Goal: Task Accomplishment & Management: Complete application form

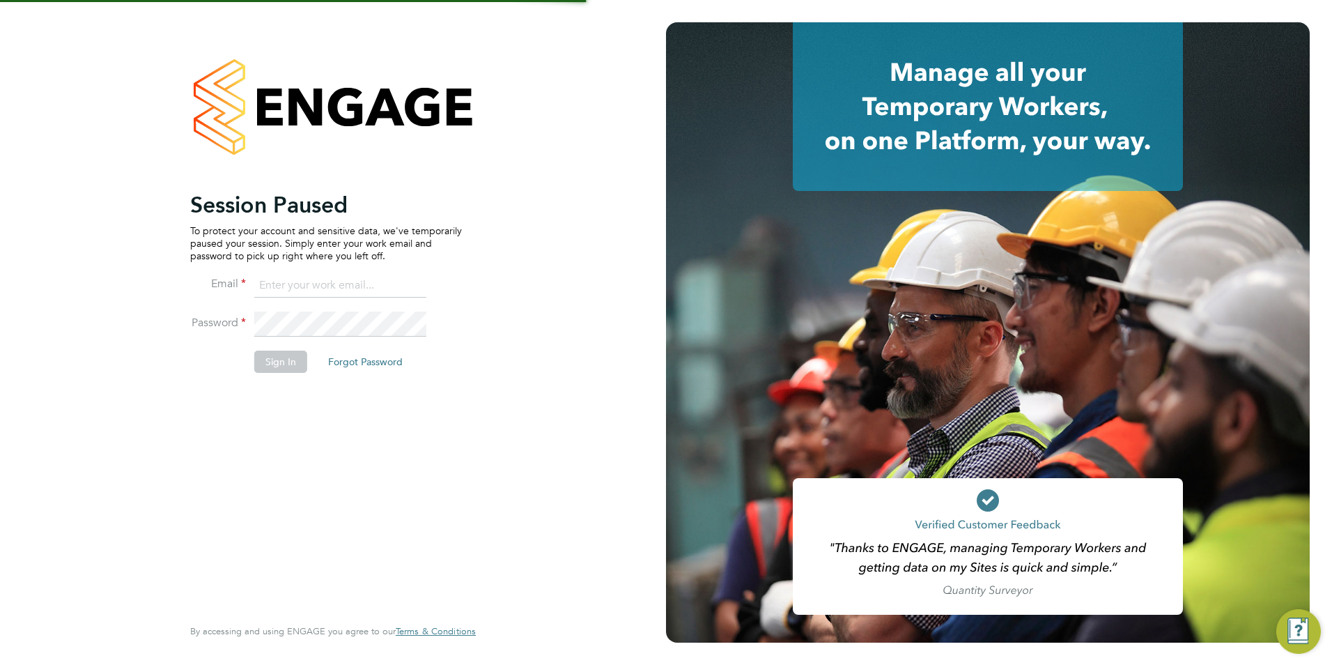
type input "[EMAIL_ADDRESS][DOMAIN_NAME]"
click at [267, 359] on fieldset "Email Avais@Carbonrecruitment.co.uk Password Sign In Forgot Password" at bounding box center [326, 330] width 272 height 114
click at [267, 360] on button "Sign In" at bounding box center [280, 361] width 53 height 22
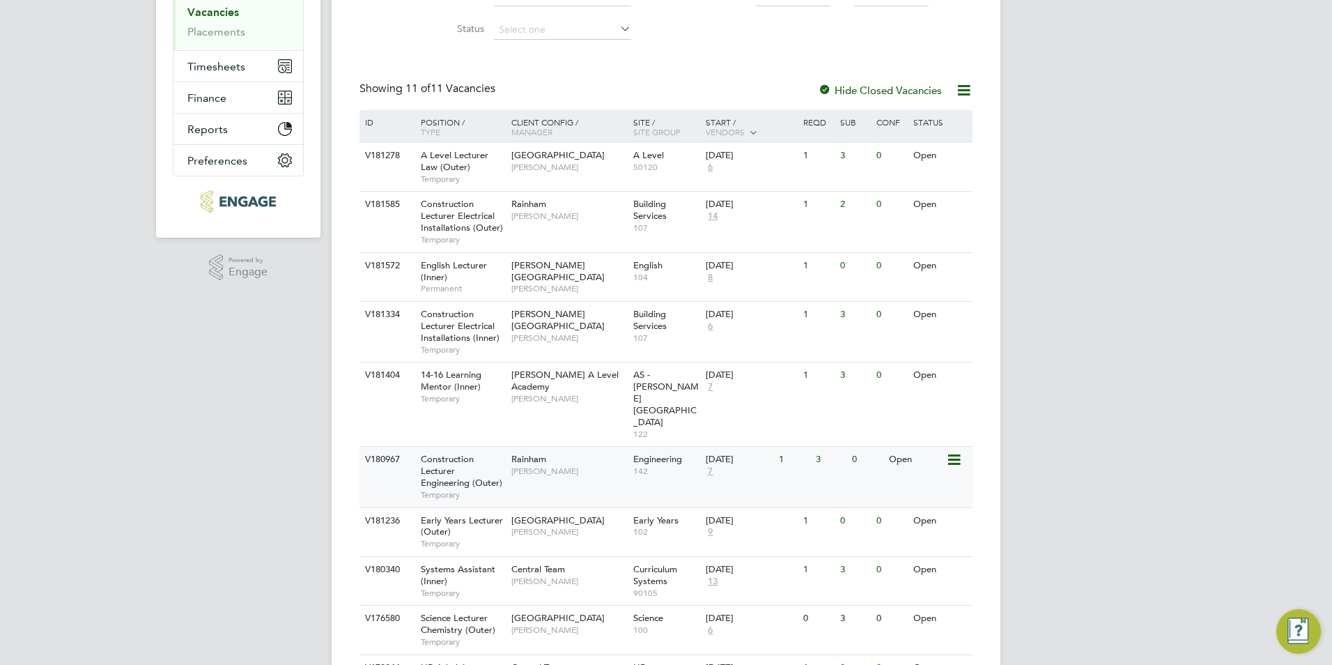
scroll to position [337, 0]
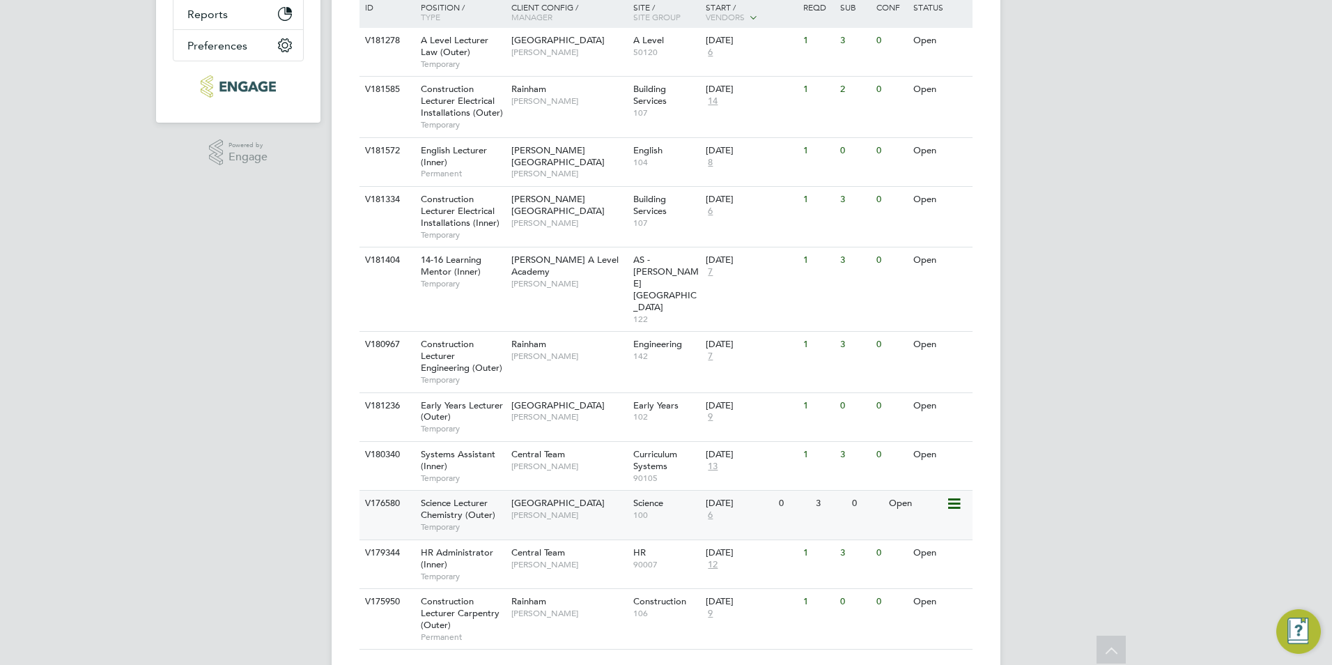
click at [469, 521] on span "Temporary" at bounding box center [463, 526] width 84 height 11
click at [482, 497] on span "Science Lecturer Chemistry (Outer)" at bounding box center [458, 509] width 75 height 24
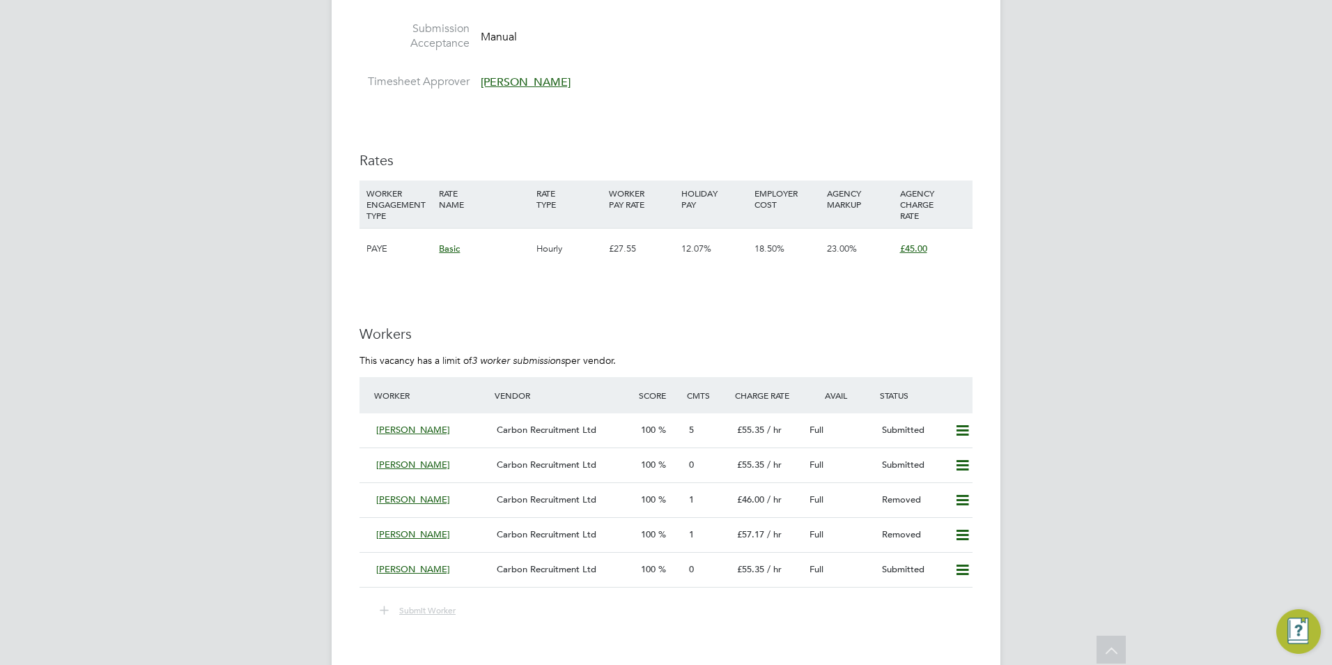
scroll to position [2299, 0]
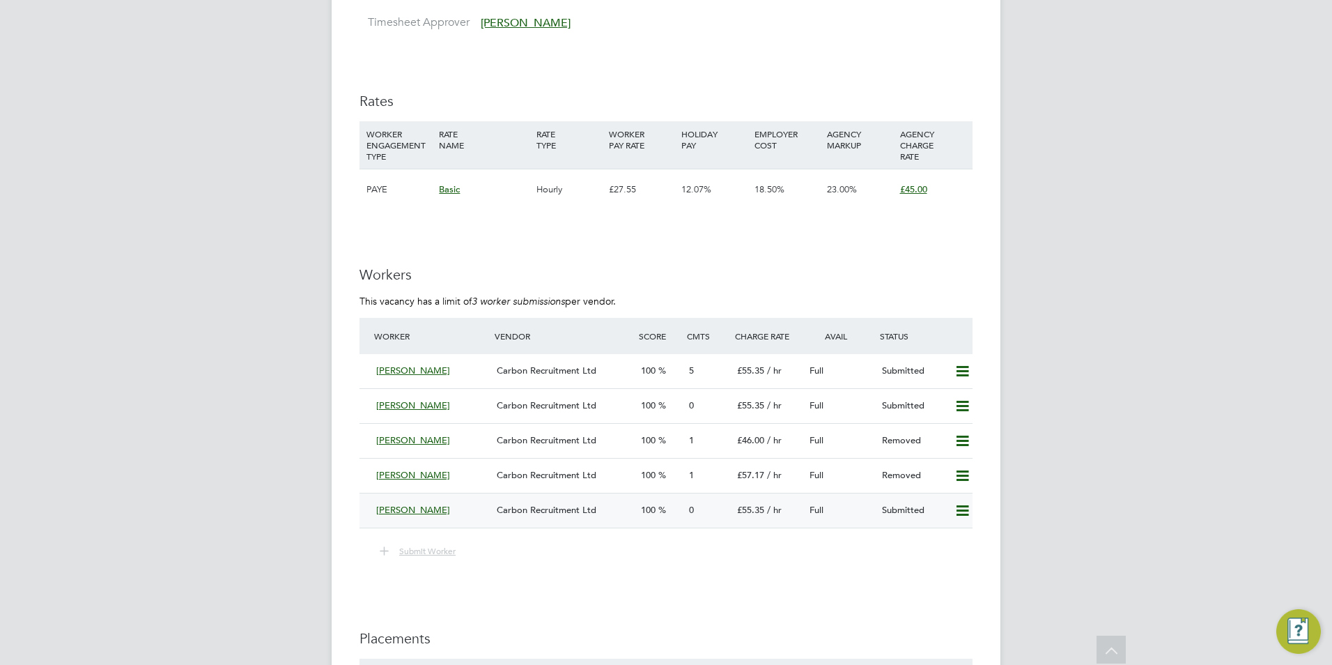
click at [959, 516] on icon at bounding box center [962, 510] width 17 height 11
click at [943, 549] on li "Remove" at bounding box center [942, 555] width 54 height 20
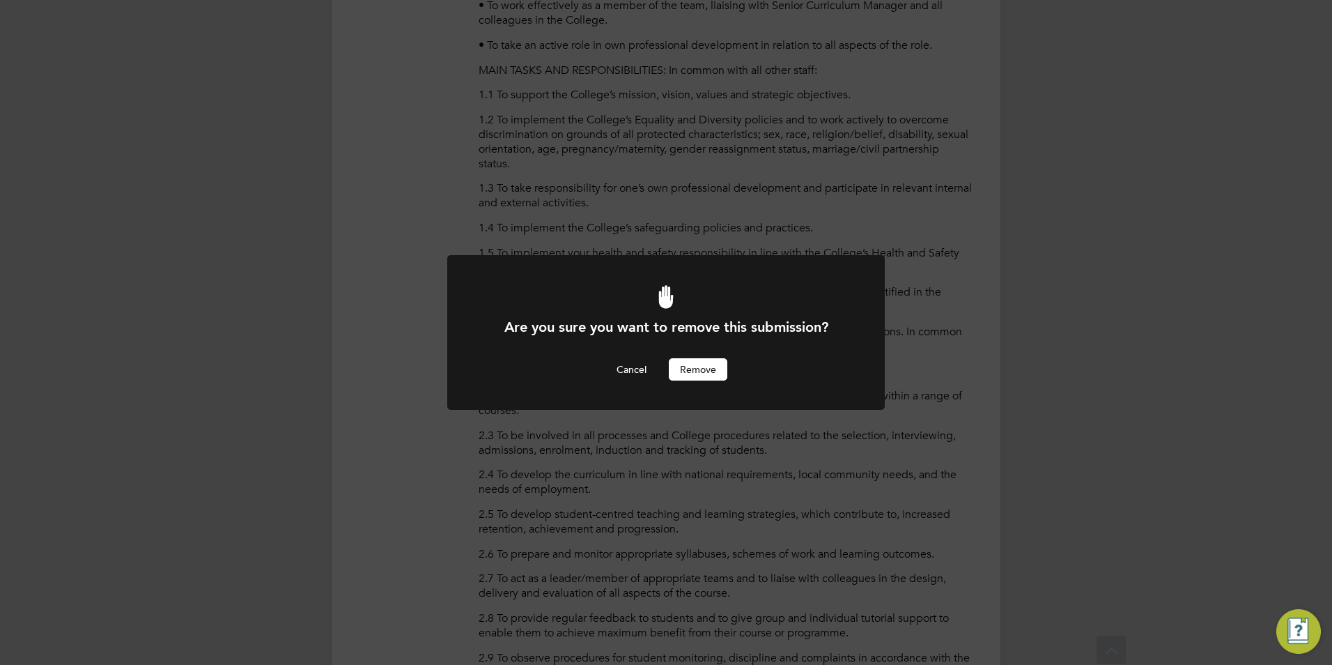
click at [721, 362] on button "Remove" at bounding box center [698, 369] width 59 height 22
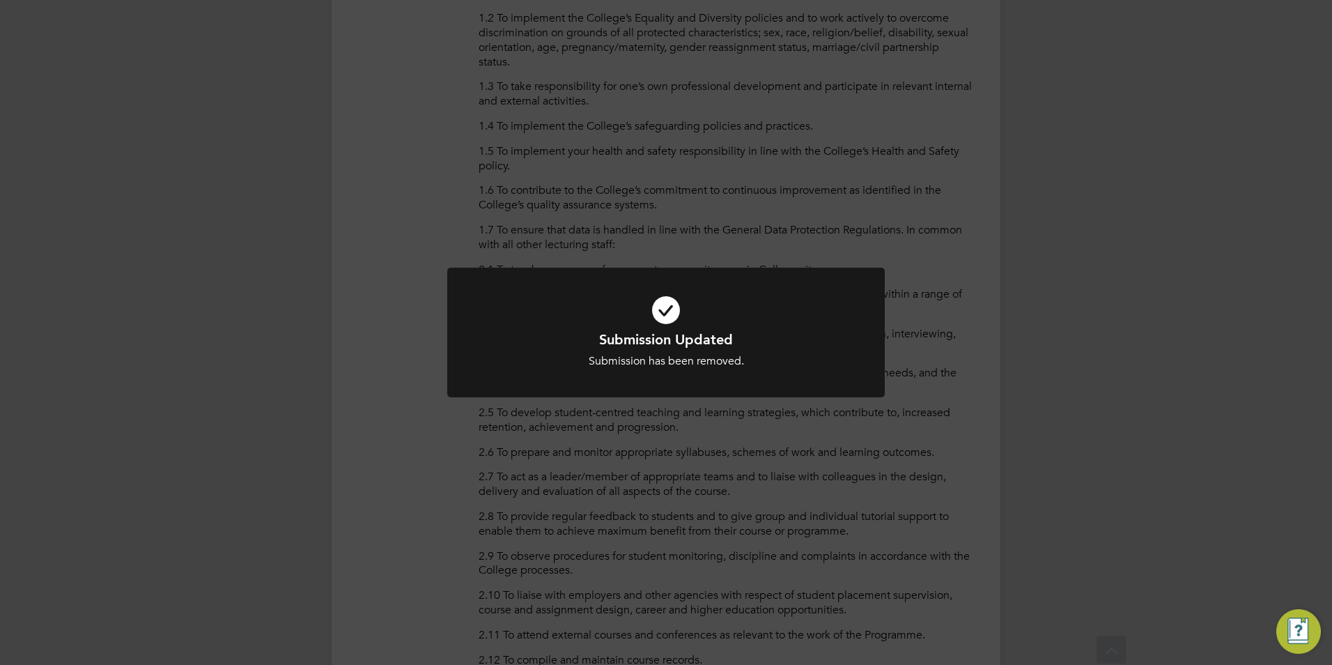
click at [1073, 451] on div "Submission Updated Submission has been removed. Cancel Okay" at bounding box center [666, 332] width 1332 height 665
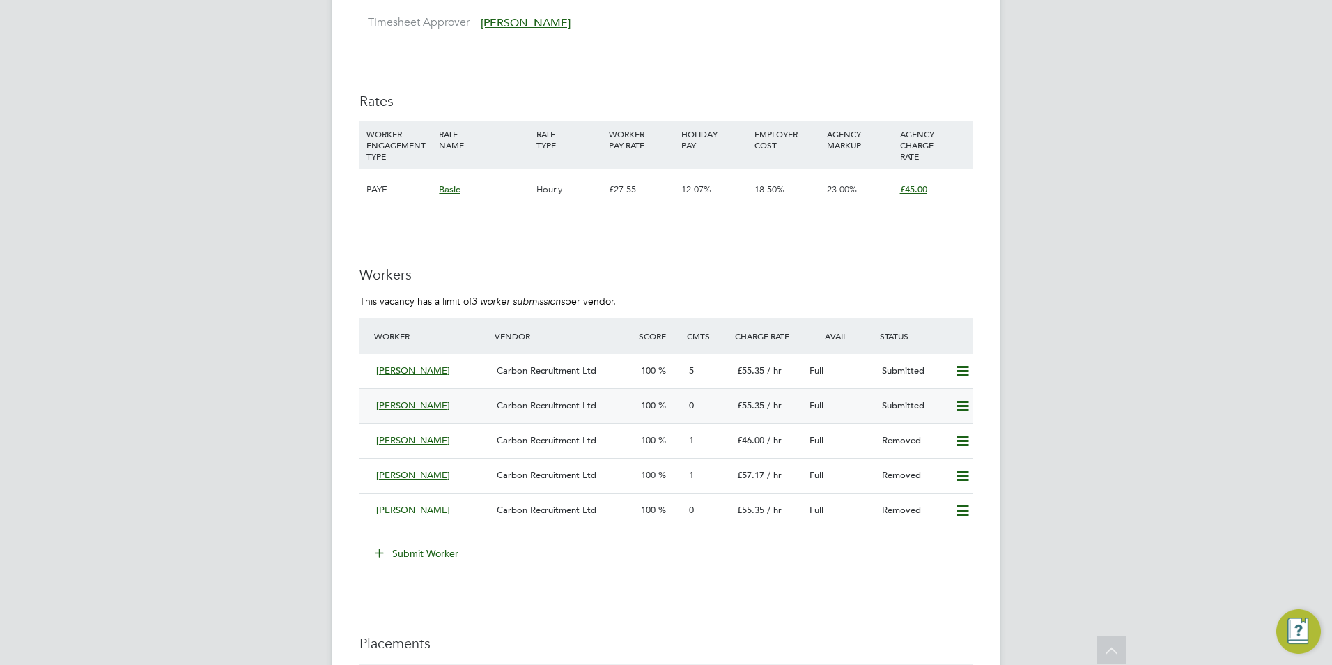
click at [965, 412] on icon at bounding box center [962, 406] width 17 height 11
click at [931, 440] on li "Remove" at bounding box center [942, 450] width 54 height 20
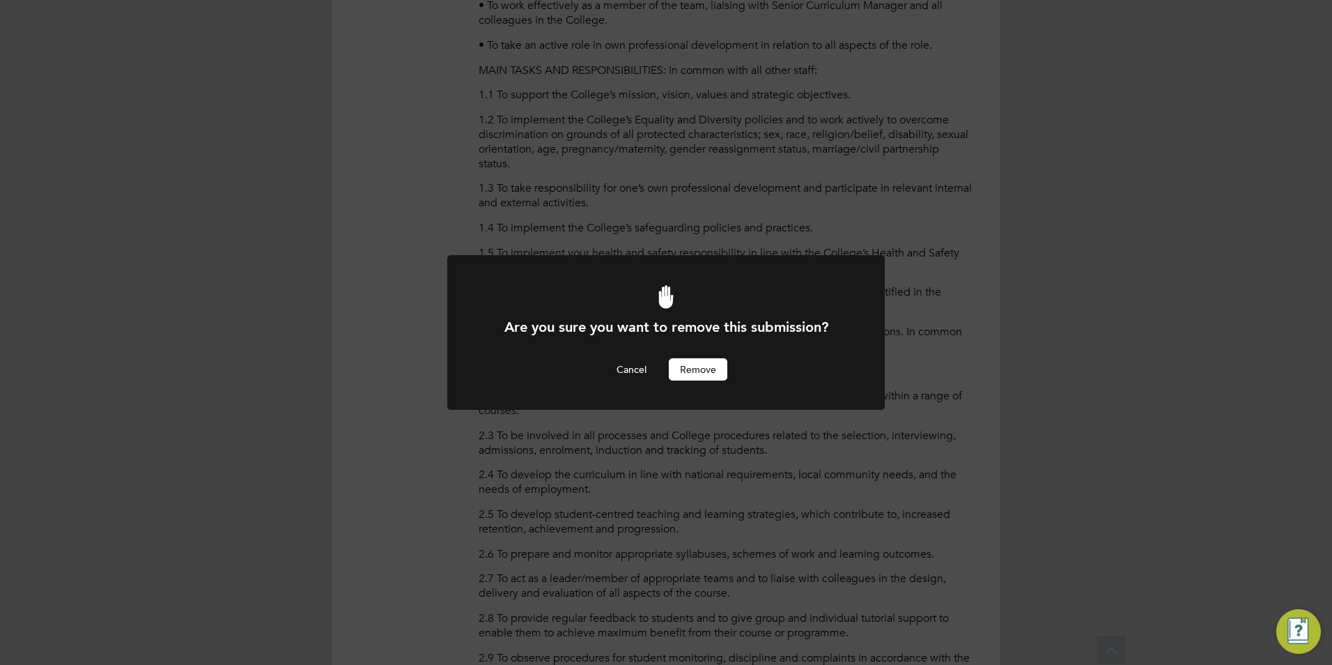
click at [711, 364] on button "Remove" at bounding box center [698, 369] width 59 height 22
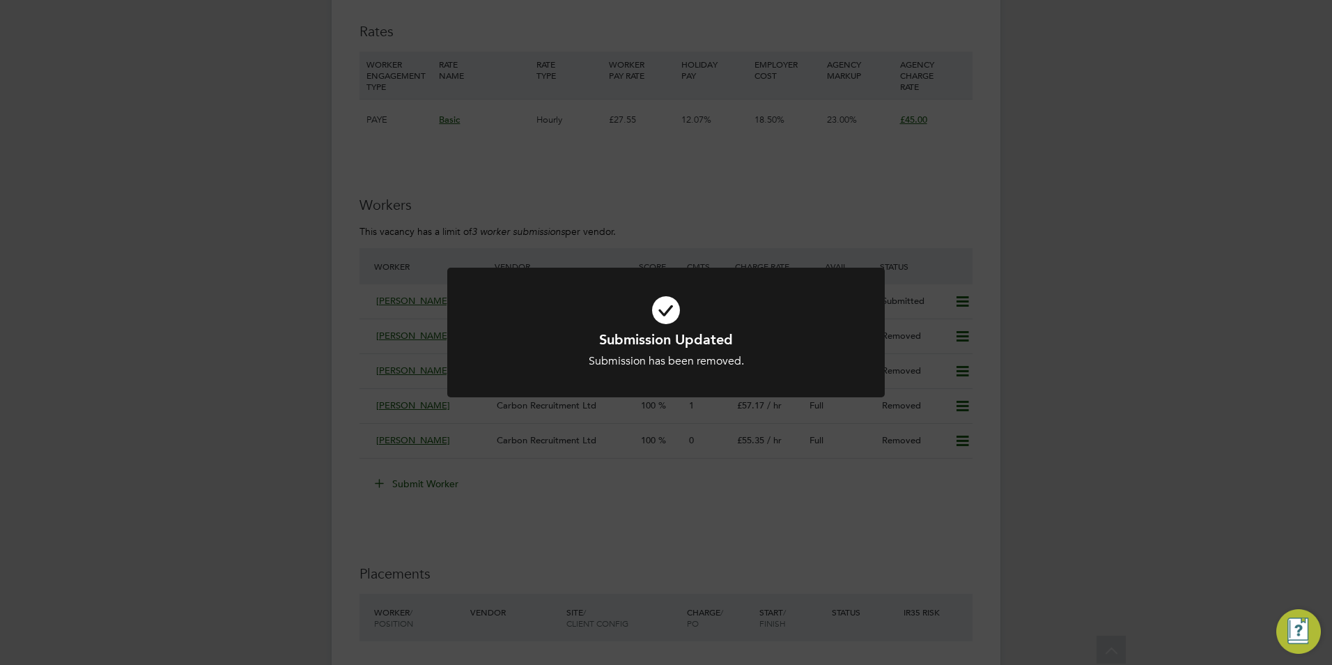
click at [962, 319] on div "Submission Updated Submission has been removed. Cancel Okay" at bounding box center [666, 332] width 1332 height 665
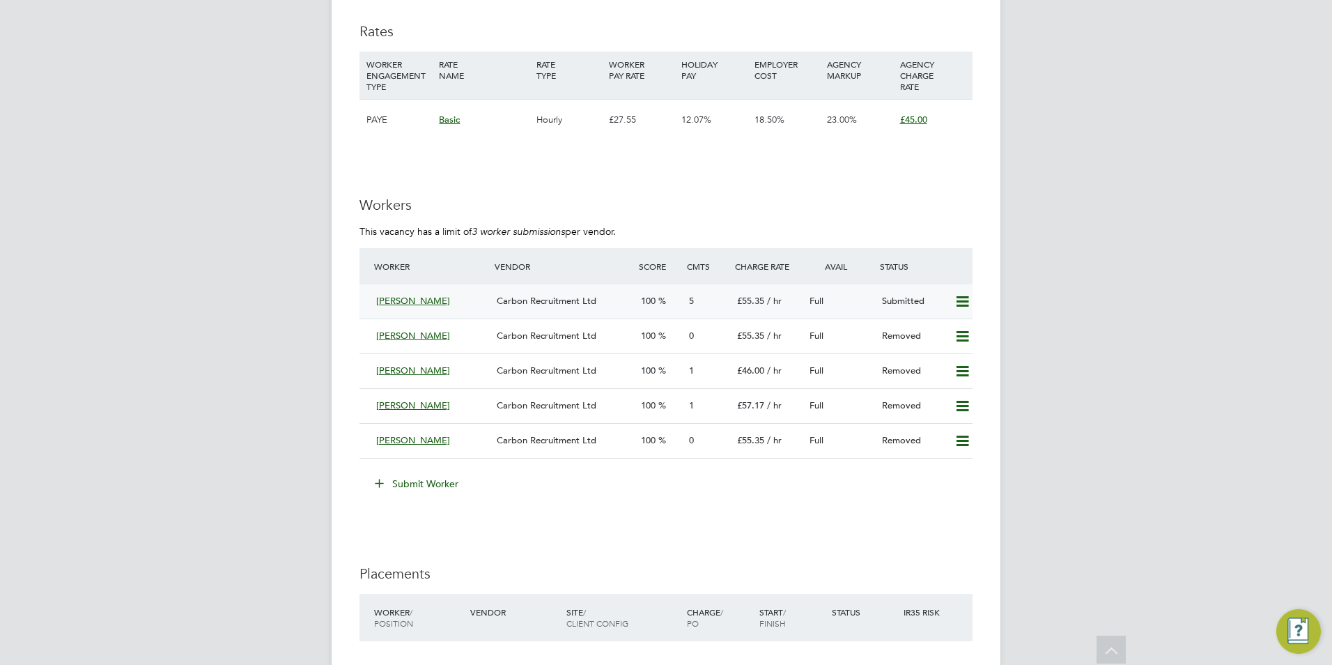
click at [959, 307] on icon at bounding box center [962, 301] width 17 height 11
click at [961, 347] on li "Remove" at bounding box center [942, 346] width 54 height 20
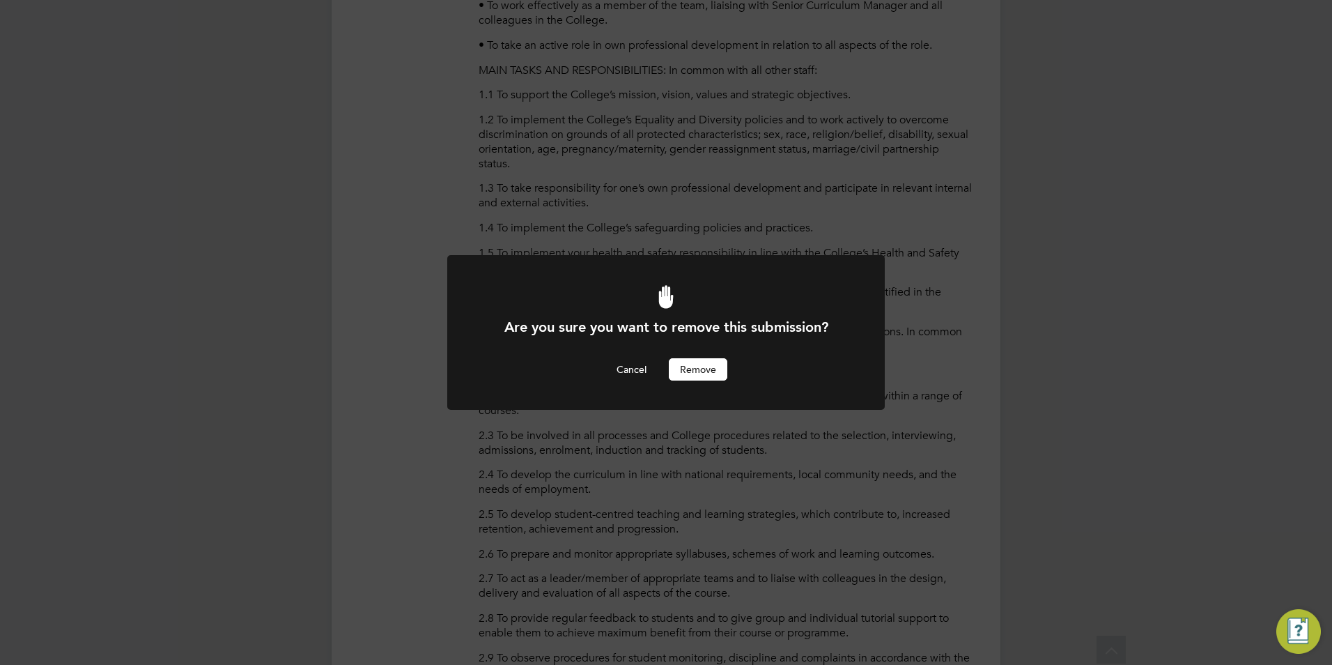
click at [698, 378] on button "Remove" at bounding box center [698, 369] width 59 height 22
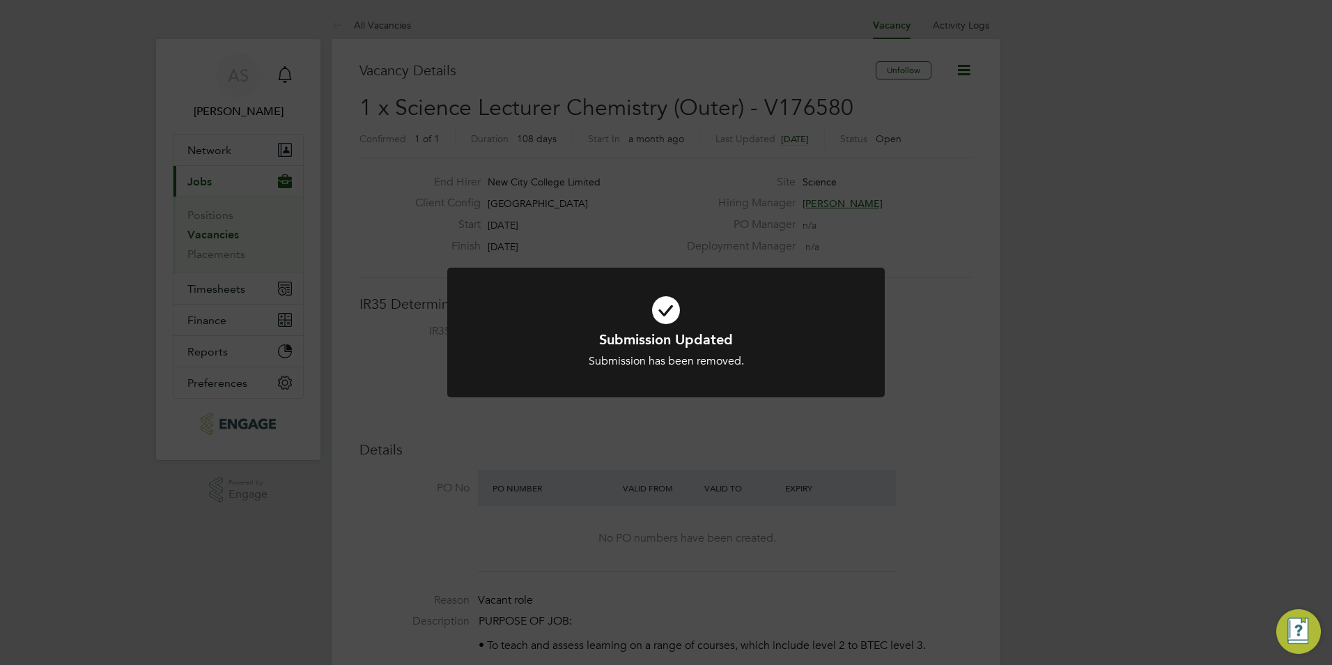
click at [755, 426] on div "Submission Updated Submission has been removed. Cancel Okay" at bounding box center [666, 332] width 1332 height 665
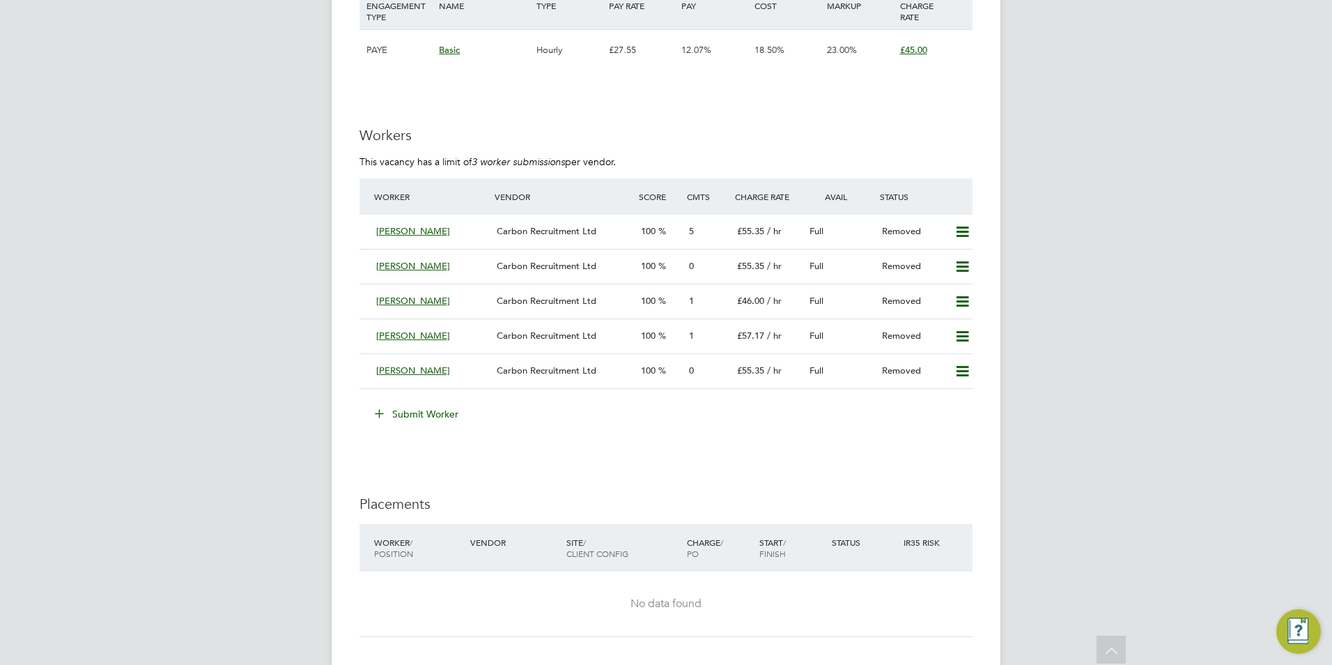
click at [424, 425] on button "Submit Worker" at bounding box center [417, 414] width 104 height 22
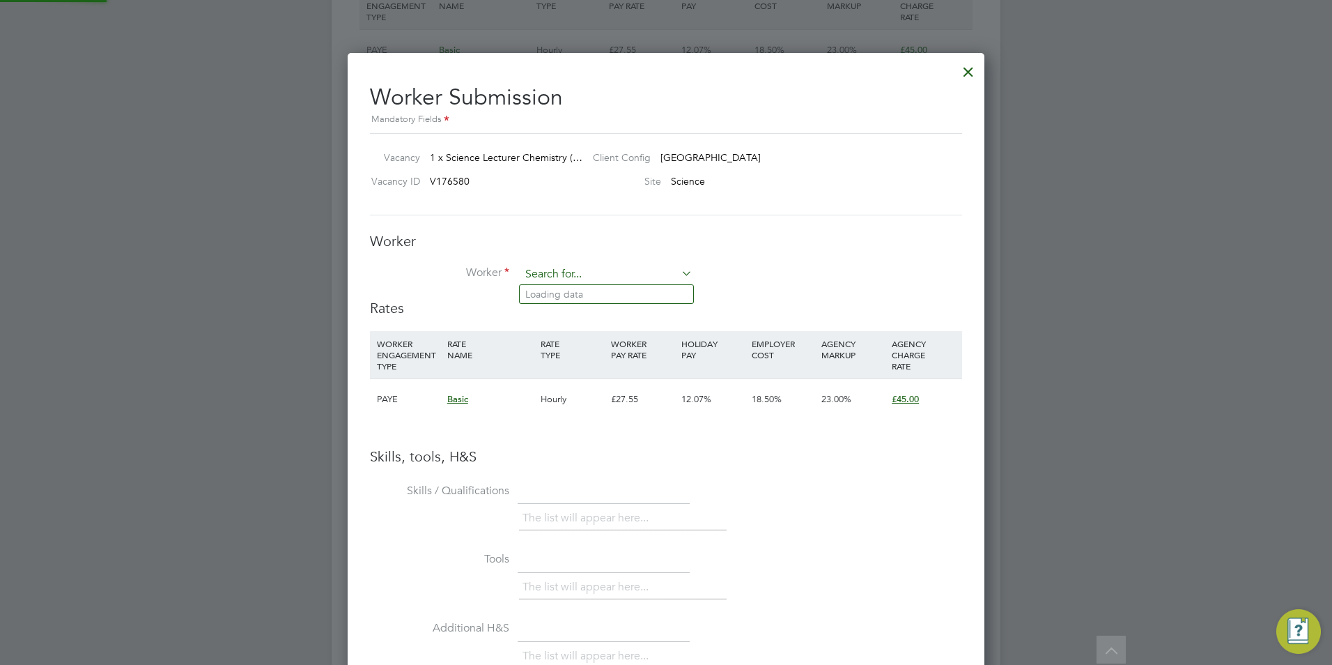
click at [562, 278] on input at bounding box center [606, 274] width 172 height 21
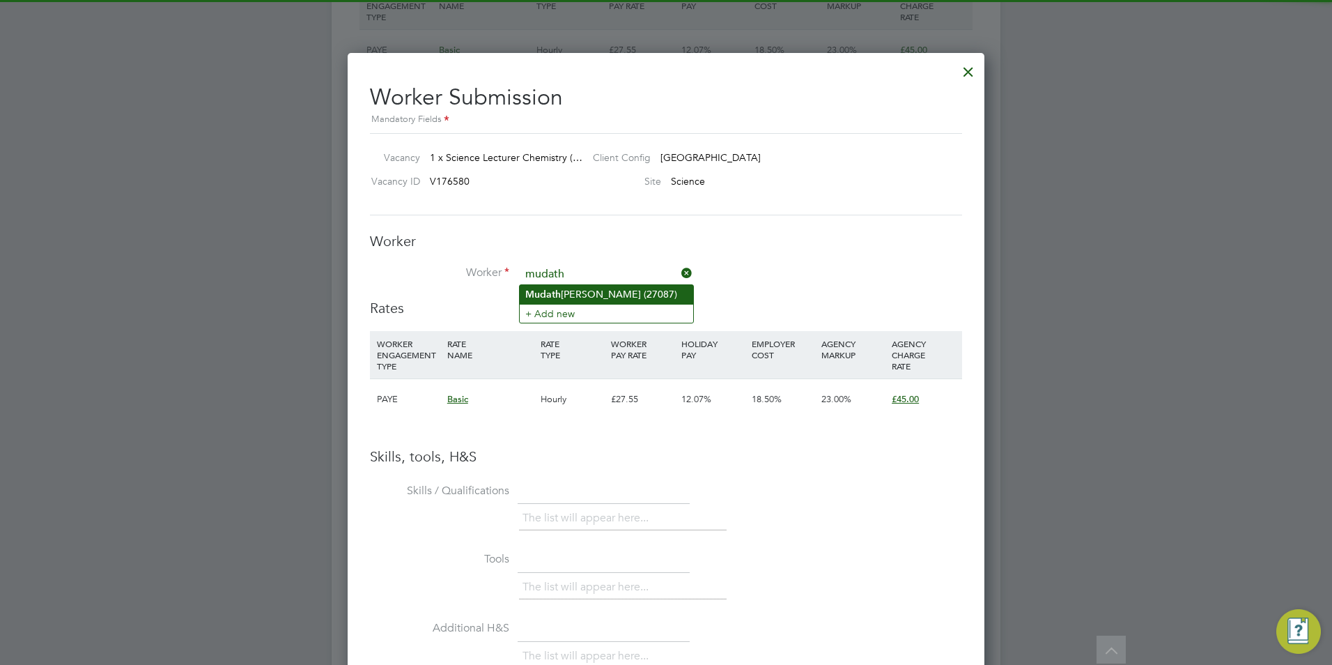
click at [600, 291] on li "Mudath er Zeinelabdeen (27087)" at bounding box center [606, 294] width 173 height 19
type input "Mudather Zeinelabdeen (27087)"
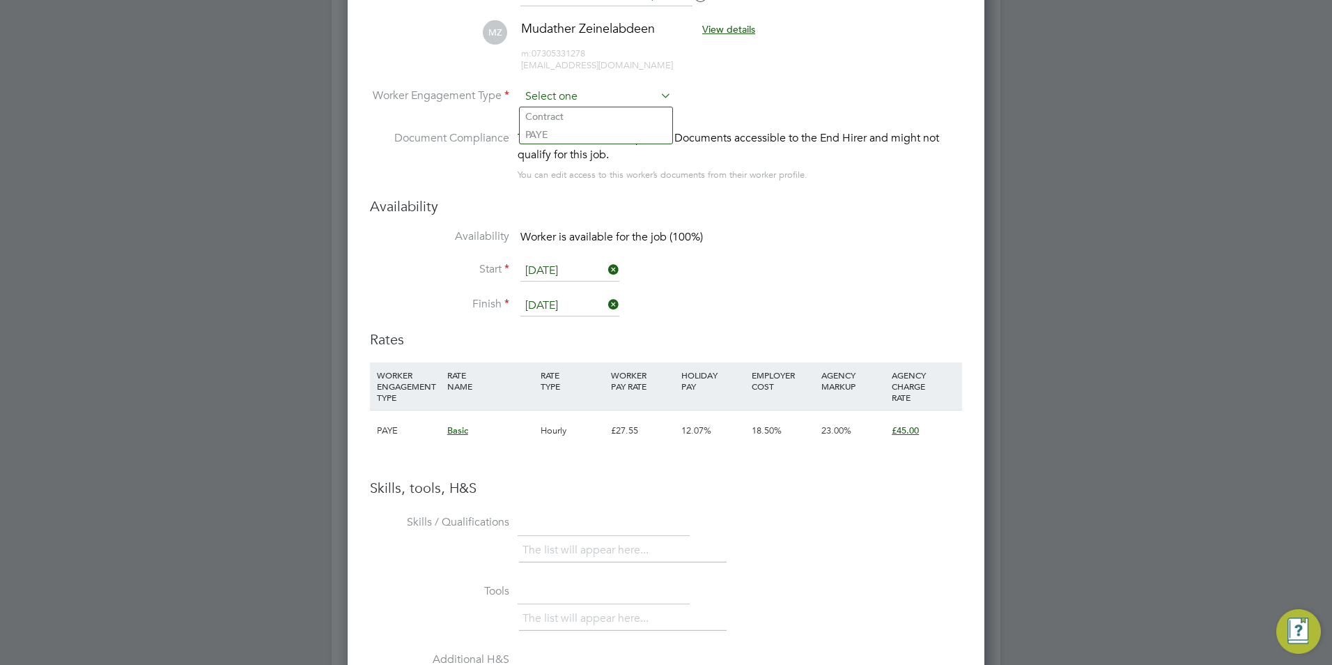
click at [577, 92] on input at bounding box center [595, 96] width 151 height 21
click at [588, 116] on li "Contract" at bounding box center [596, 116] width 153 height 18
type input "Contract"
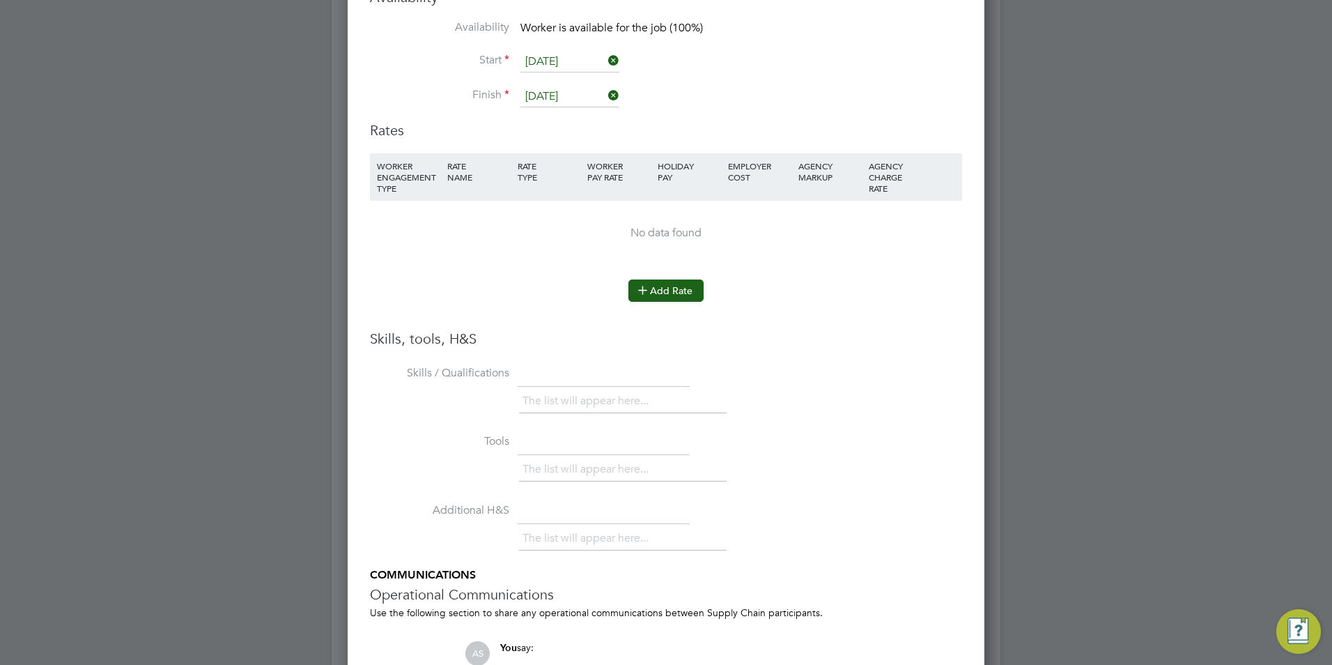
click at [657, 291] on button "Add Rate" at bounding box center [665, 290] width 75 height 22
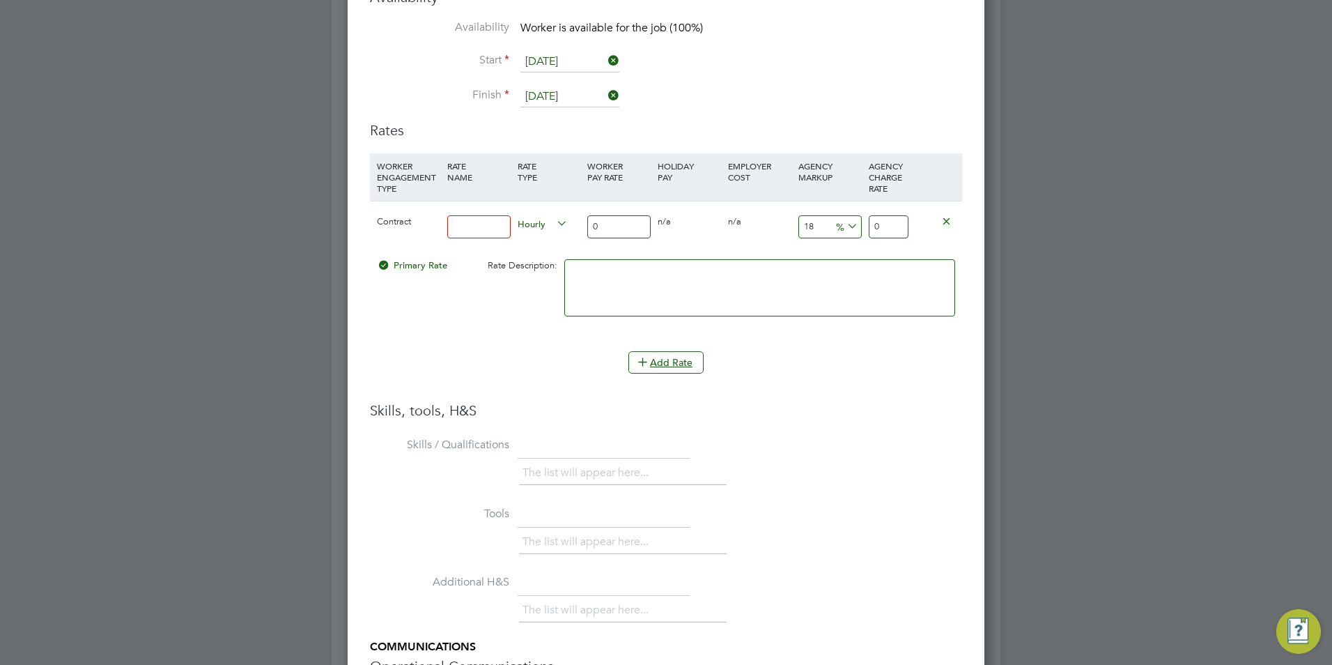
click at [472, 233] on input at bounding box center [478, 226] width 63 height 23
type input "BASIC"
click at [604, 238] on input "0" at bounding box center [618, 226] width 63 height 23
click at [605, 237] on input "0" at bounding box center [618, 226] width 63 height 23
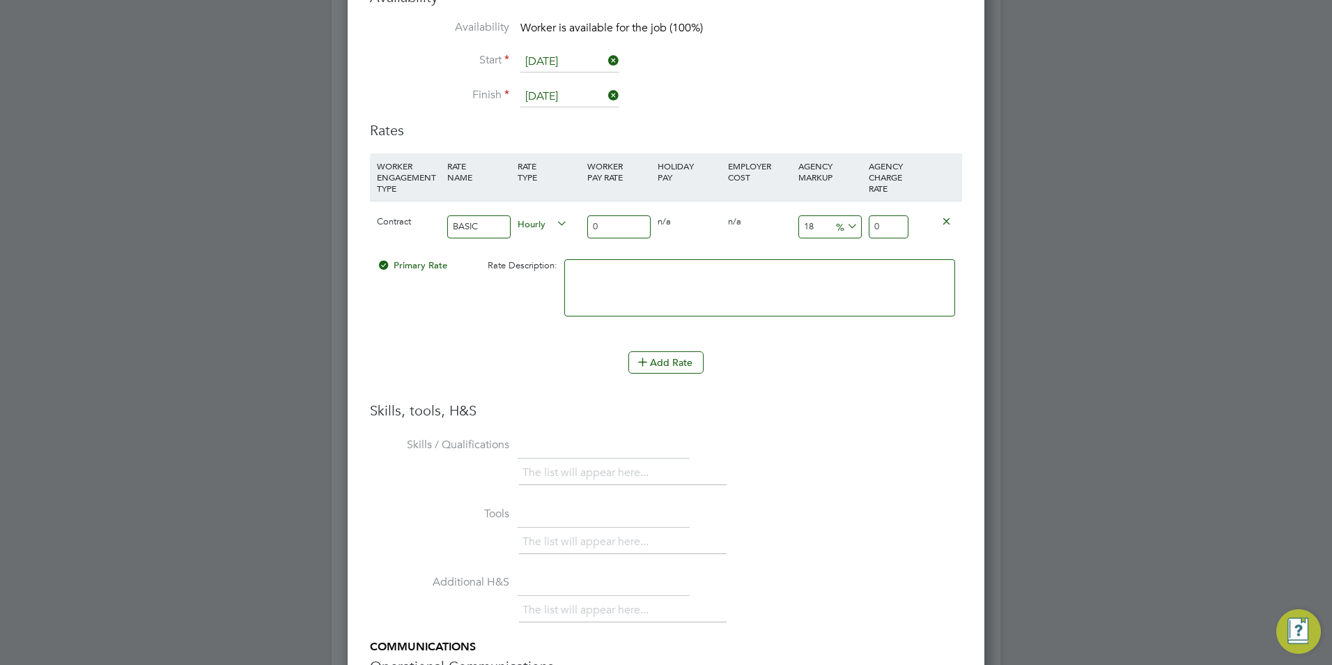
click at [605, 237] on input "0" at bounding box center [618, 226] width 63 height 23
type input "4"
type input "4.72"
type input "45"
type input "53.1"
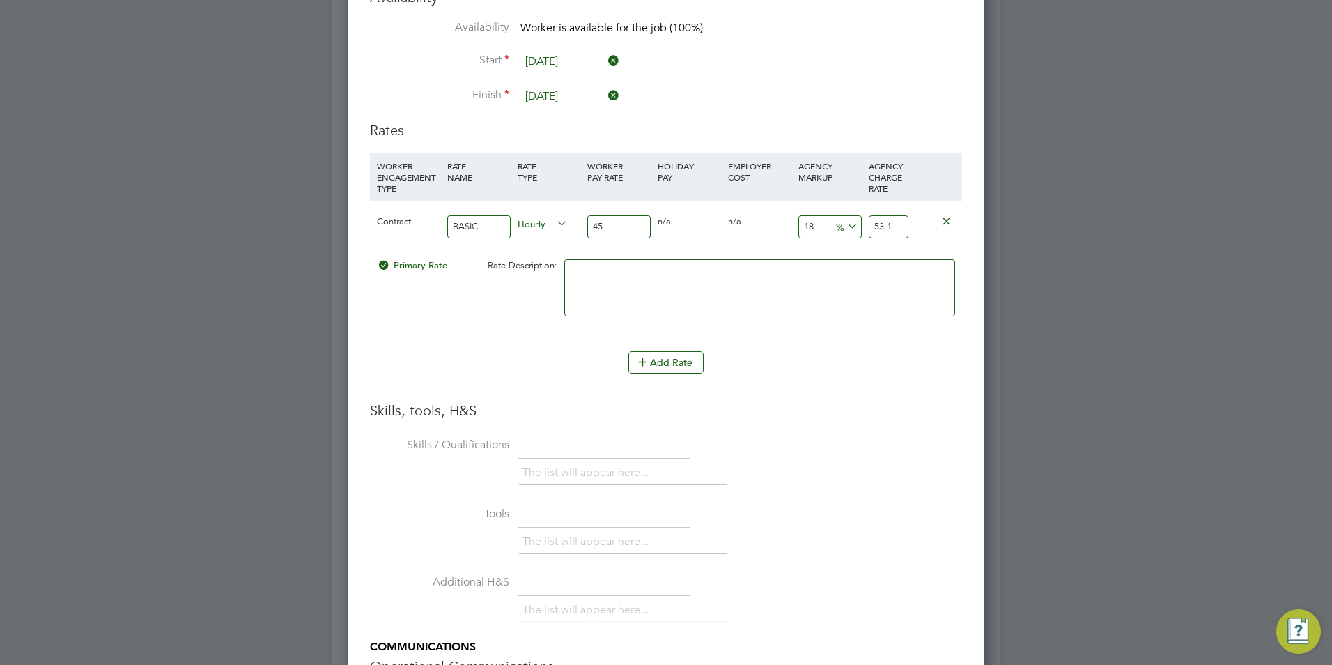
type input "45"
click at [818, 224] on input "18" at bounding box center [829, 226] width 63 height 23
type input "2"
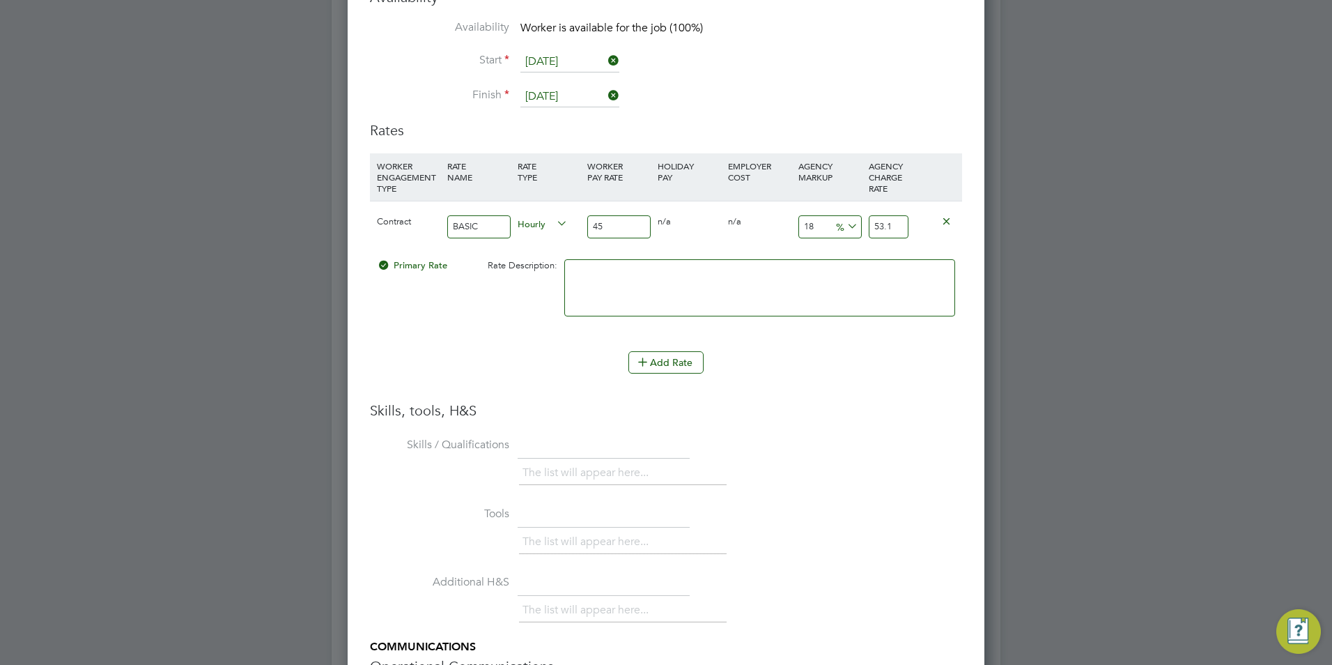
type input "45.9"
type input "23"
type input "55.35"
type input "23"
click at [784, 293] on textarea at bounding box center [759, 287] width 391 height 57
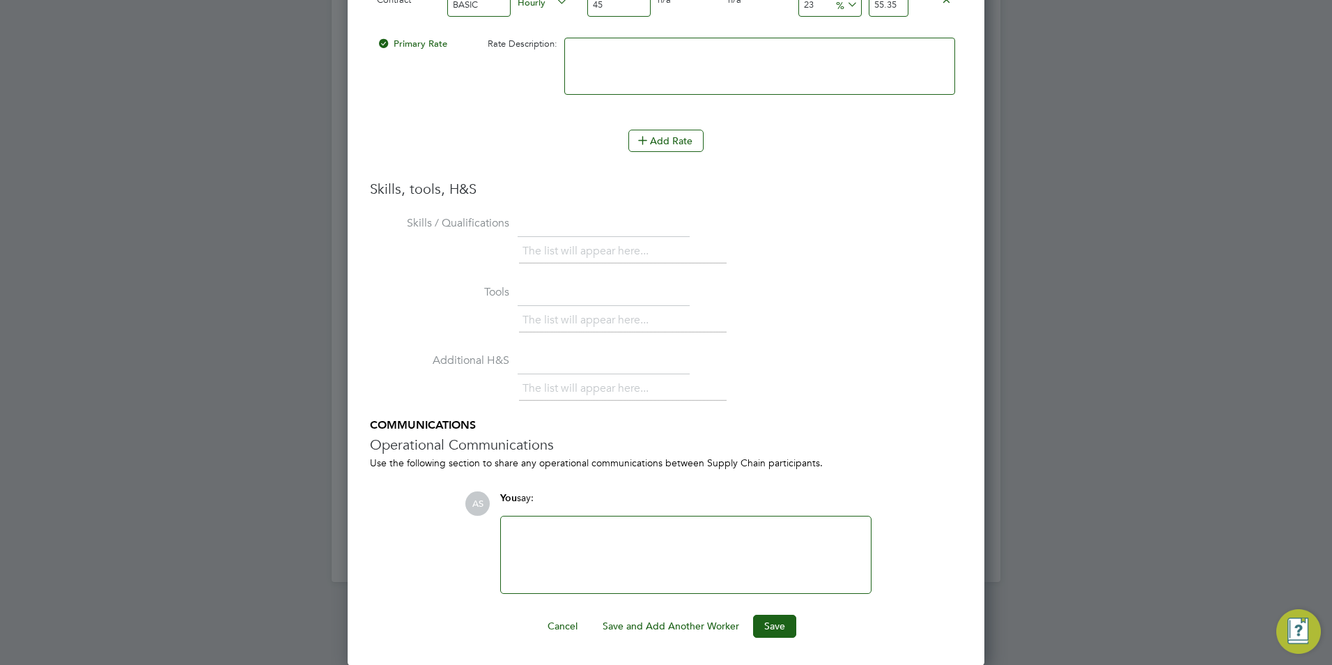
click at [781, 612] on ng-form "Worker Worker Mudather Zeinelabdeen (27087) MZ Mudather Zeinelabdeen View detai…" at bounding box center [666, 80] width 592 height 1115
click at [782, 620] on button "Save" at bounding box center [774, 625] width 43 height 22
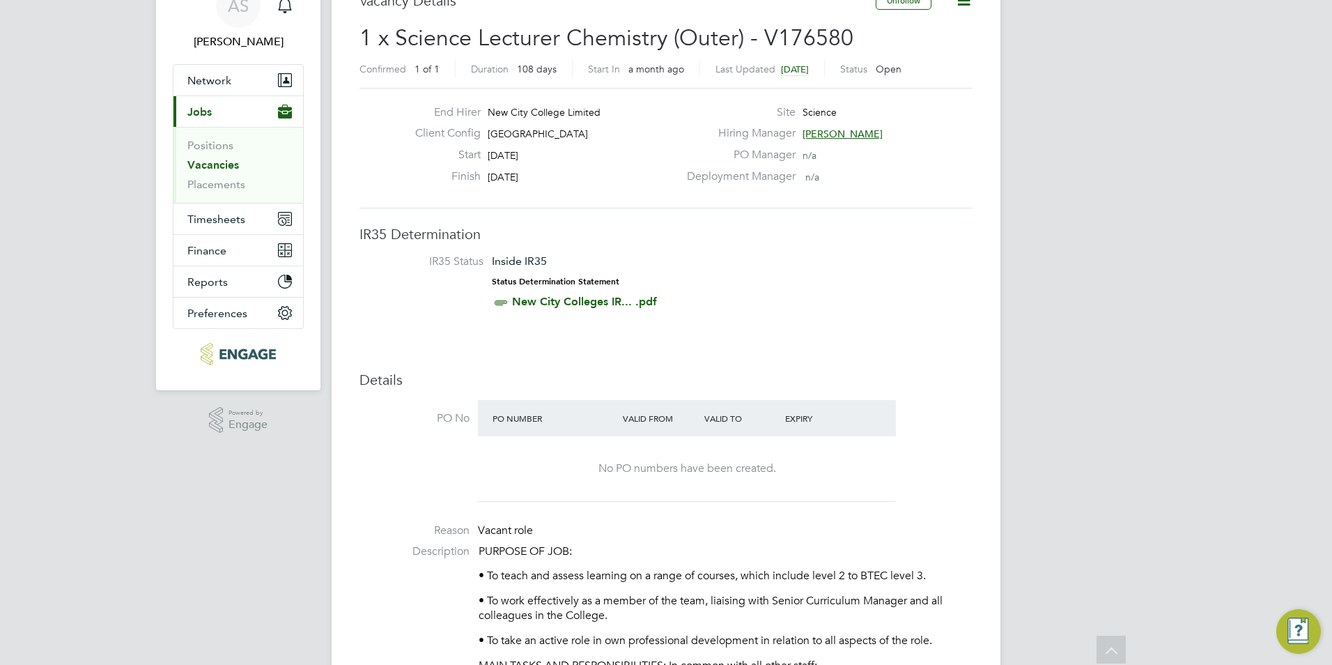
scroll to position [0, 0]
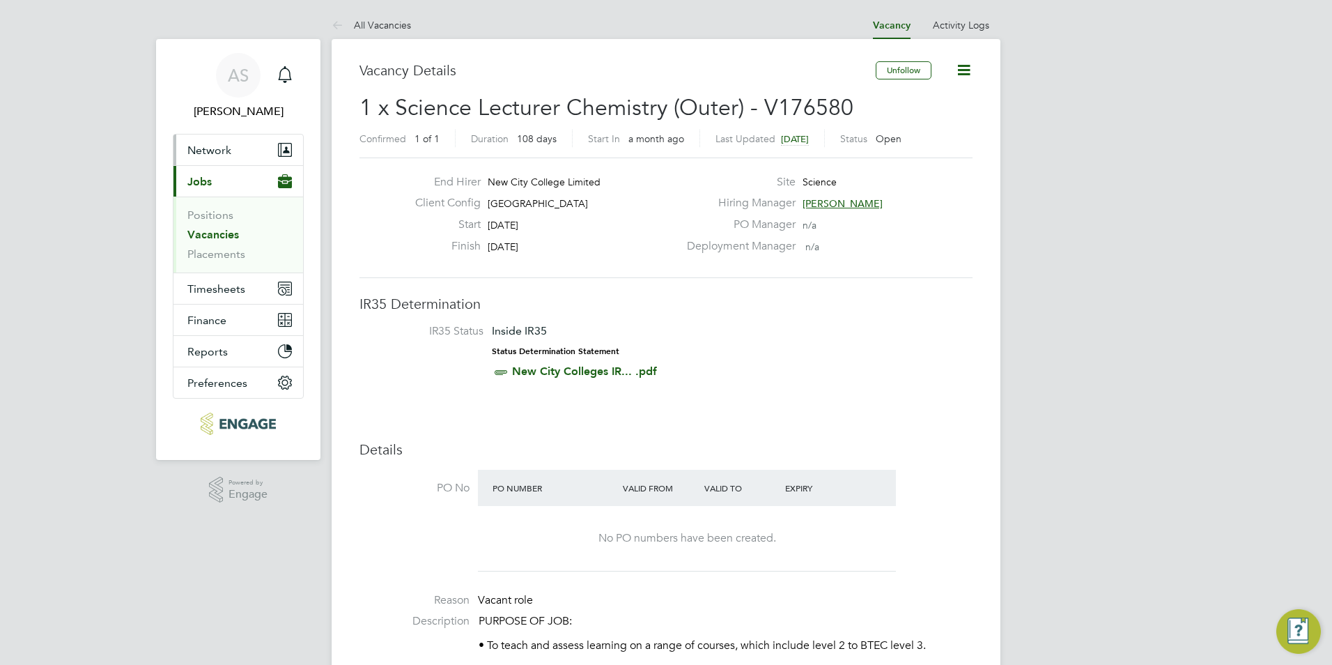
click at [216, 155] on span "Network" at bounding box center [209, 149] width 44 height 13
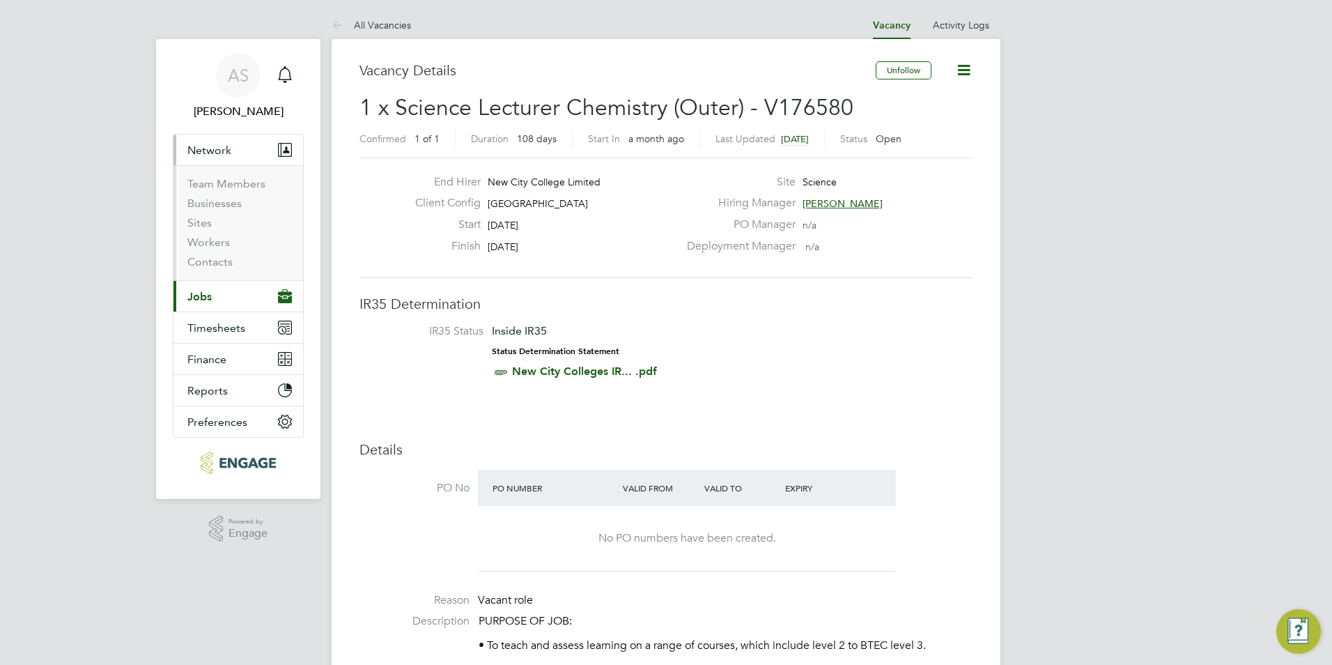
click at [213, 224] on li "Sites" at bounding box center [239, 226] width 104 height 20
click at [208, 224] on link "Sites" at bounding box center [199, 222] width 24 height 13
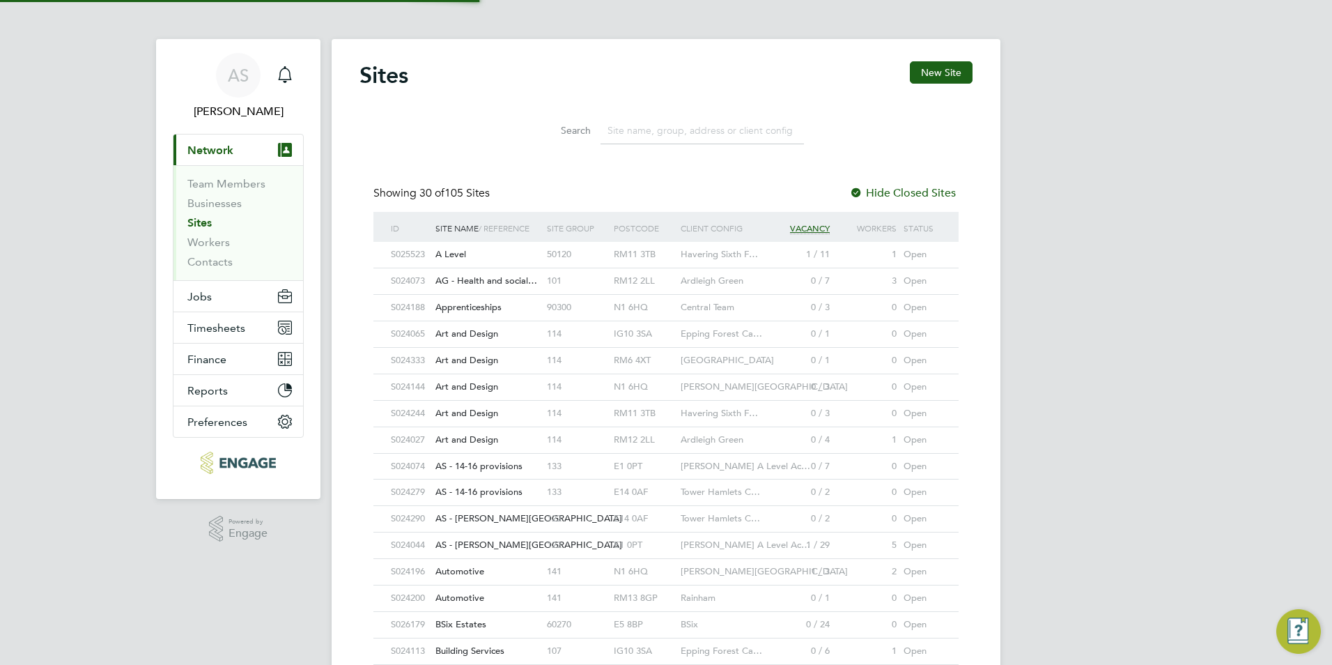
scroll to position [26, 68]
click at [203, 238] on link "Workers" at bounding box center [208, 241] width 42 height 13
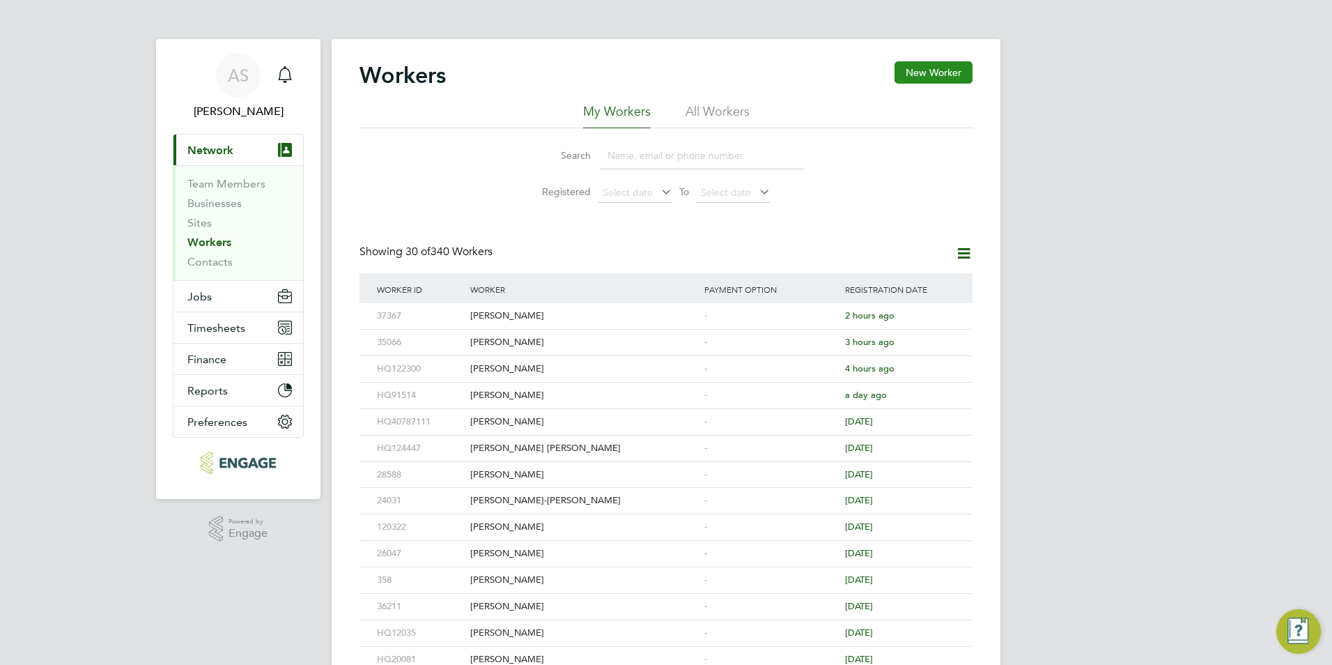
click at [921, 77] on button "New Worker" at bounding box center [933, 72] width 78 height 22
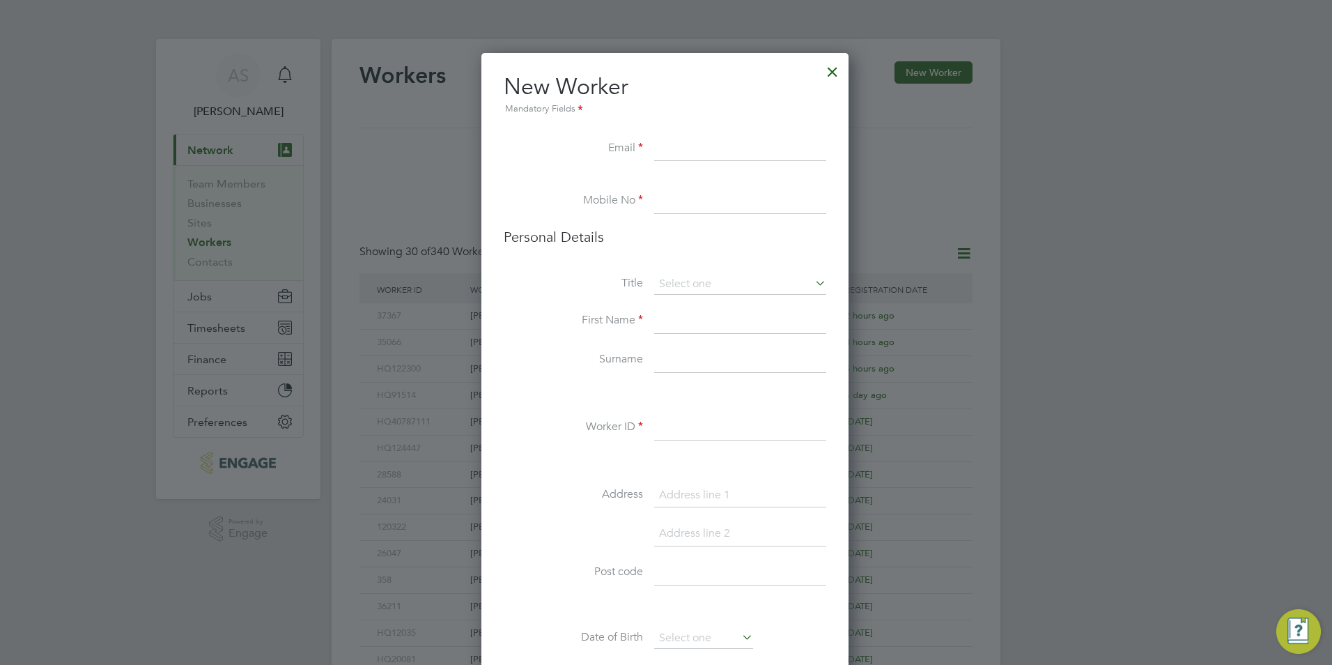
paste input "wasifazly@yahoo.co.uk"
type input "wasifazly@yahoo.co.uk"
click at [724, 224] on li "Mobile No" at bounding box center [665, 208] width 323 height 39
click at [729, 209] on input at bounding box center [740, 201] width 172 height 25
paste input "07865075883"
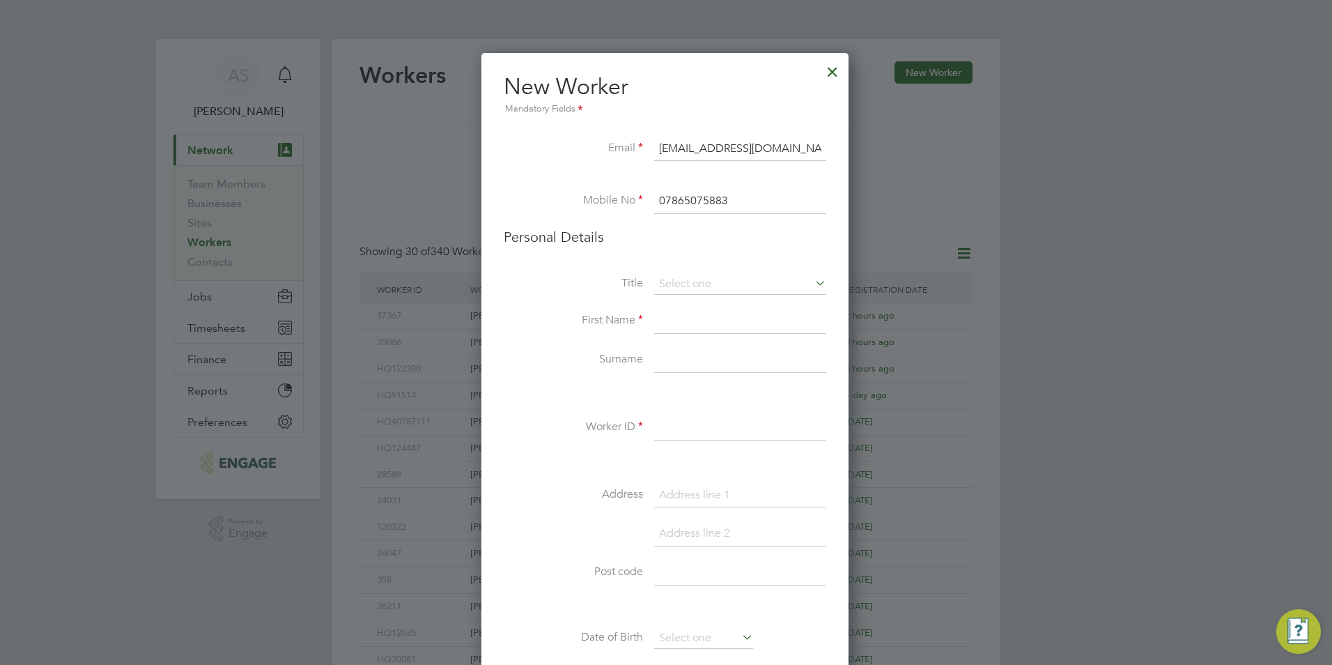
click at [729, 213] on input "07865075883" at bounding box center [740, 201] width 172 height 25
type input "07865075883"
click at [678, 304] on li "Title" at bounding box center [665, 291] width 323 height 35
click at [692, 285] on input at bounding box center [740, 284] width 172 height 21
click at [693, 277] on input at bounding box center [740, 284] width 172 height 21
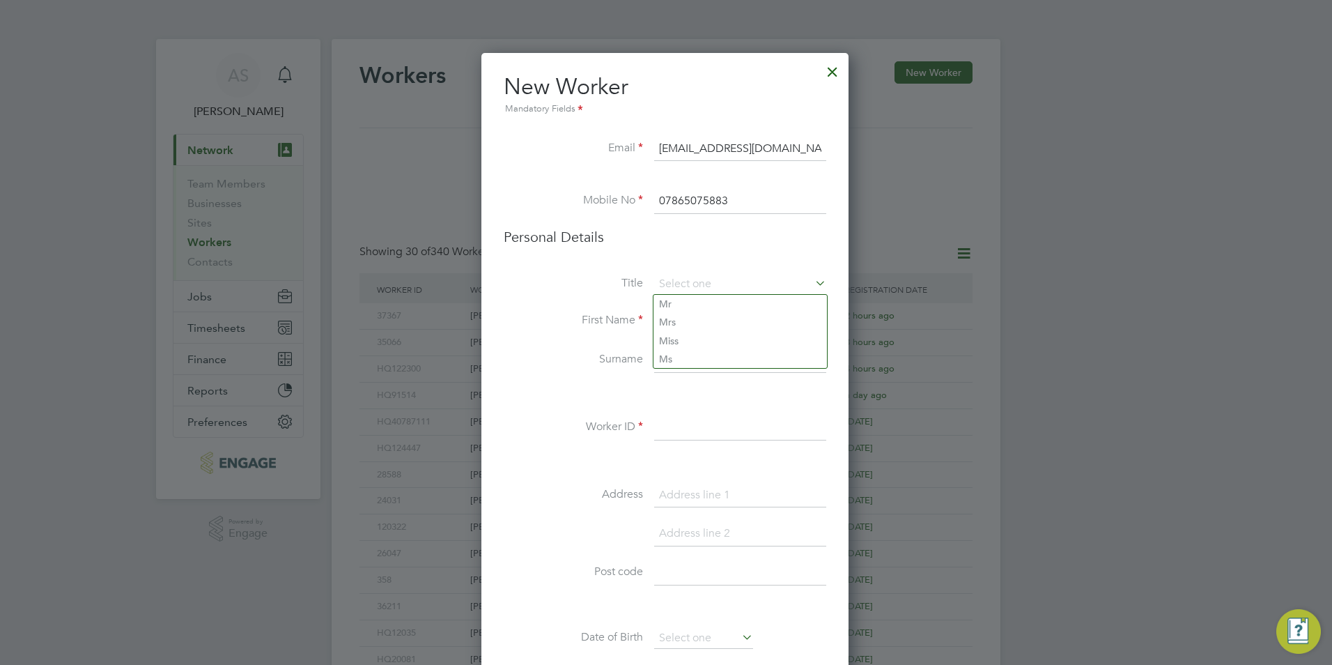
click at [612, 287] on label "Title" at bounding box center [573, 283] width 139 height 15
click at [705, 316] on input at bounding box center [740, 321] width 172 height 25
type input "Abdul"
click at [705, 364] on input at bounding box center [740, 360] width 172 height 25
click at [681, 368] on input at bounding box center [740, 360] width 172 height 25
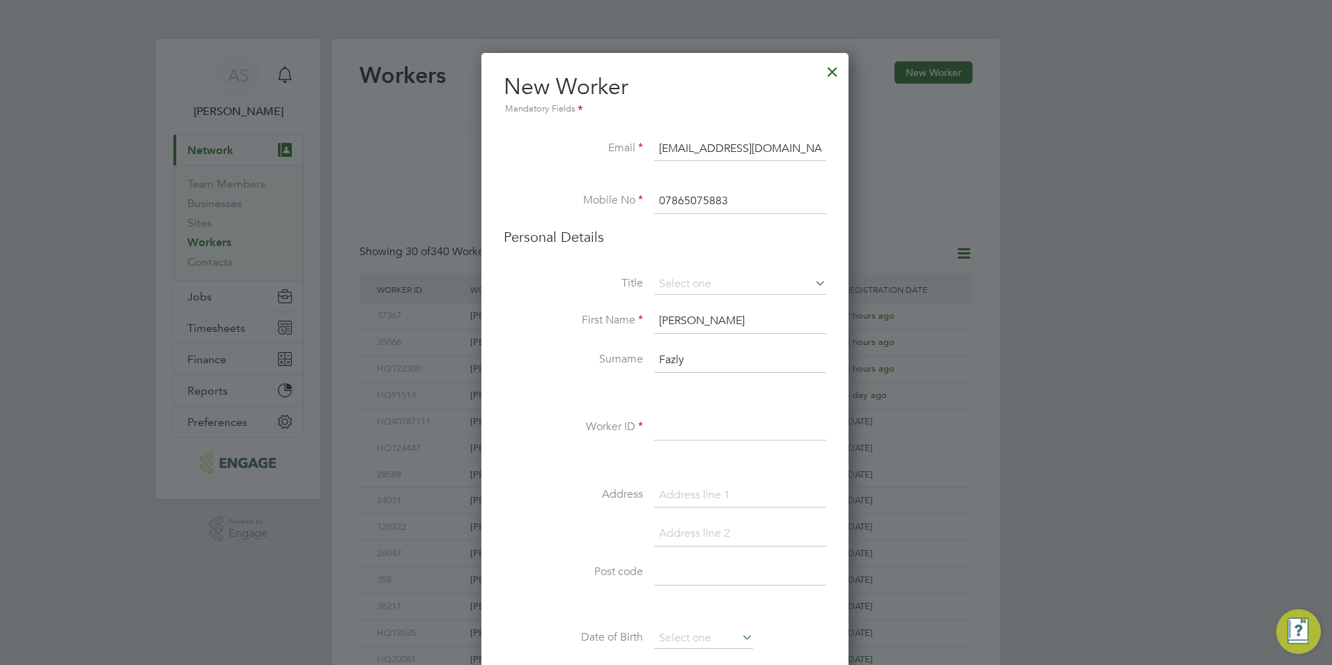
type input "Fazly"
click at [722, 435] on input at bounding box center [740, 427] width 172 height 25
paste input "111937"
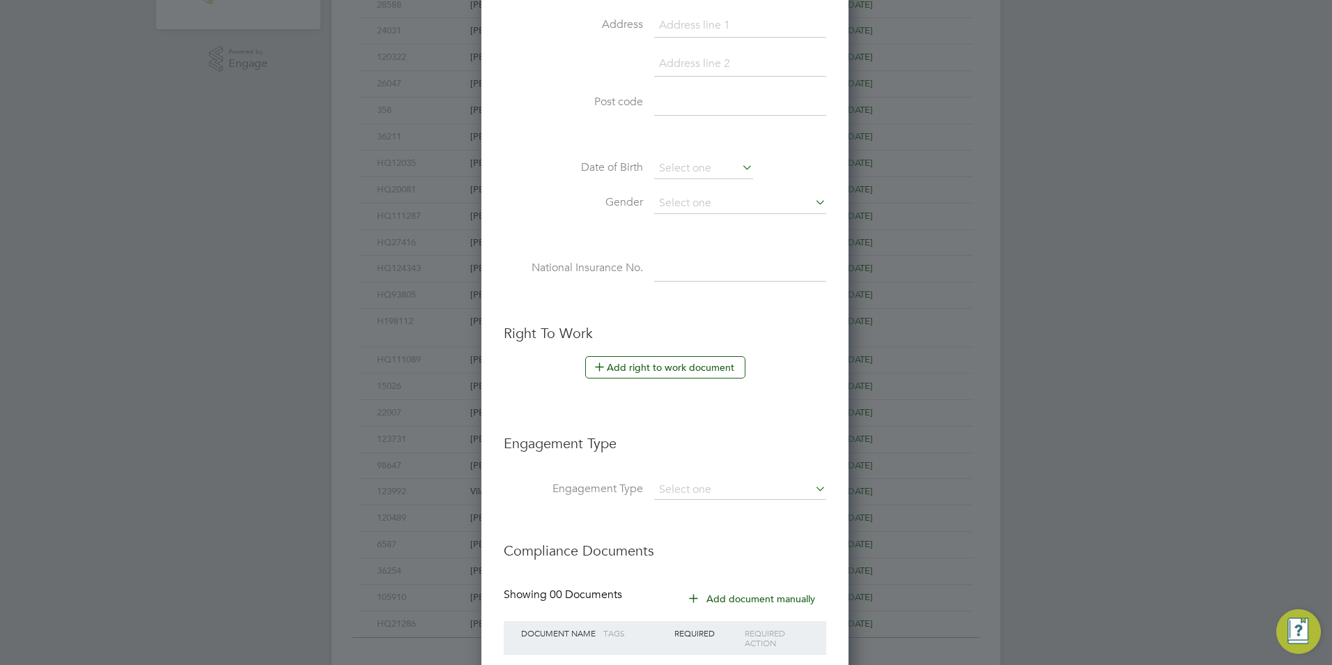
scroll to position [566, 0]
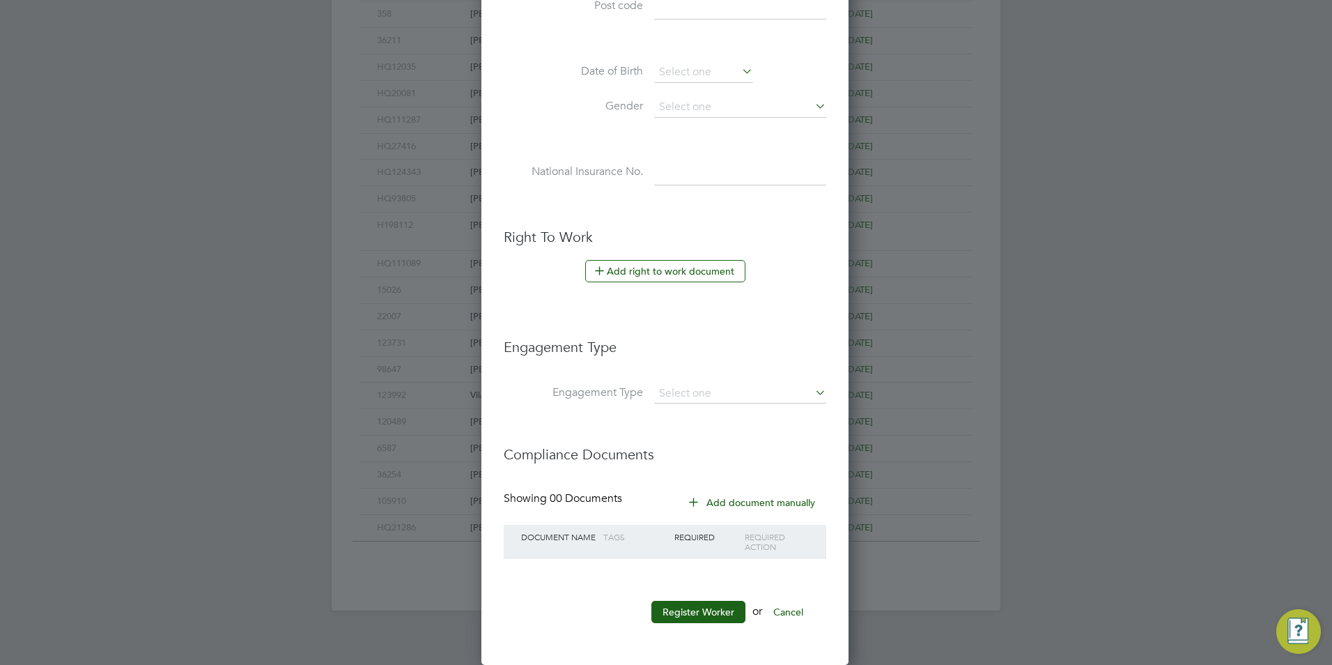
type input "HQ111937"
click at [697, 637] on div "New Worker Mandatory Fields Email wasifazly@yahoo.co.uk Mobile No 07865075883 P…" at bounding box center [664, 75] width 367 height 1177
click at [702, 605] on button "Register Worker" at bounding box center [698, 611] width 94 height 22
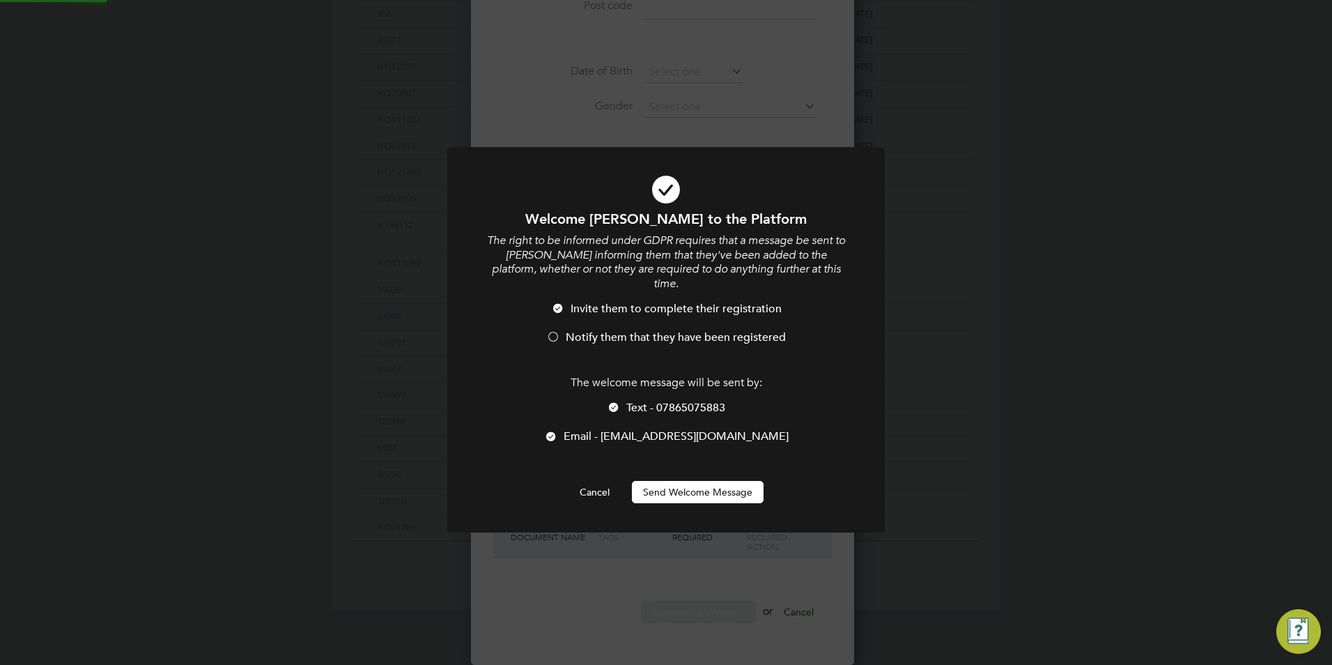
scroll to position [0, 0]
click at [682, 380] on div "The welcome message will be sent by: Text - 07865075883 Email - wasifazly@yahoo…" at bounding box center [666, 416] width 362 height 82
click at [678, 385] on div "The welcome message will be sent by: Text - 07865075883 Email - wasifazly@yahoo…" at bounding box center [666, 416] width 362 height 82
click at [666, 401] on span "Text - 07865075883" at bounding box center [675, 408] width 99 height 14
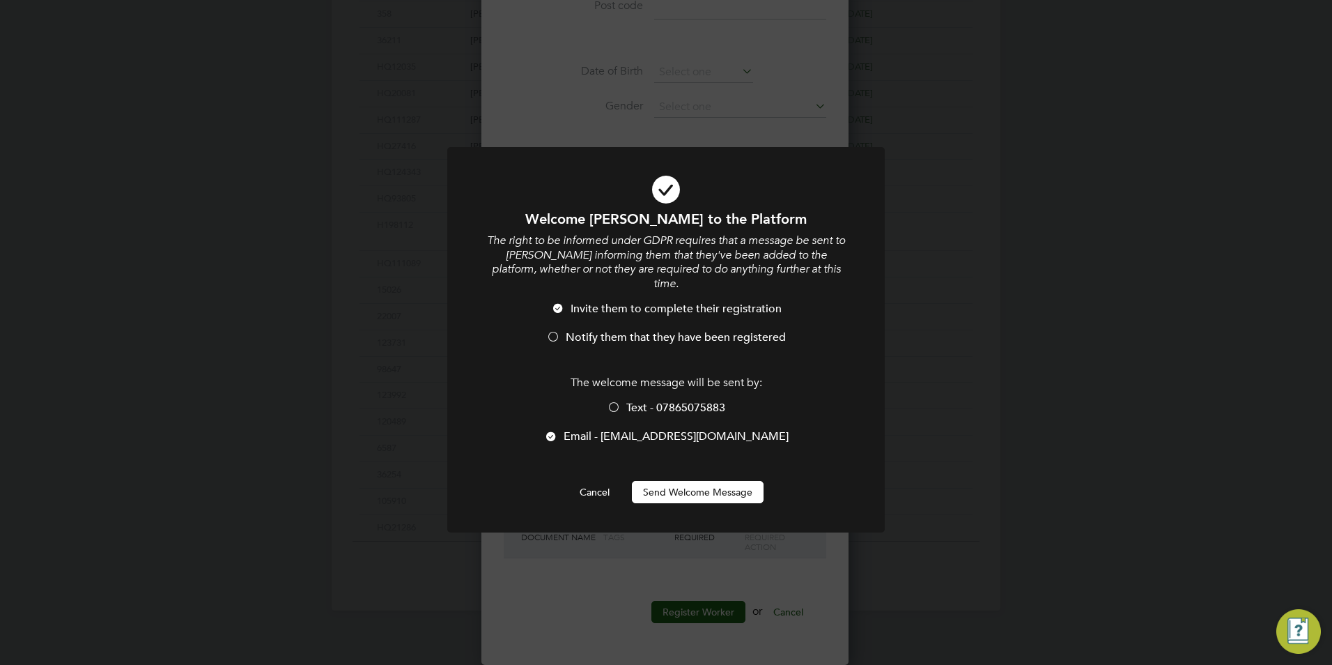
click at [685, 330] on span "Notify them that they have been registered" at bounding box center [676, 337] width 220 height 14
click at [670, 481] on button "Send Welcome Message" at bounding box center [698, 492] width 132 height 22
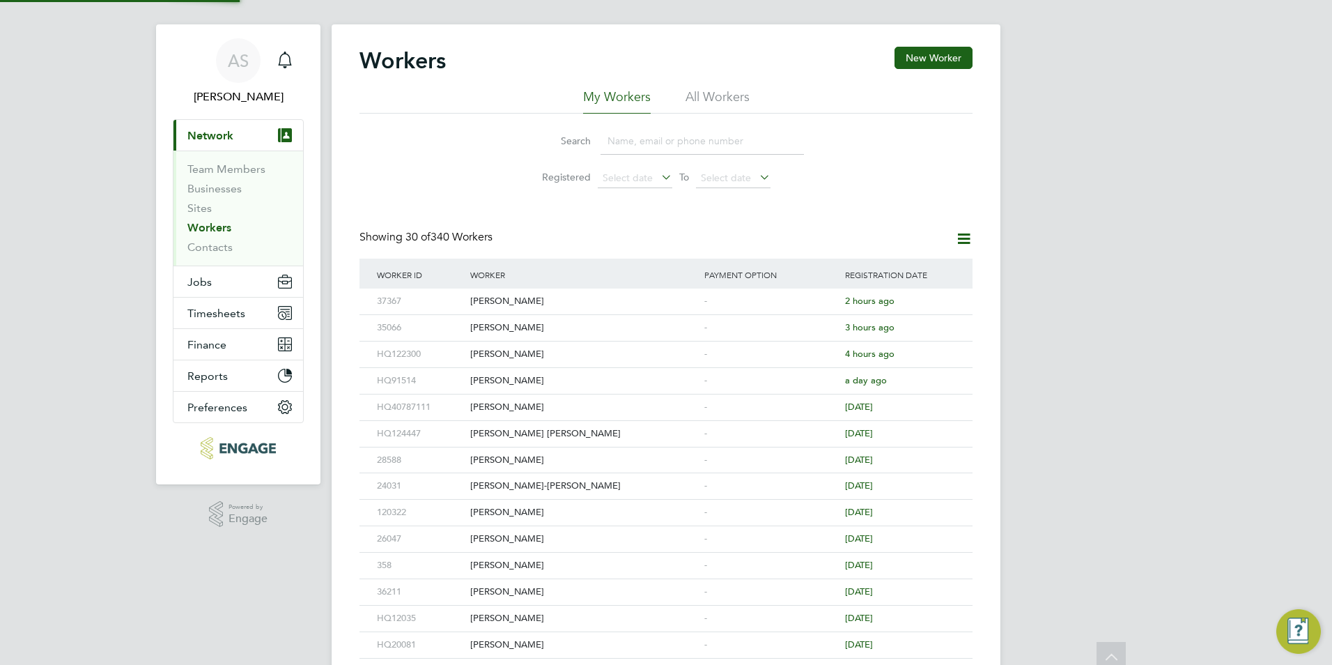
scroll to position [0, 0]
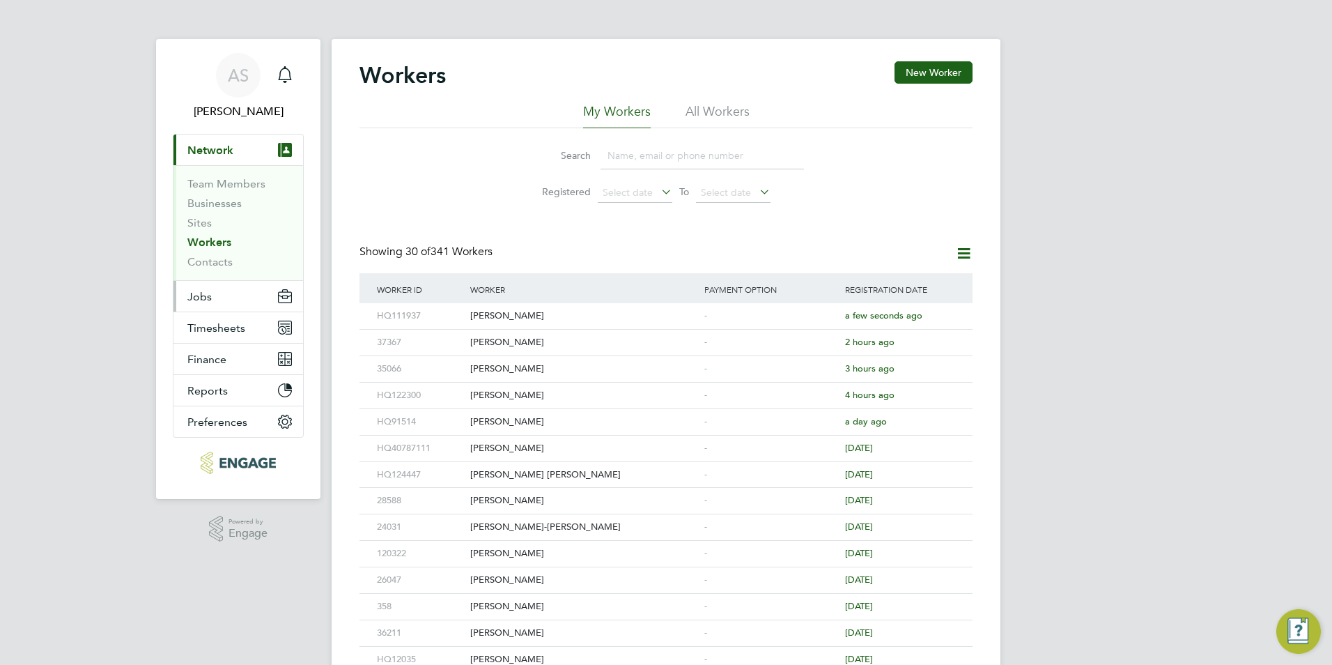
click at [228, 309] on button "Jobs" at bounding box center [238, 296] width 130 height 31
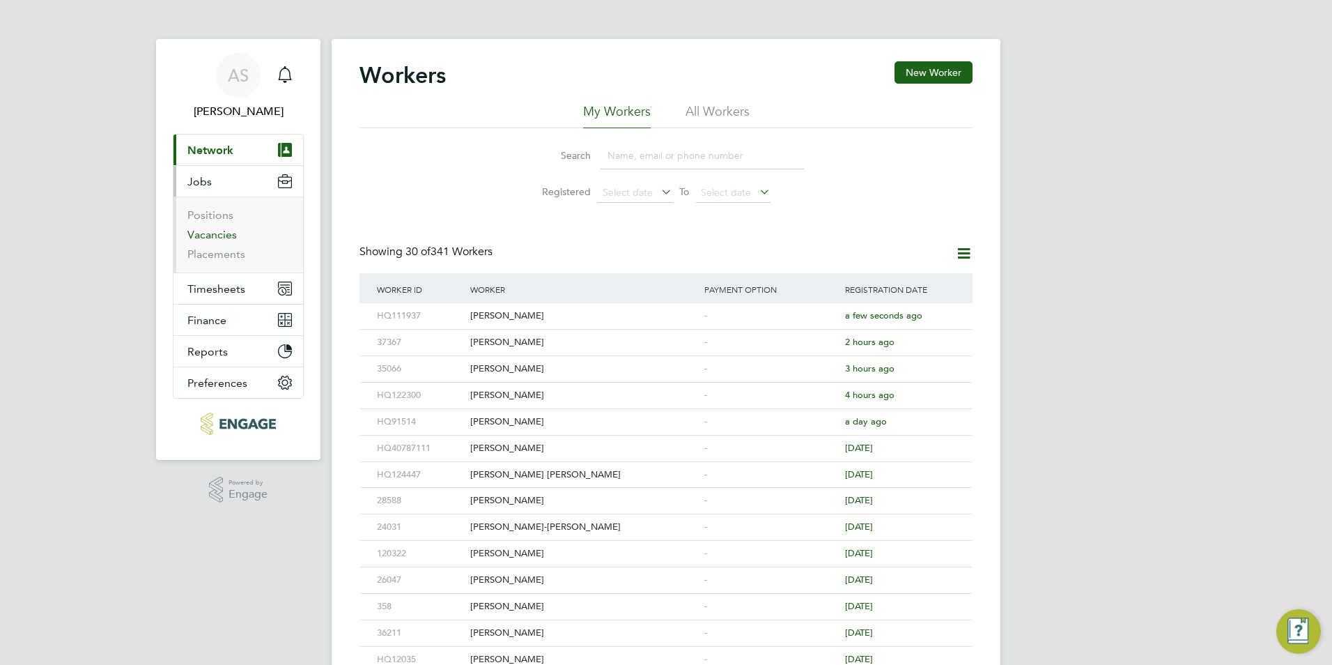
click at [226, 236] on link "Vacancies" at bounding box center [211, 234] width 49 height 13
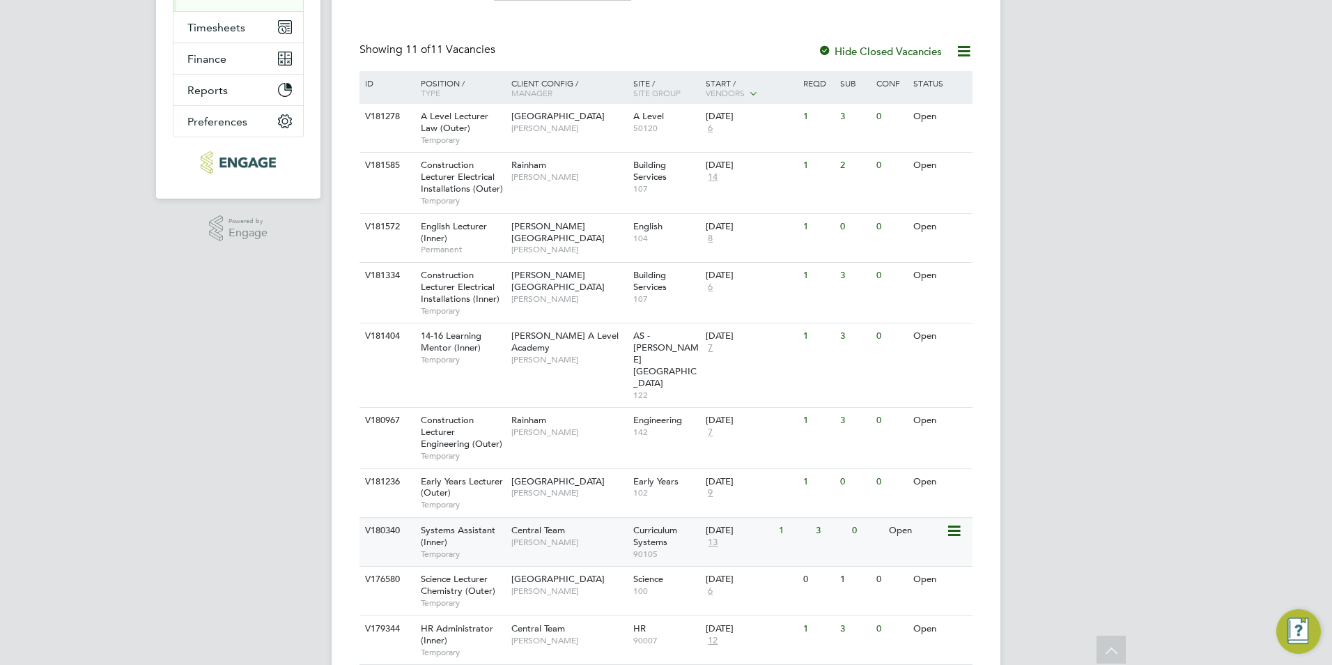
scroll to position [337, 0]
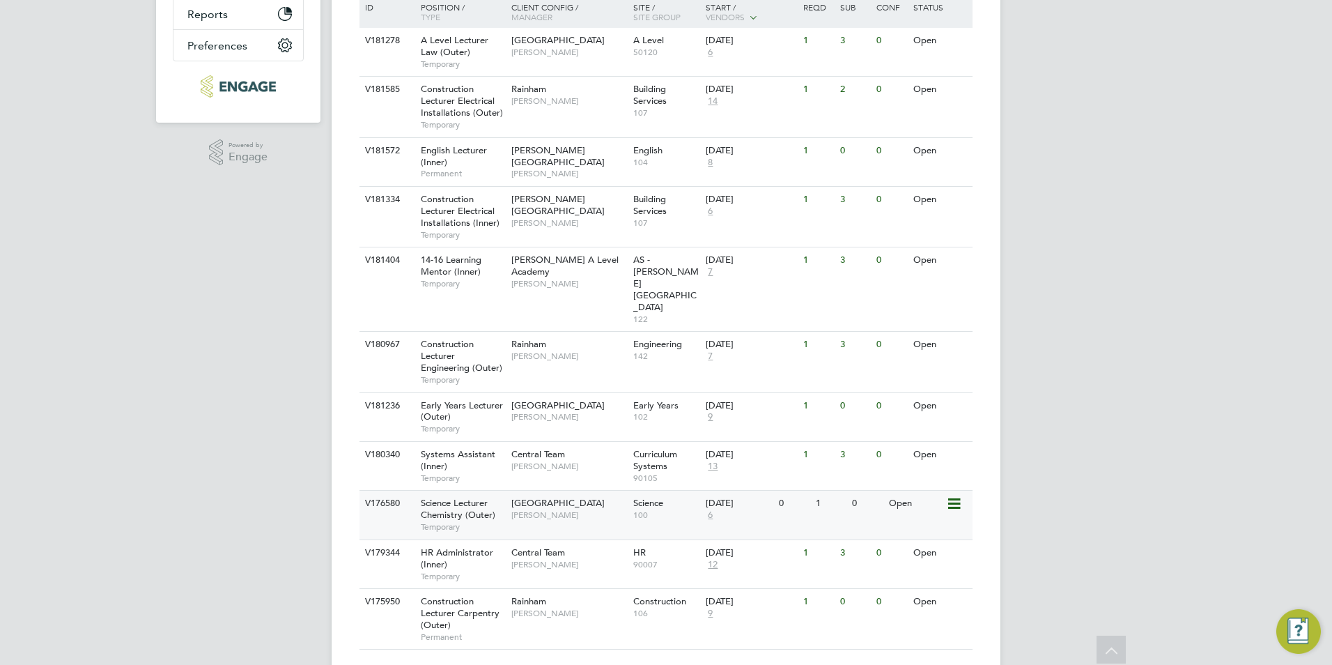
click at [494, 497] on span "Science Lecturer Chemistry (Outer)" at bounding box center [458, 509] width 75 height 24
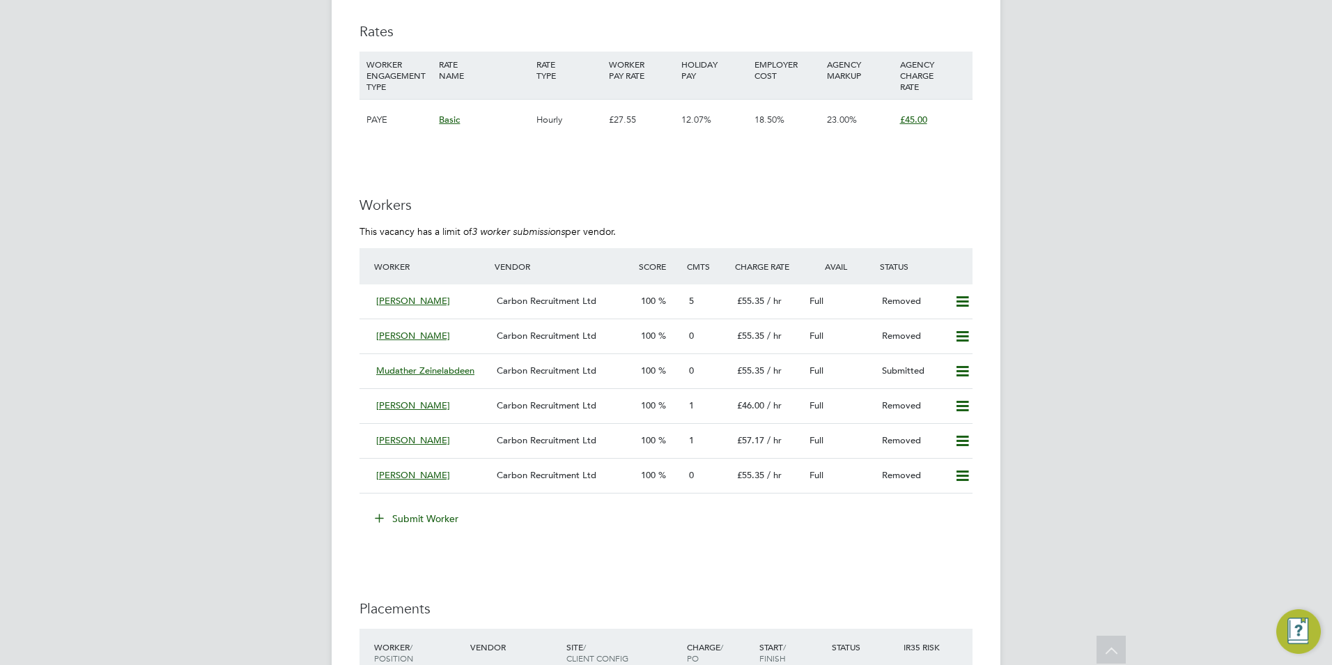
click at [443, 529] on button "Submit Worker" at bounding box center [417, 518] width 104 height 22
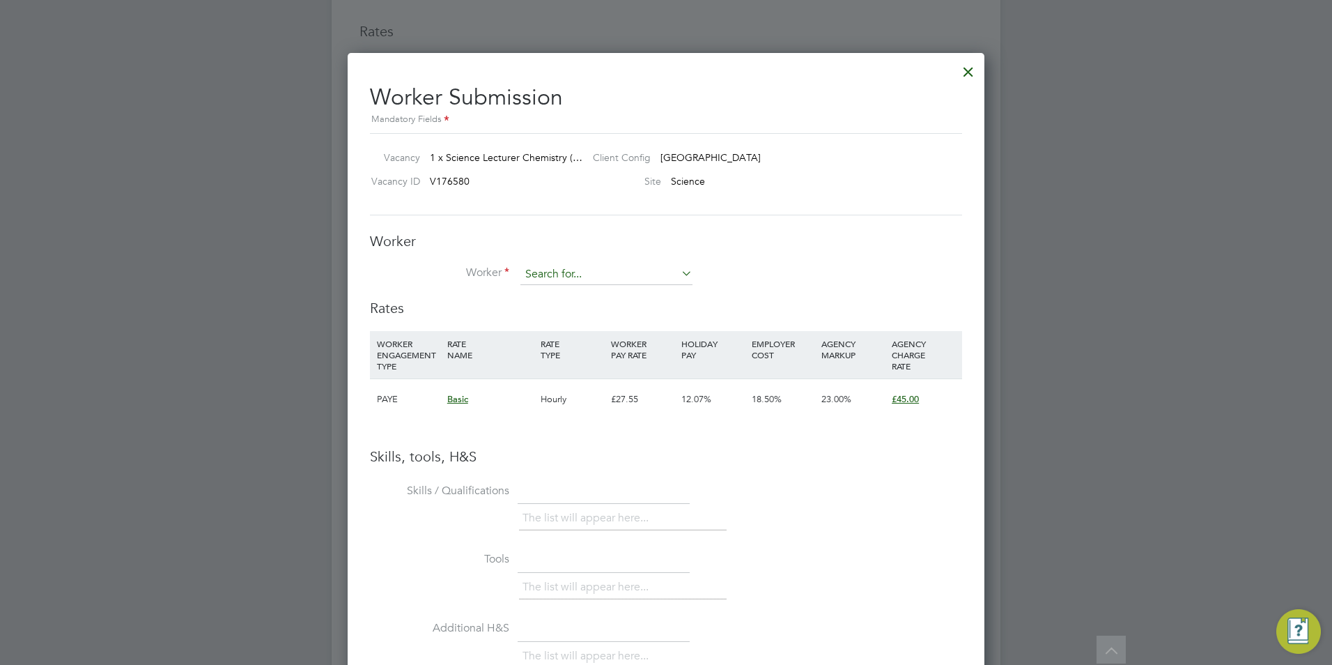
click at [559, 265] on input at bounding box center [606, 274] width 172 height 21
click at [618, 370] on li "Abdul Fazly (HQ111937)" at bounding box center [624, 369] width 208 height 19
type input "Abdul Fazly (HQ111937)"
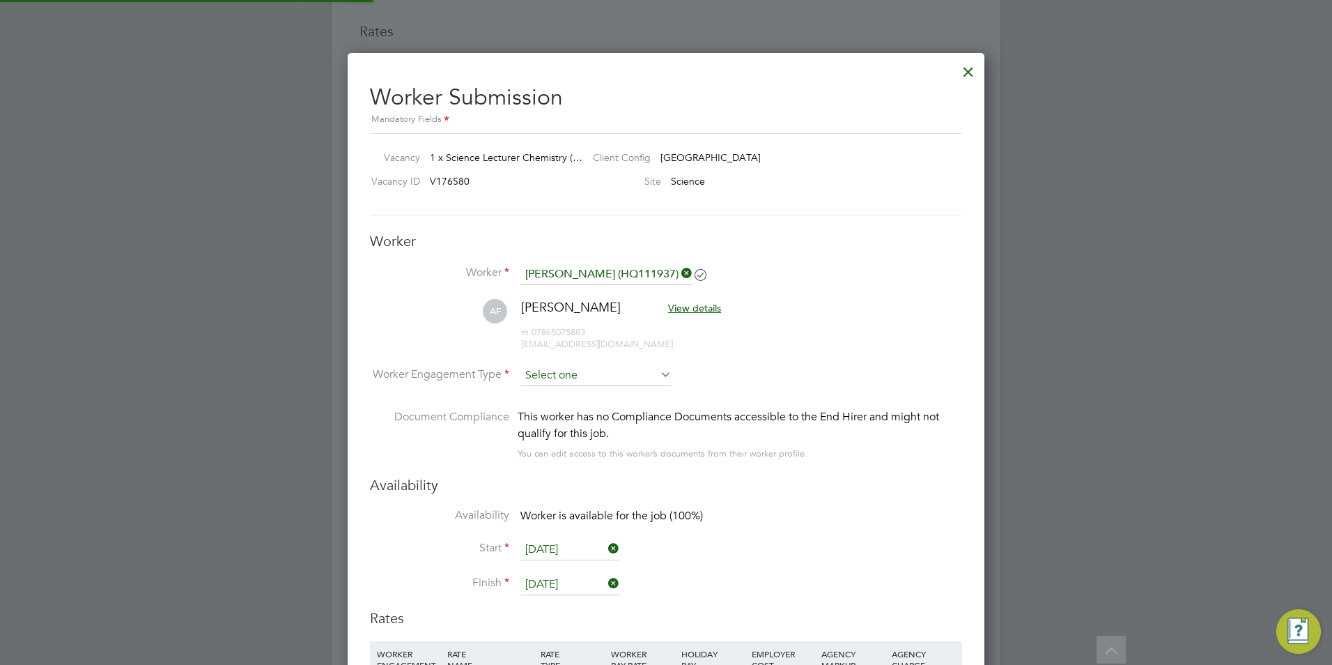
click at [598, 376] on input at bounding box center [595, 375] width 151 height 21
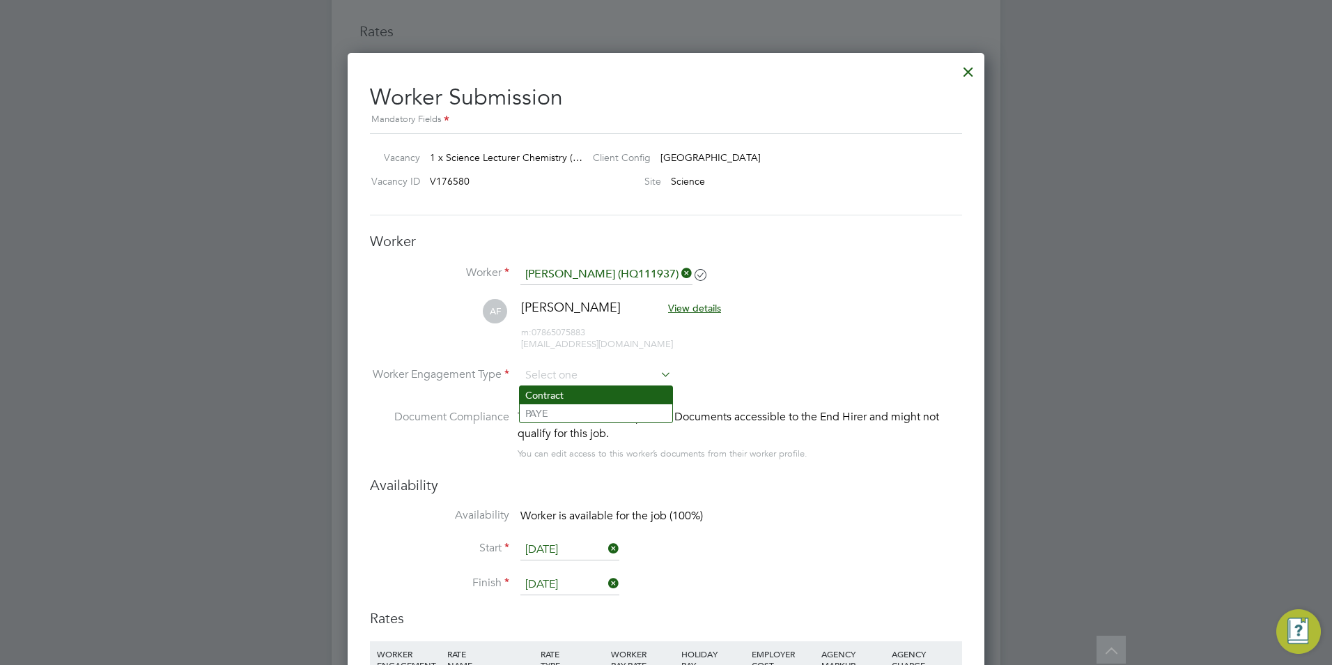
click at [616, 391] on li "Contract" at bounding box center [596, 395] width 153 height 18
type input "Contract"
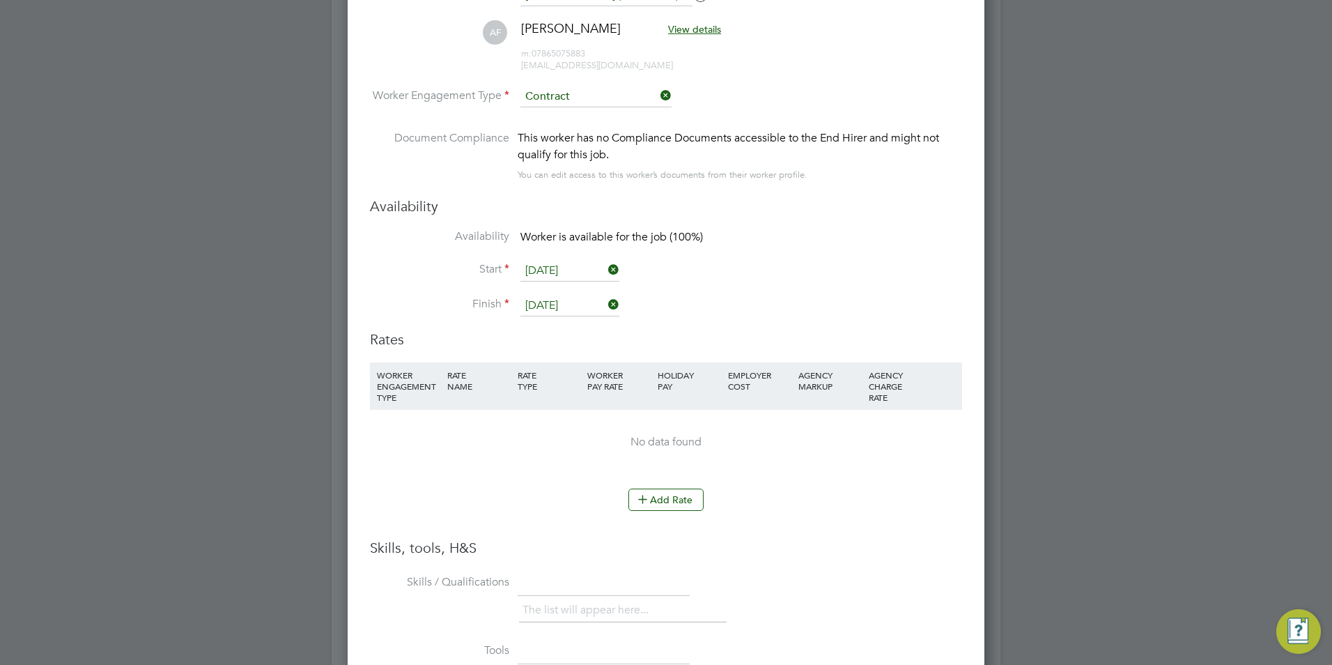
click at [637, 484] on li "WORKER ENGAGEMENT TYPE RATE NAME RATE TYPE WORKER PAY RATE HOLIDAY PAY EMPLOYER…" at bounding box center [666, 425] width 592 height 126
click at [643, 497] on icon at bounding box center [642, 498] width 10 height 10
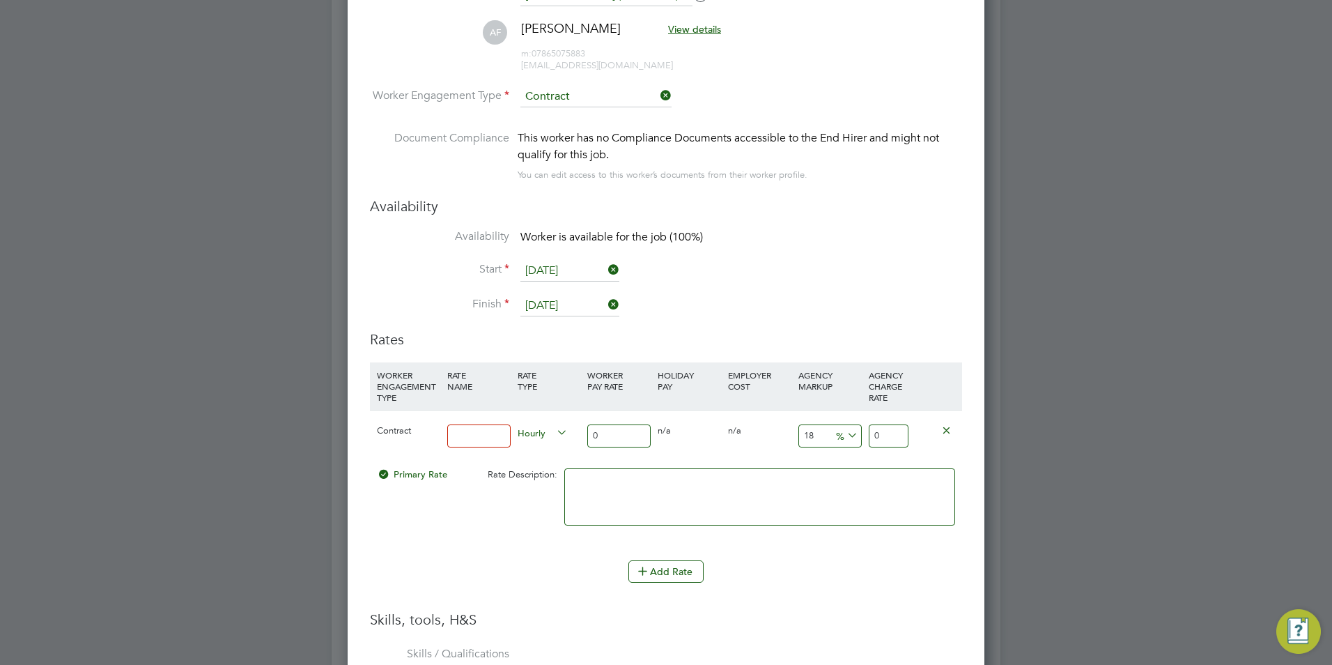
click at [490, 423] on div at bounding box center [479, 435] width 70 height 51
click at [481, 435] on input at bounding box center [478, 435] width 63 height 23
type input "BASIC"
click at [603, 437] on input "0" at bounding box center [618, 435] width 63 height 23
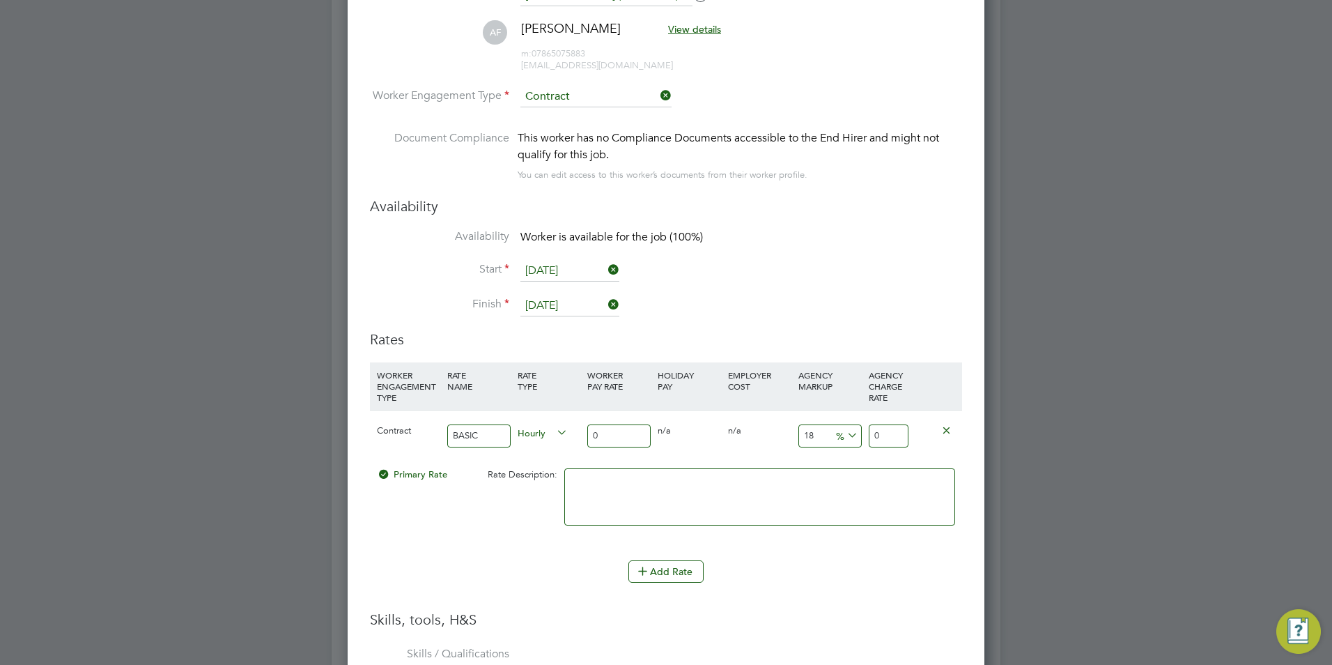
click at [603, 437] on input "0" at bounding box center [618, 435] width 63 height 23
type input "4"
type input "4.72"
type input "45"
type input "53.1"
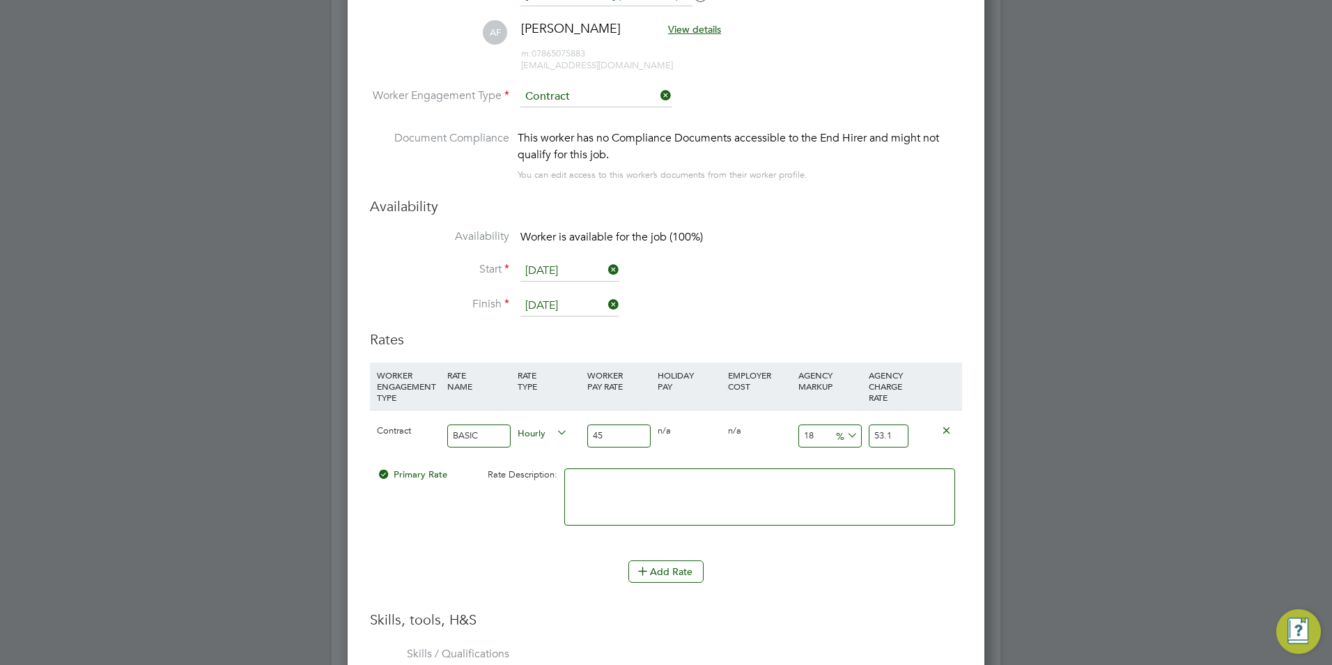
type input "45"
click at [822, 434] on input "18" at bounding box center [829, 435] width 63 height 23
type input "2"
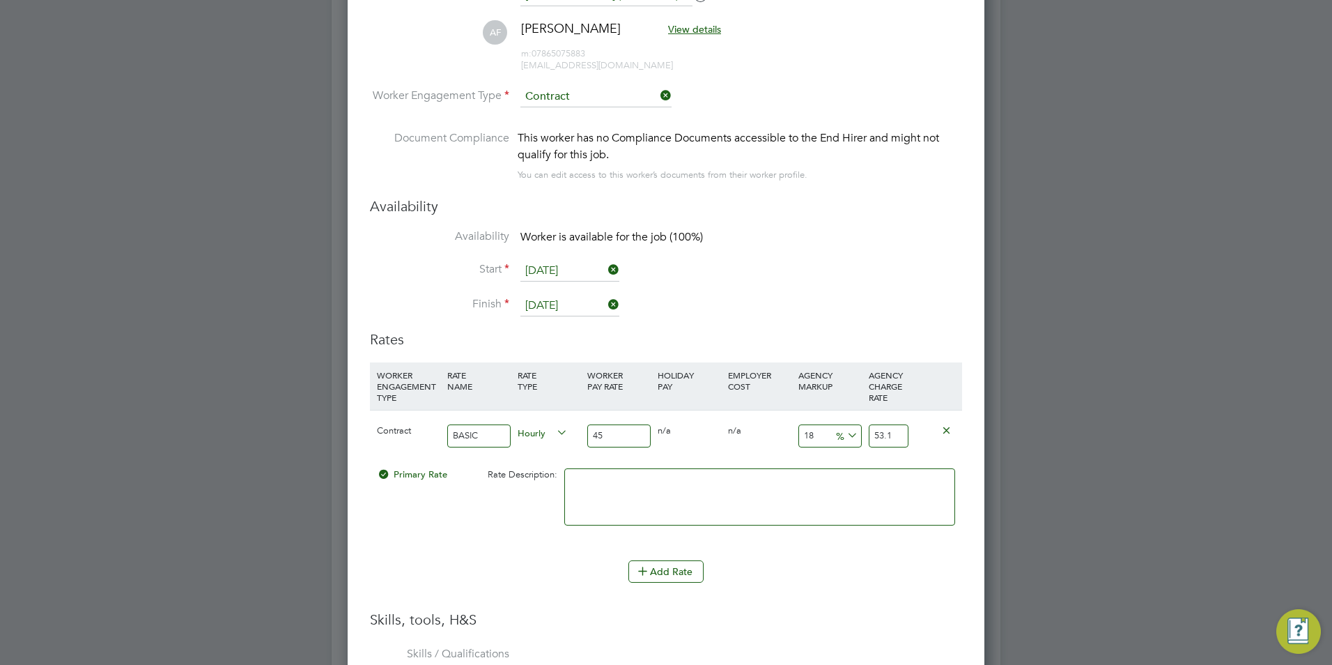
type input "45.9"
type input "23"
type input "55.35"
type input "23"
click at [816, 490] on textarea at bounding box center [759, 496] width 391 height 57
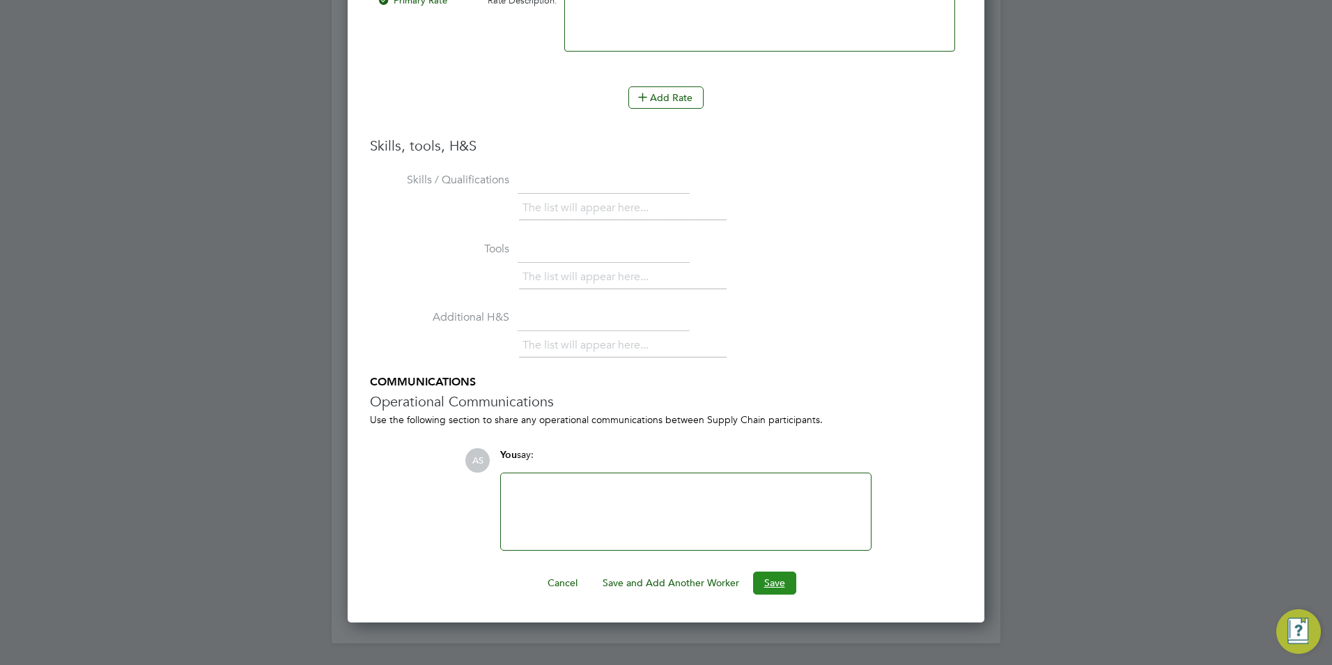
click at [765, 575] on button "Save" at bounding box center [774, 582] width 43 height 22
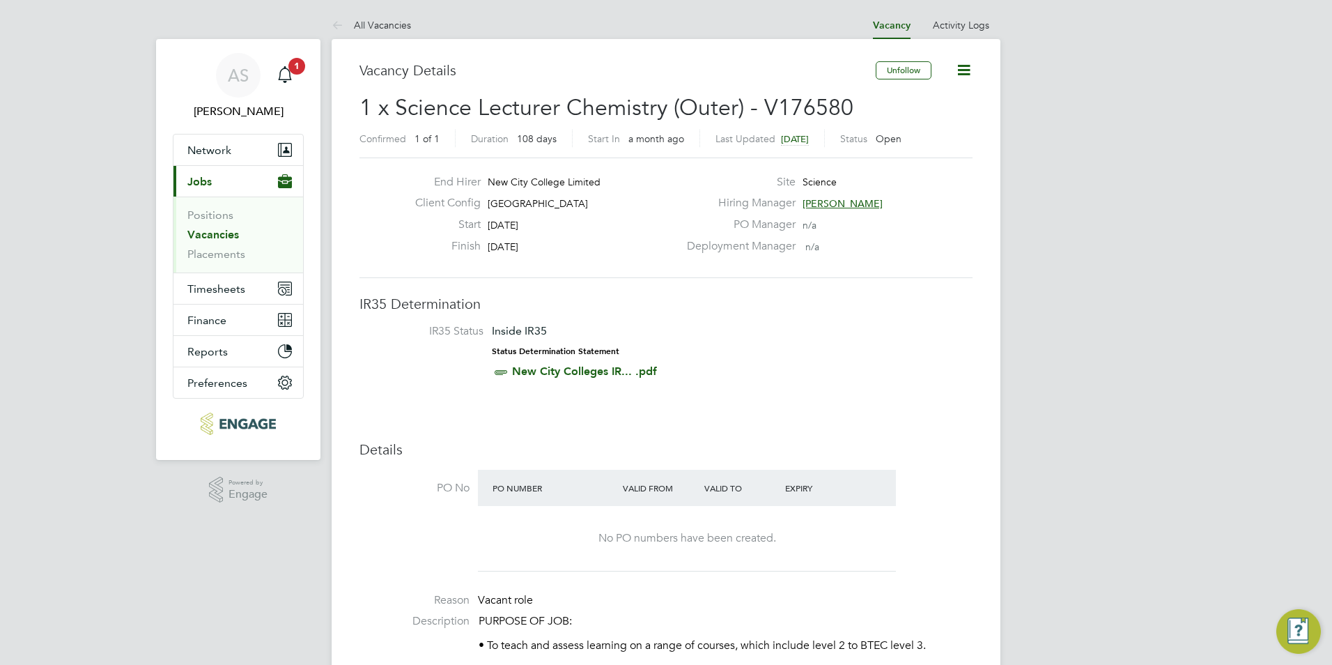
drag, startPoint x: 617, startPoint y: 201, endPoint x: 490, endPoint y: 201, distance: 127.5
click at [490, 201] on div "Client Config Havering Sixth Form Campus" at bounding box center [541, 207] width 274 height 22
copy span "[GEOGRAPHIC_DATA]"
click at [219, 204] on ul "Positions Vacancies Placements" at bounding box center [238, 234] width 130 height 76
click at [217, 212] on link "Positions" at bounding box center [210, 214] width 46 height 13
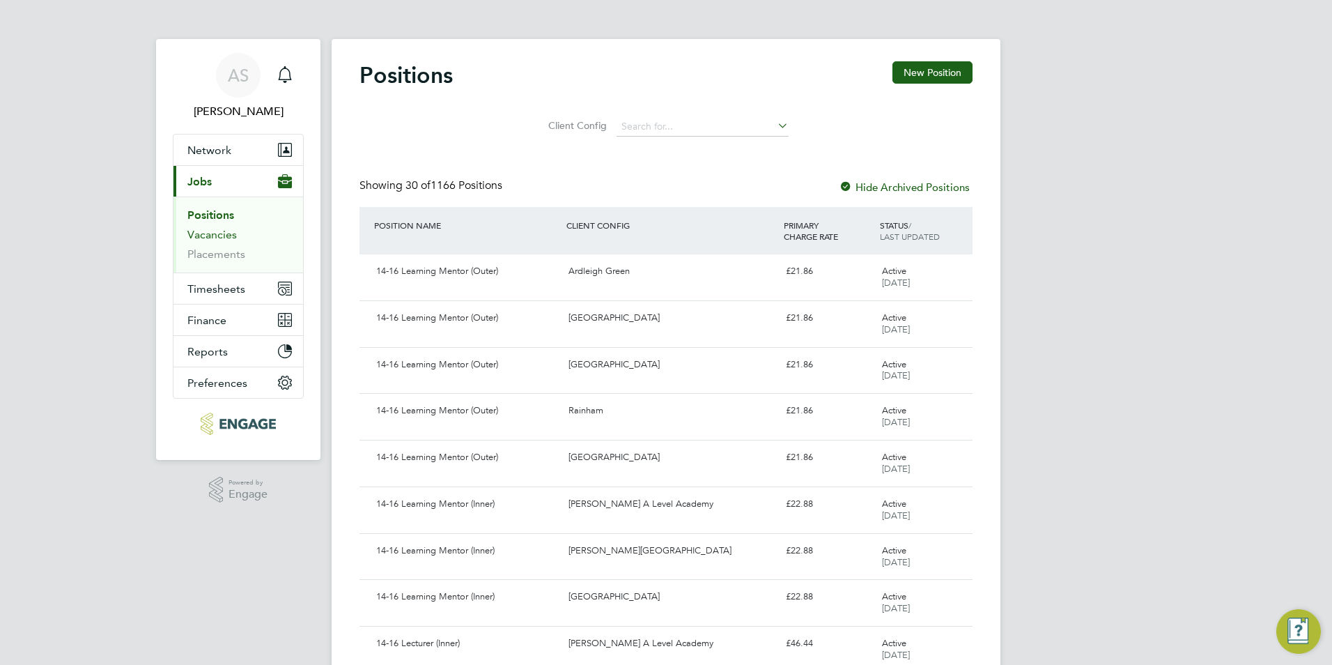
click at [228, 240] on link "Vacancies" at bounding box center [211, 234] width 49 height 13
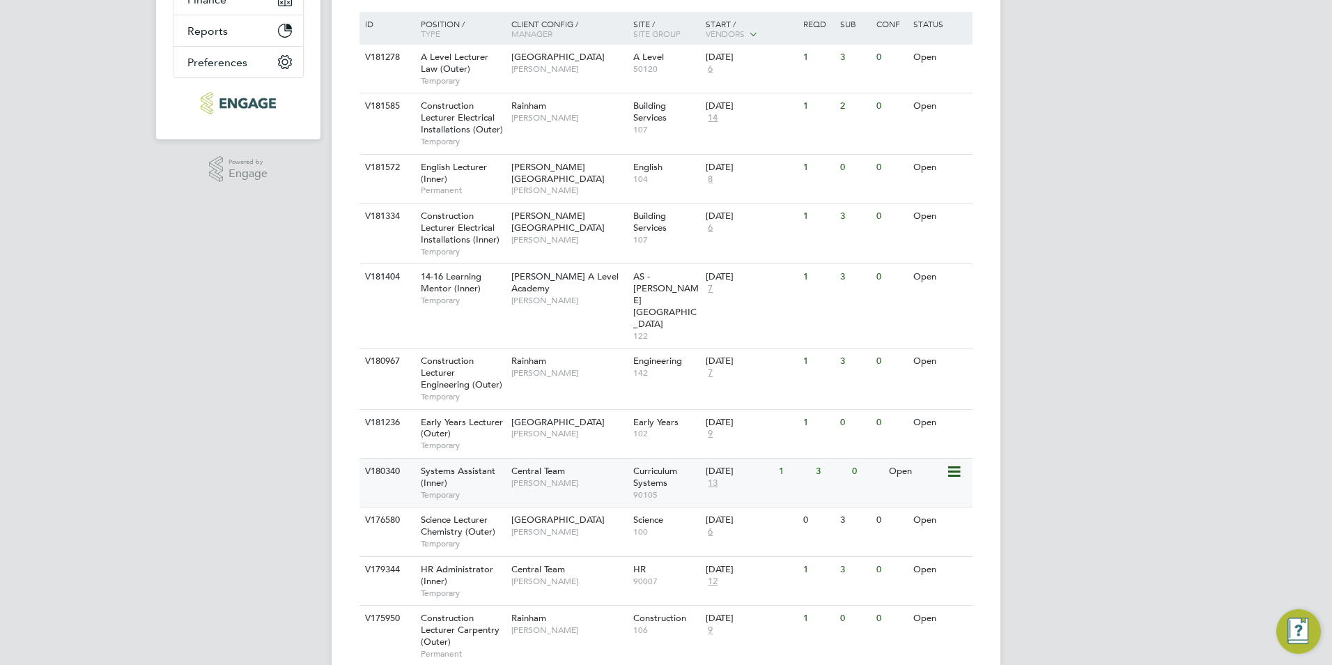
scroll to position [337, 0]
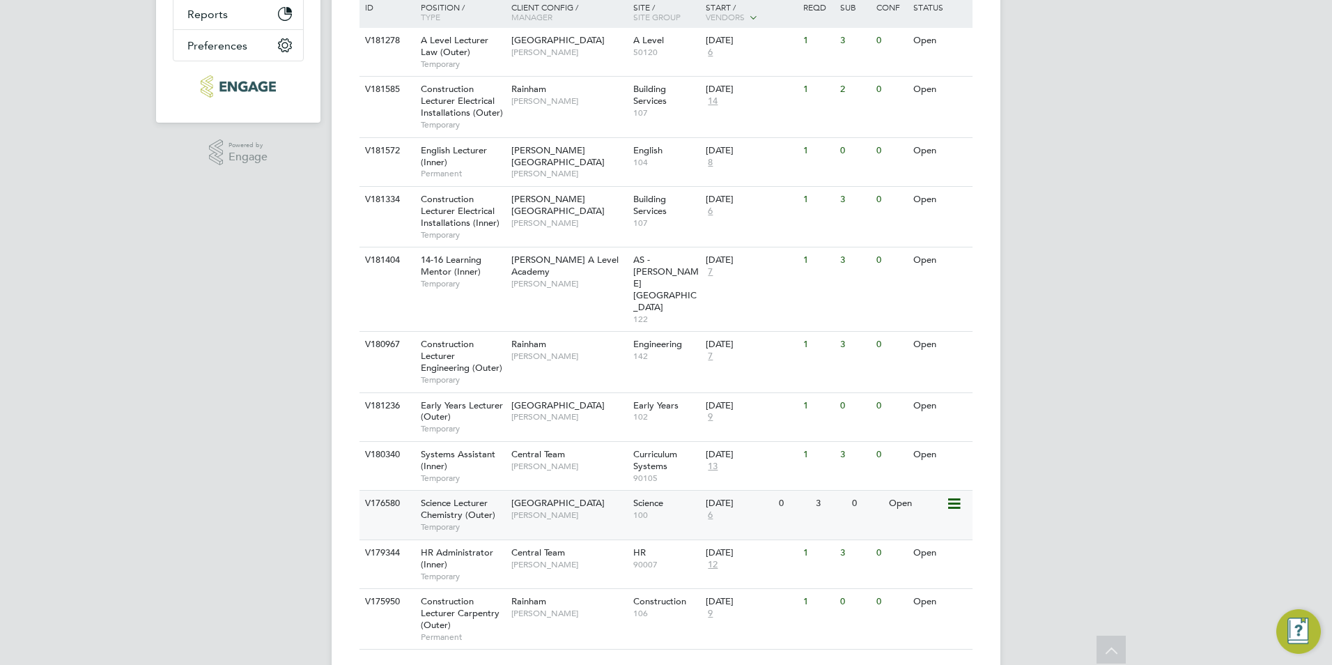
click at [548, 509] on span "Kavita Phakey" at bounding box center [568, 514] width 115 height 11
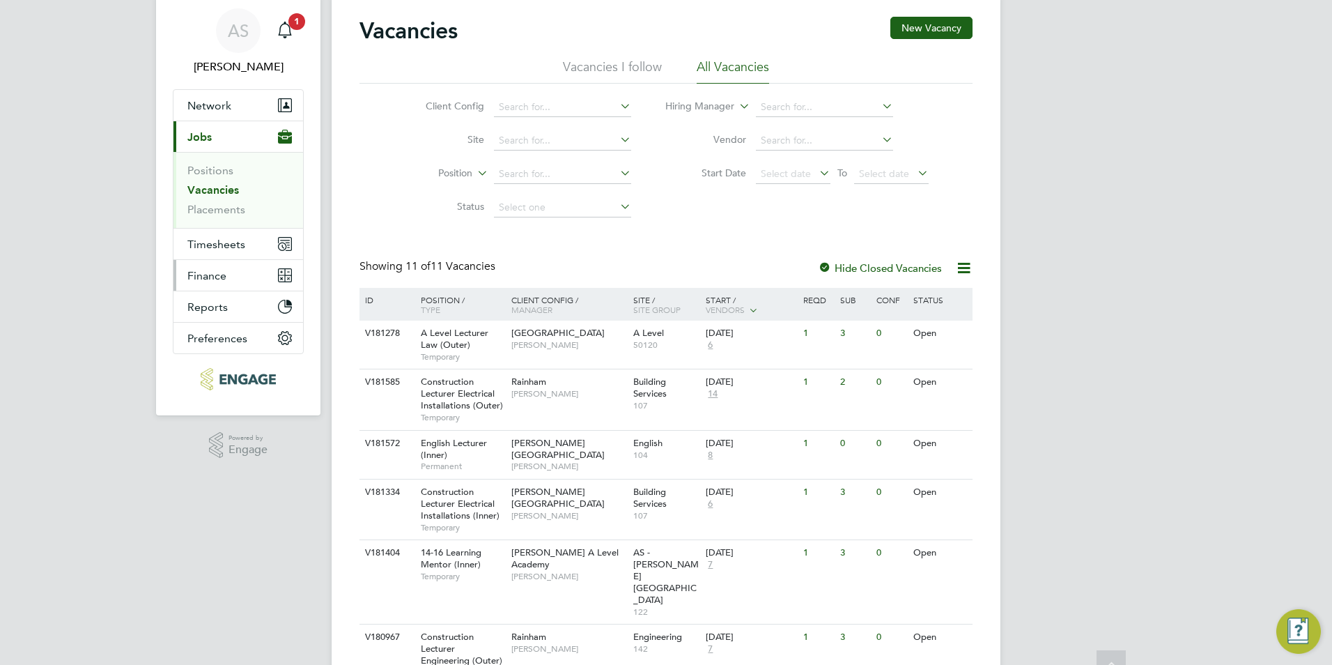
scroll to position [0, 0]
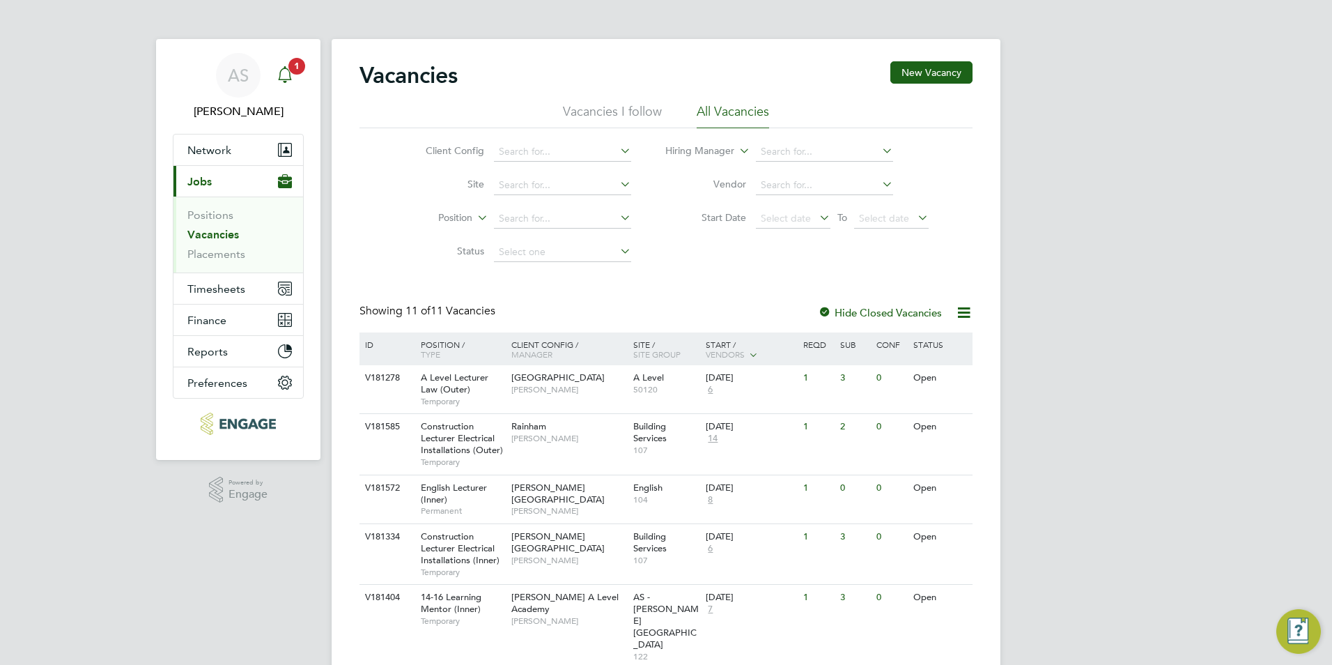
click at [274, 86] on div "Main navigation" at bounding box center [285, 75] width 28 height 28
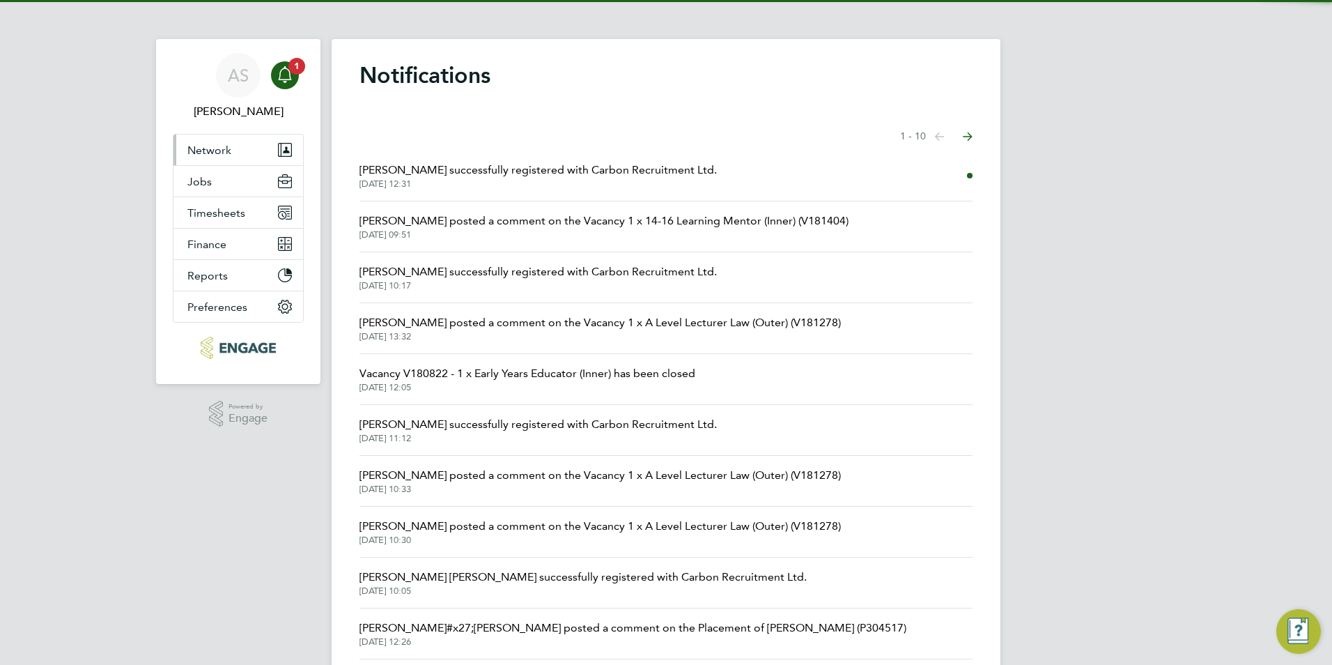
click at [221, 155] on span "Network" at bounding box center [209, 149] width 44 height 13
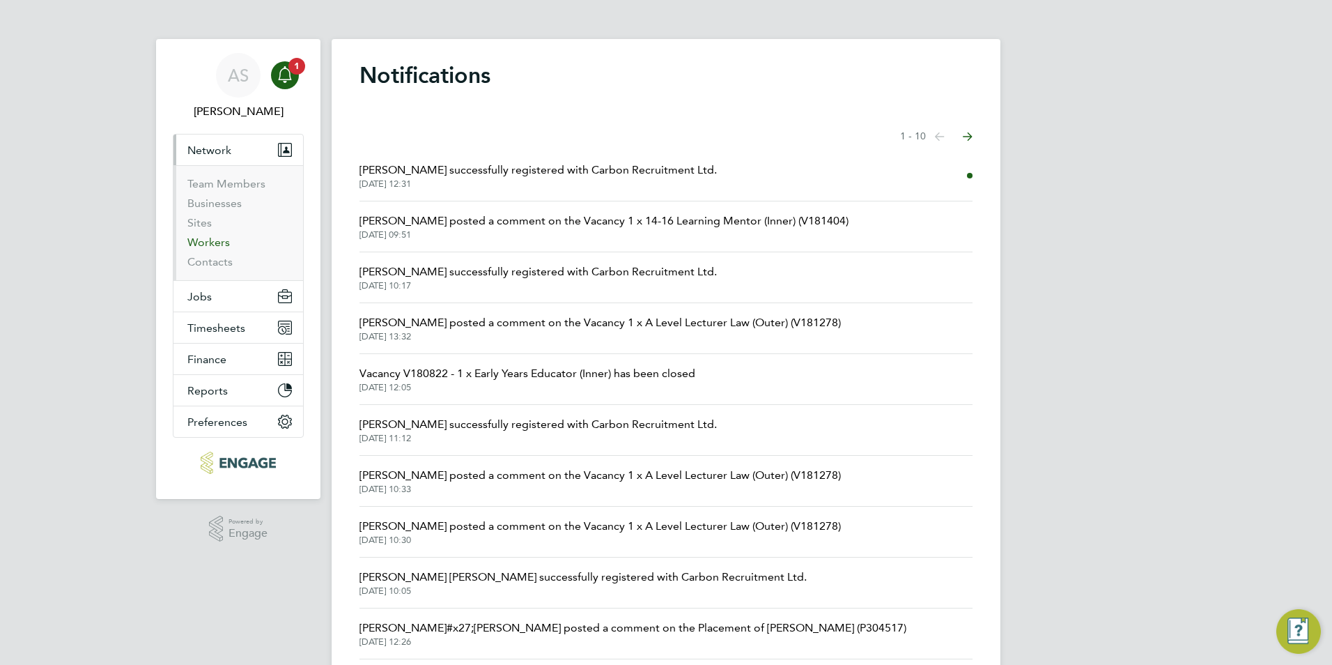
click at [208, 238] on link "Workers" at bounding box center [208, 241] width 42 height 13
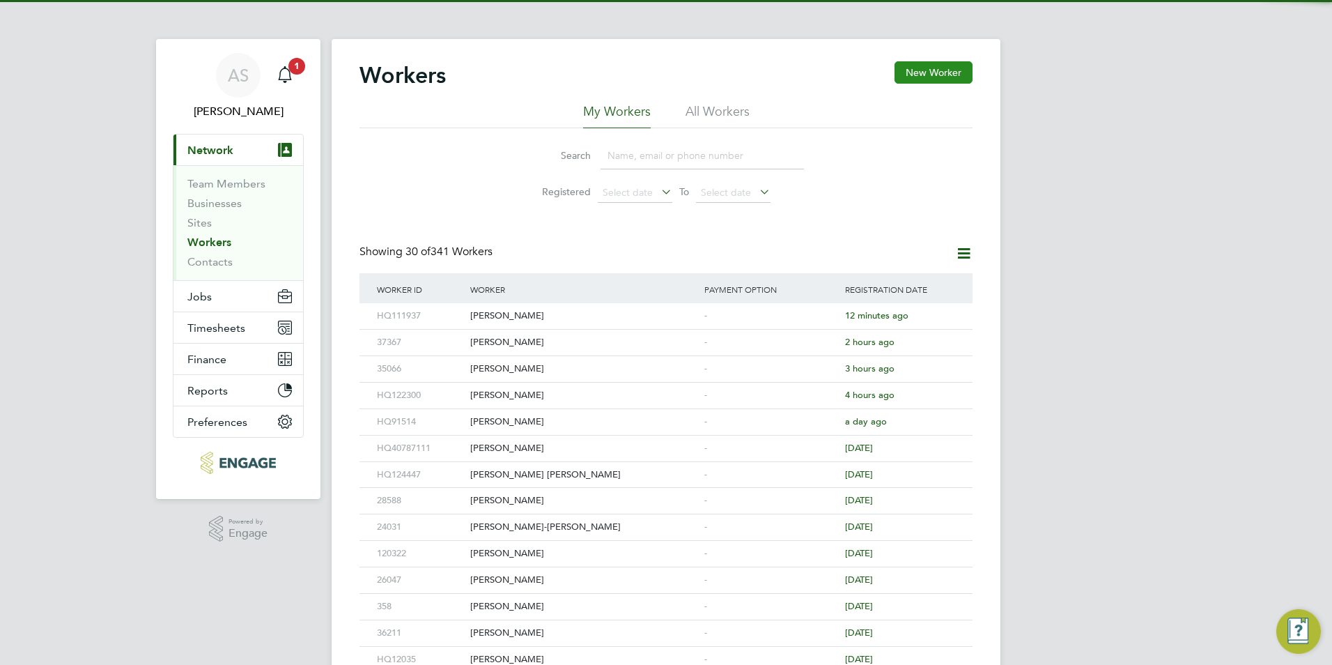
click at [907, 72] on button "New Worker" at bounding box center [933, 72] width 78 height 22
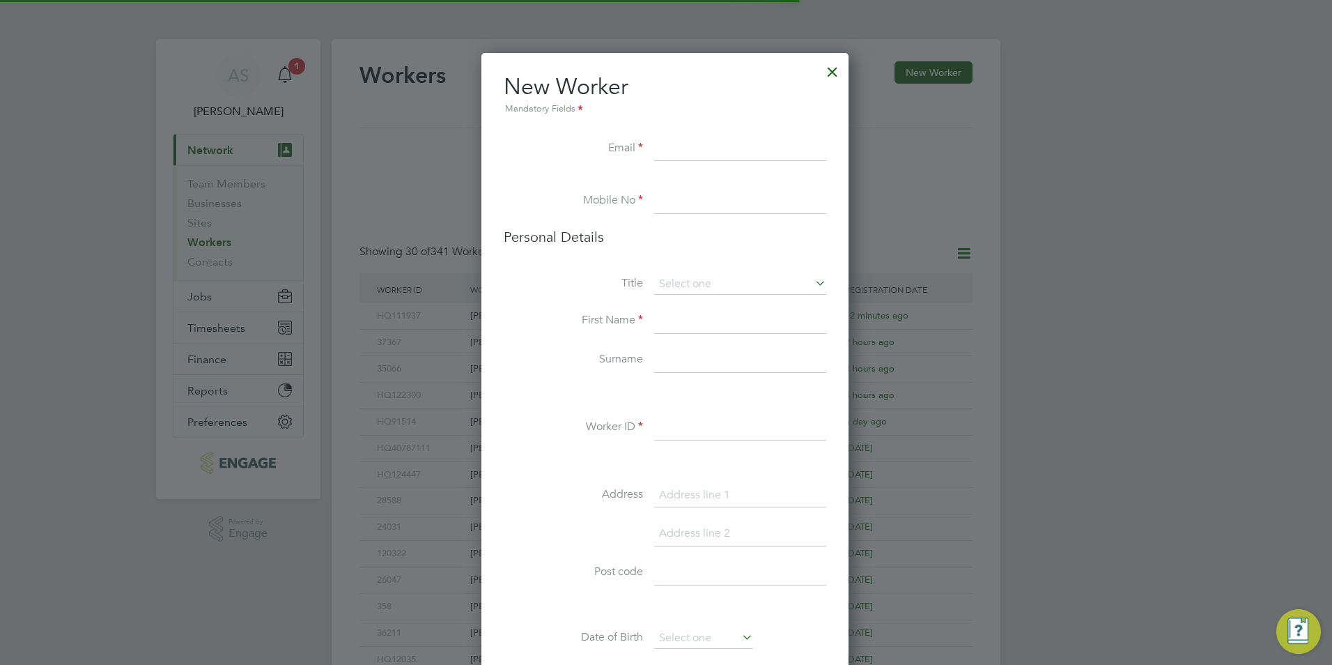
scroll to position [1179, 369]
paste input "Havering Sixth Form Campus"
click at [689, 187] on li at bounding box center [665, 182] width 323 height 14
drag, startPoint x: 798, startPoint y: 146, endPoint x: 517, endPoint y: 117, distance: 282.2
click at [517, 117] on ul "New Worker Mandatory Fields Email Havering Sixth Form Campus Mobile No Personal…" at bounding box center [665, 637] width 323 height 1130
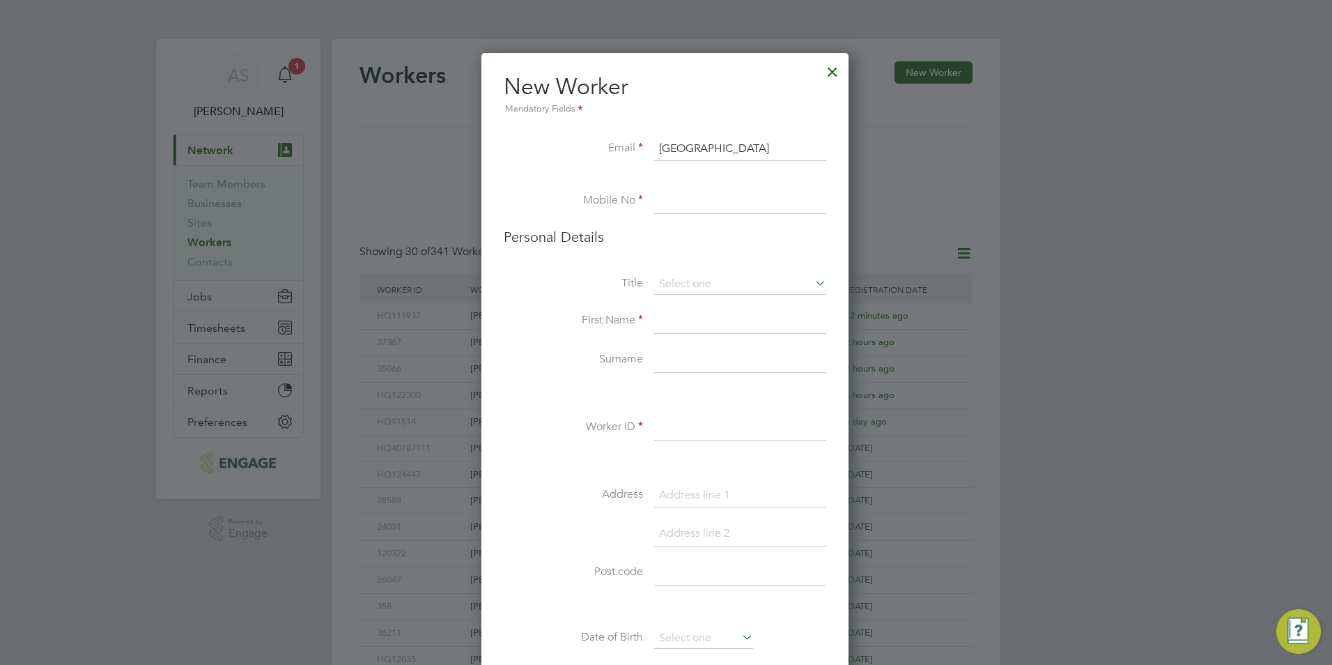
type input "s"
paste input "maitreya.unni2407@gmail.com"
type input "maitreya.unni2407@gmail.com"
click at [691, 195] on div "Workers New Worker My Workers All Workers Search Registered Select date To Sele…" at bounding box center [666, 607] width 669 height 1137
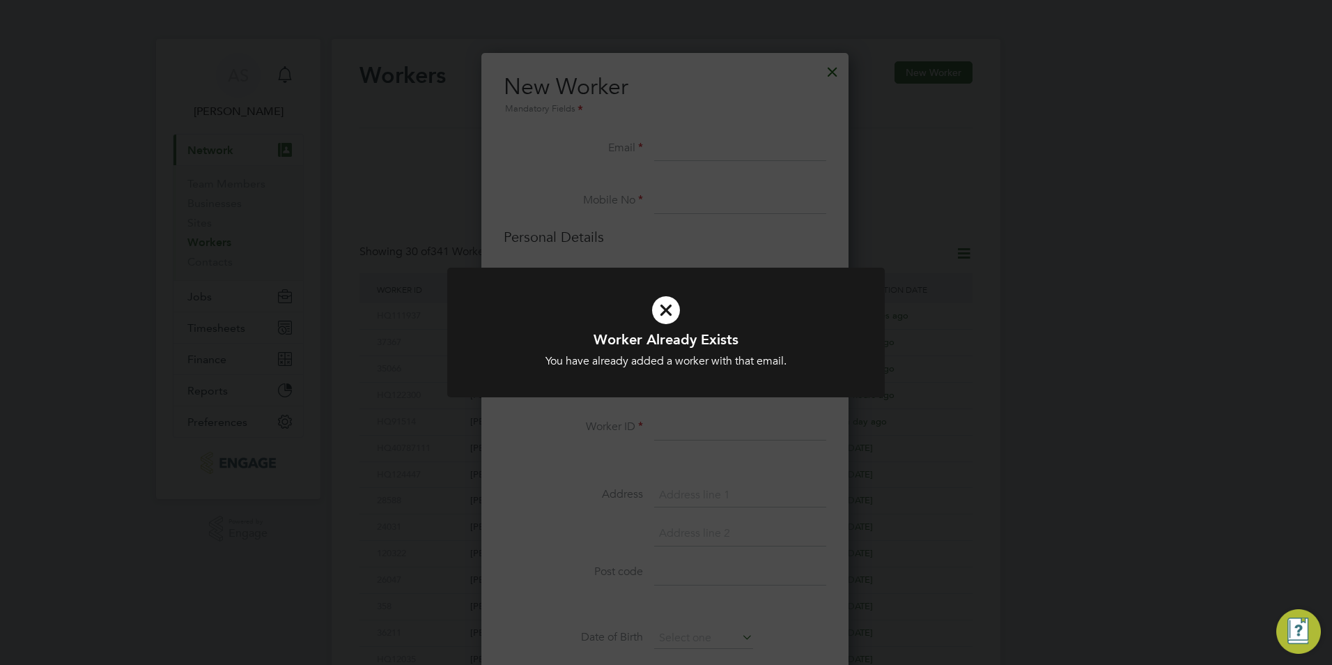
click at [599, 338] on h1 "Worker Already Exists" at bounding box center [666, 339] width 362 height 18
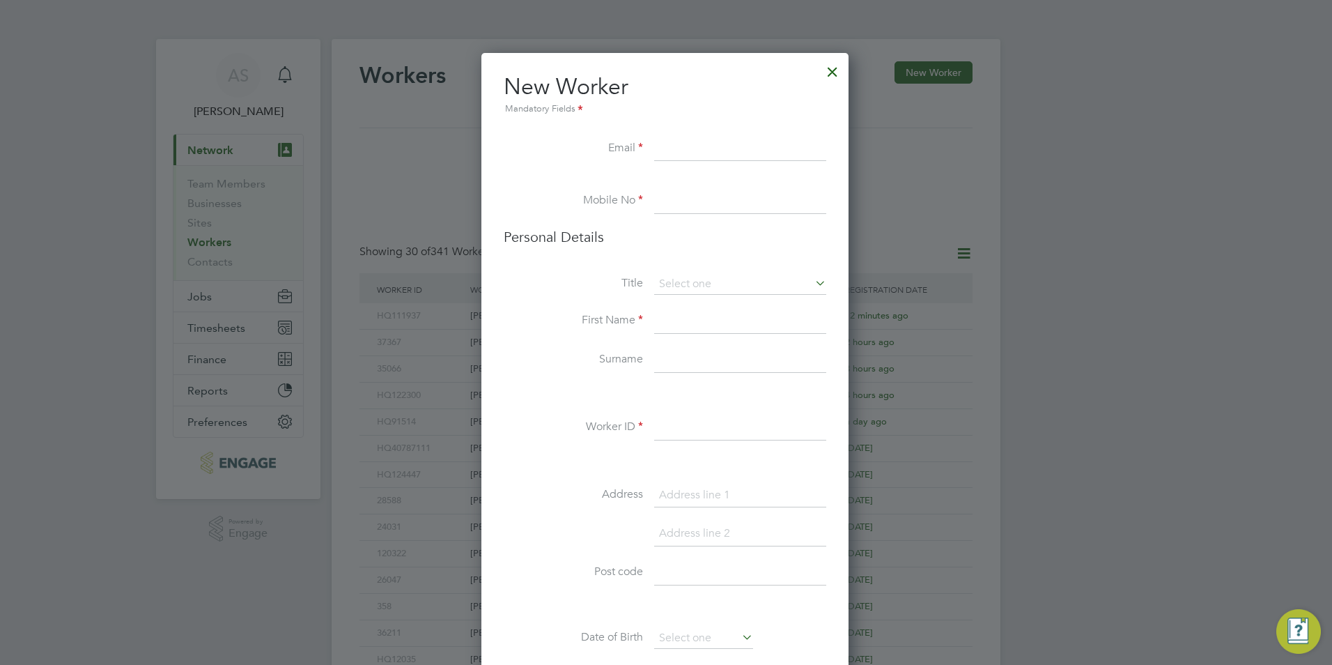
click at [398, 362] on div at bounding box center [666, 332] width 1332 height 665
click at [841, 71] on div at bounding box center [832, 68] width 25 height 25
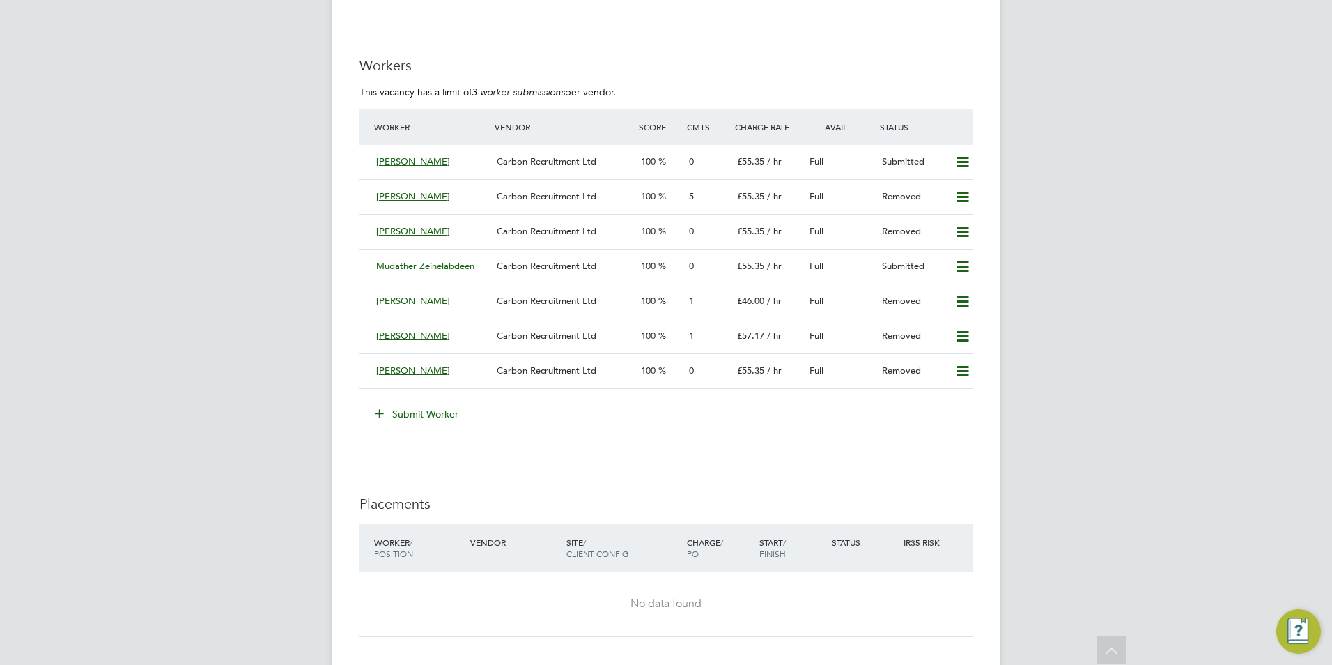
click at [438, 416] on button "Submit Worker" at bounding box center [417, 414] width 104 height 22
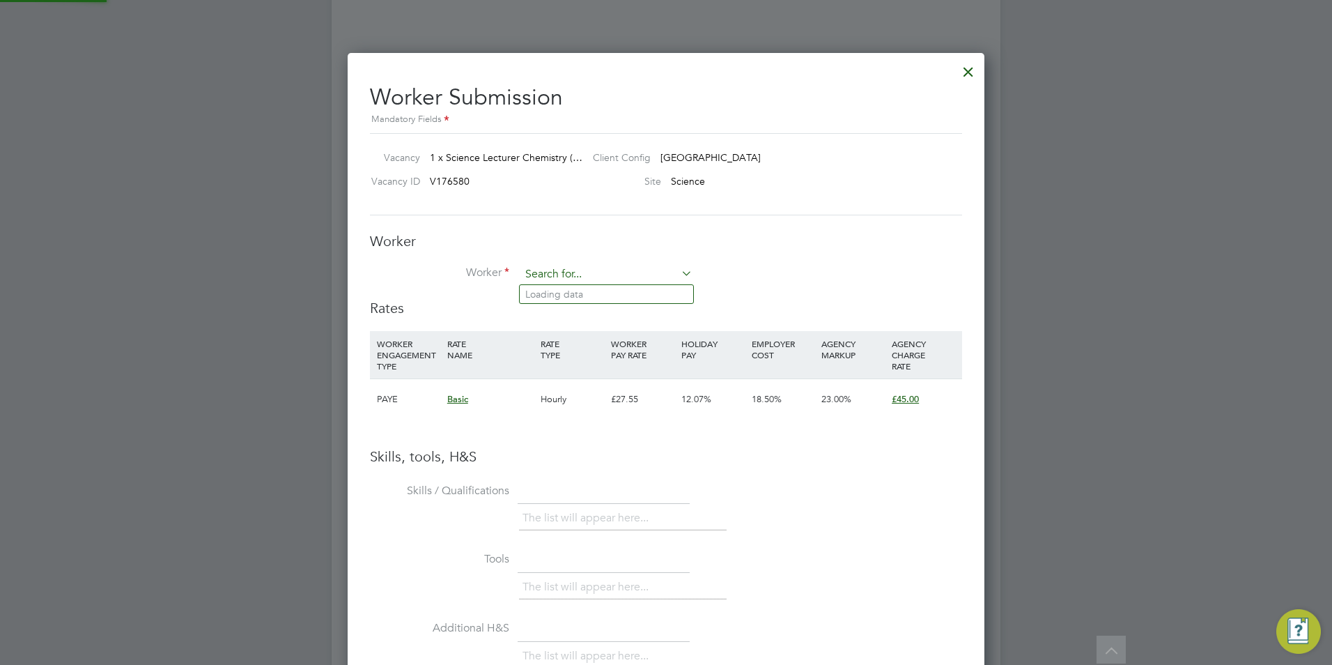
click at [543, 277] on input at bounding box center [606, 274] width 172 height 21
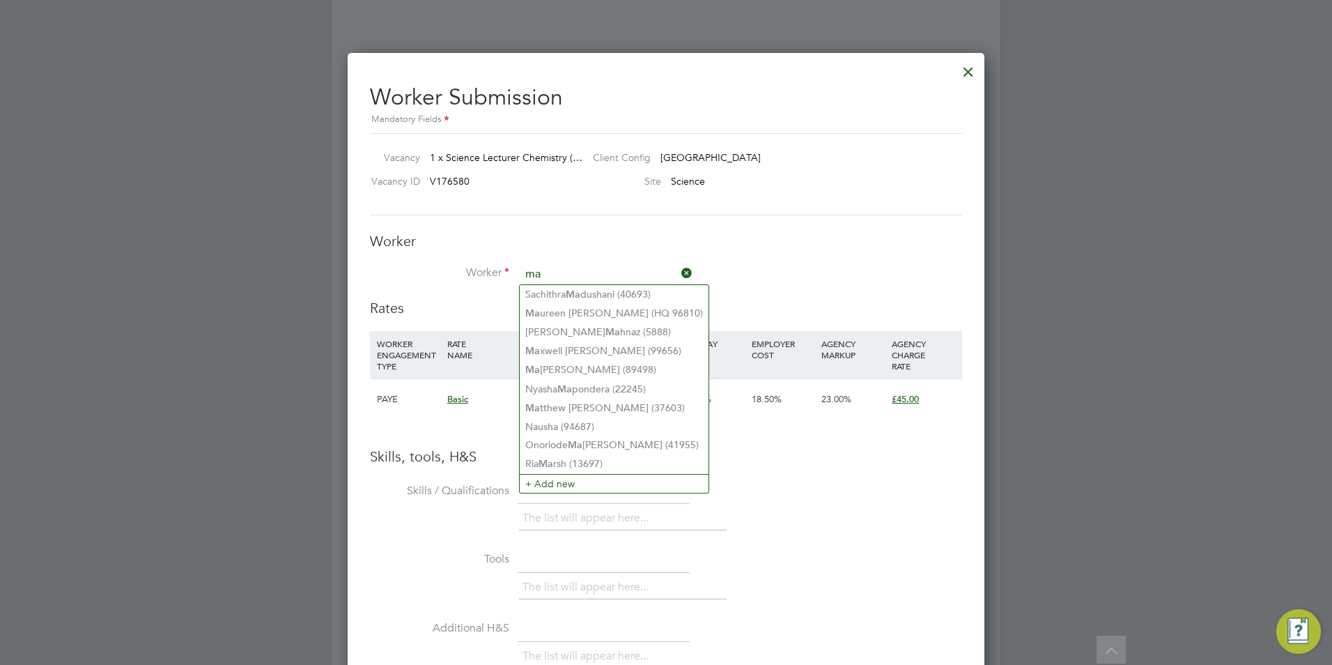
type input "ma"
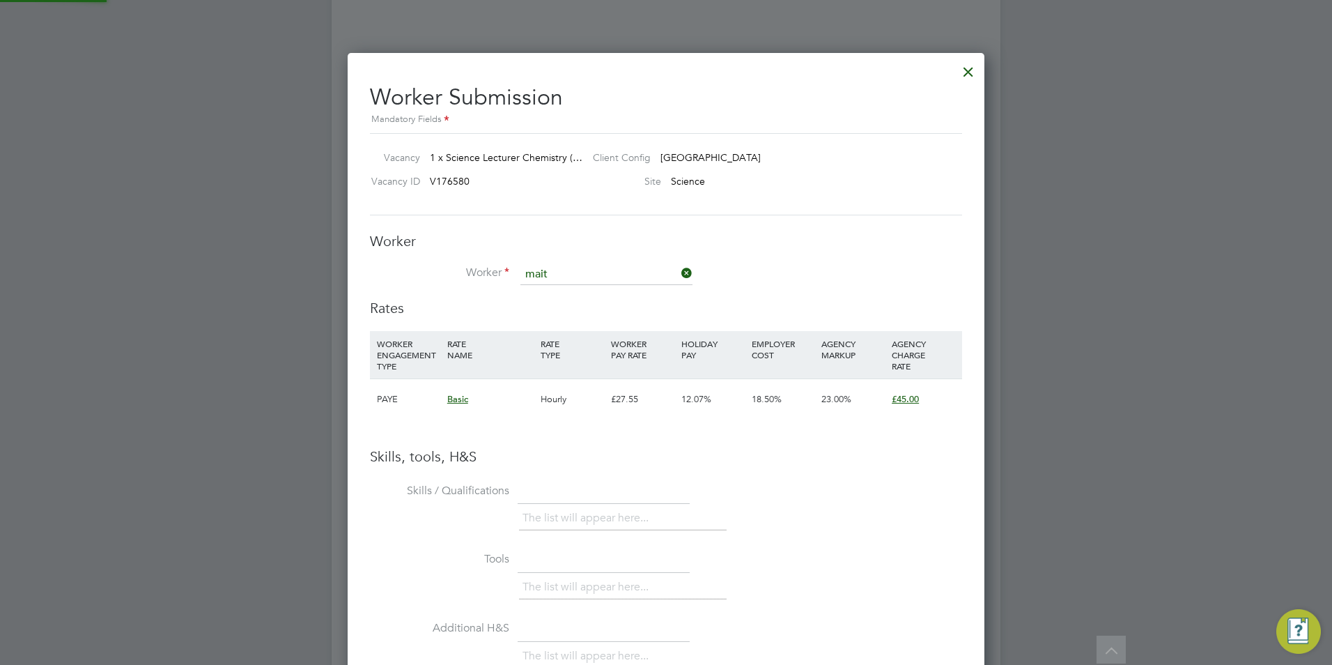
click at [584, 269] on input "mait" at bounding box center [606, 274] width 172 height 21
type input "m"
type input "mat"
click at [976, 70] on div at bounding box center [968, 68] width 25 height 25
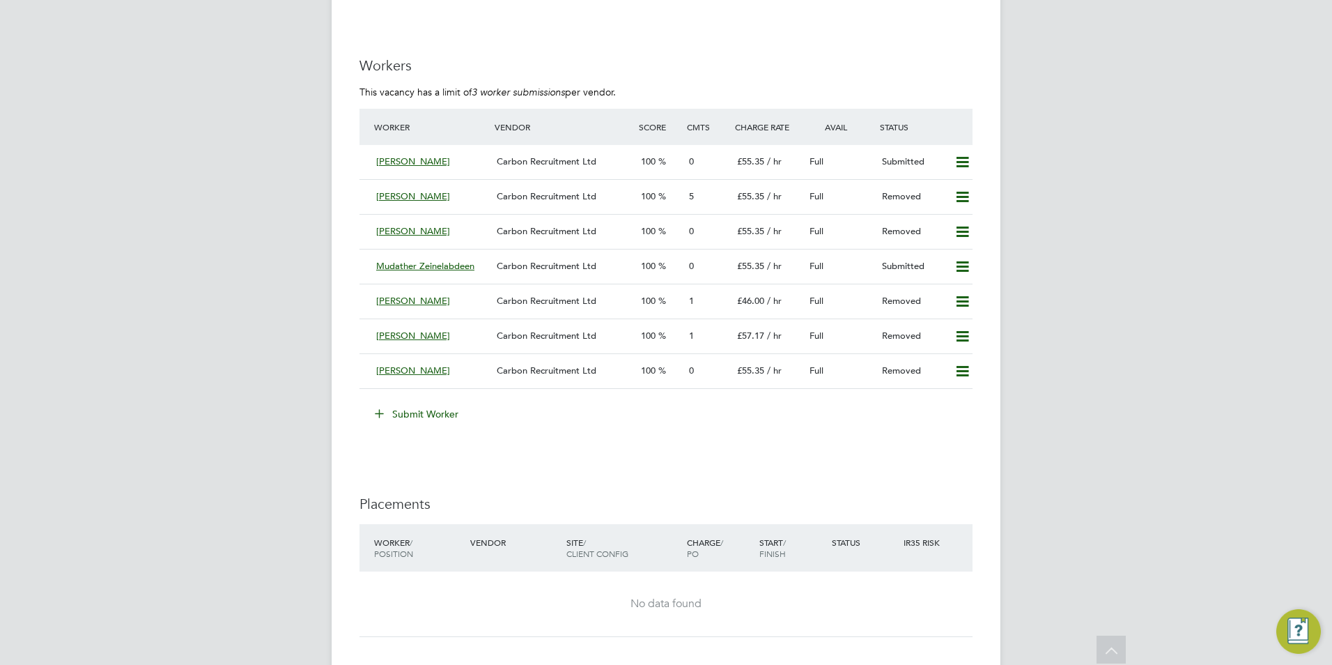
click at [415, 425] on button "Submit Worker" at bounding box center [417, 414] width 104 height 22
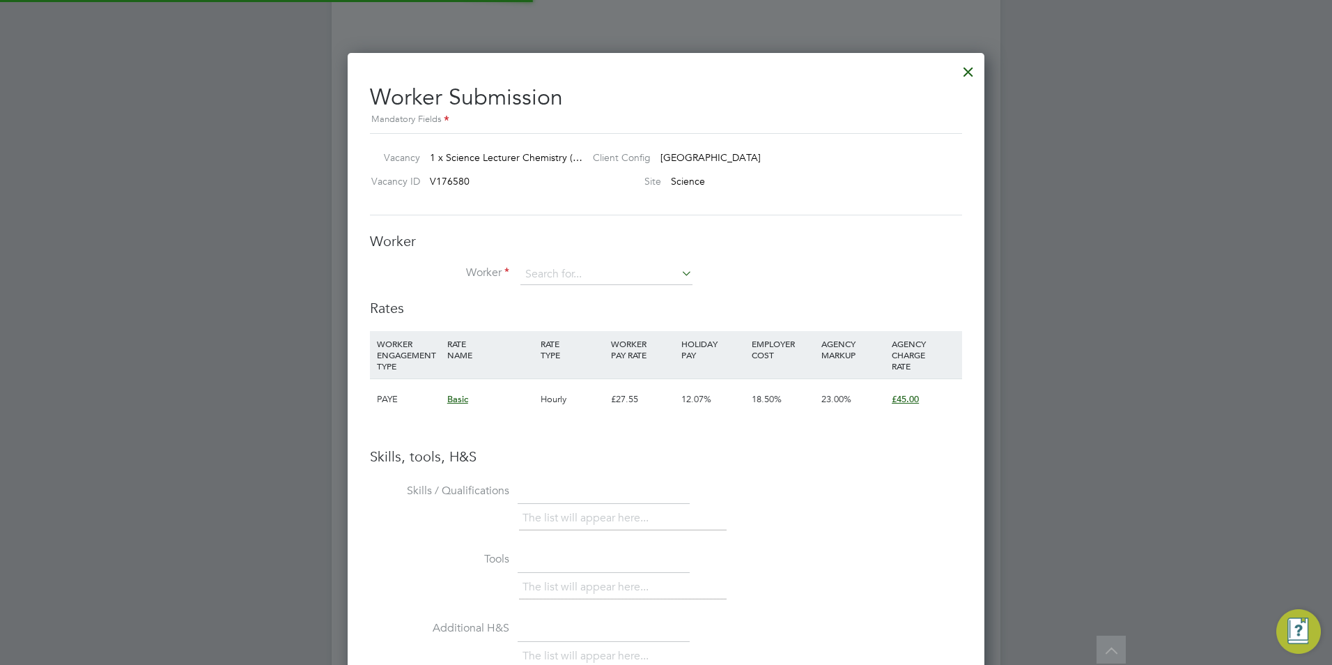
scroll to position [880, 637]
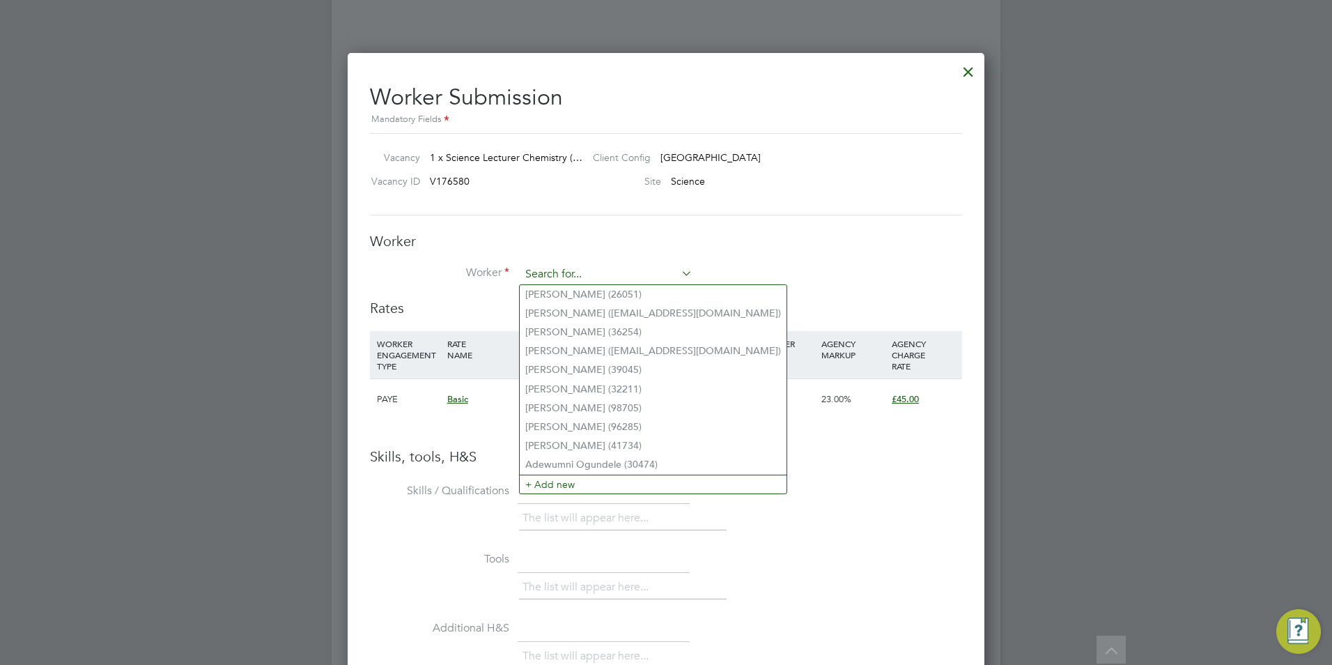
click at [579, 268] on input at bounding box center [606, 274] width 172 height 21
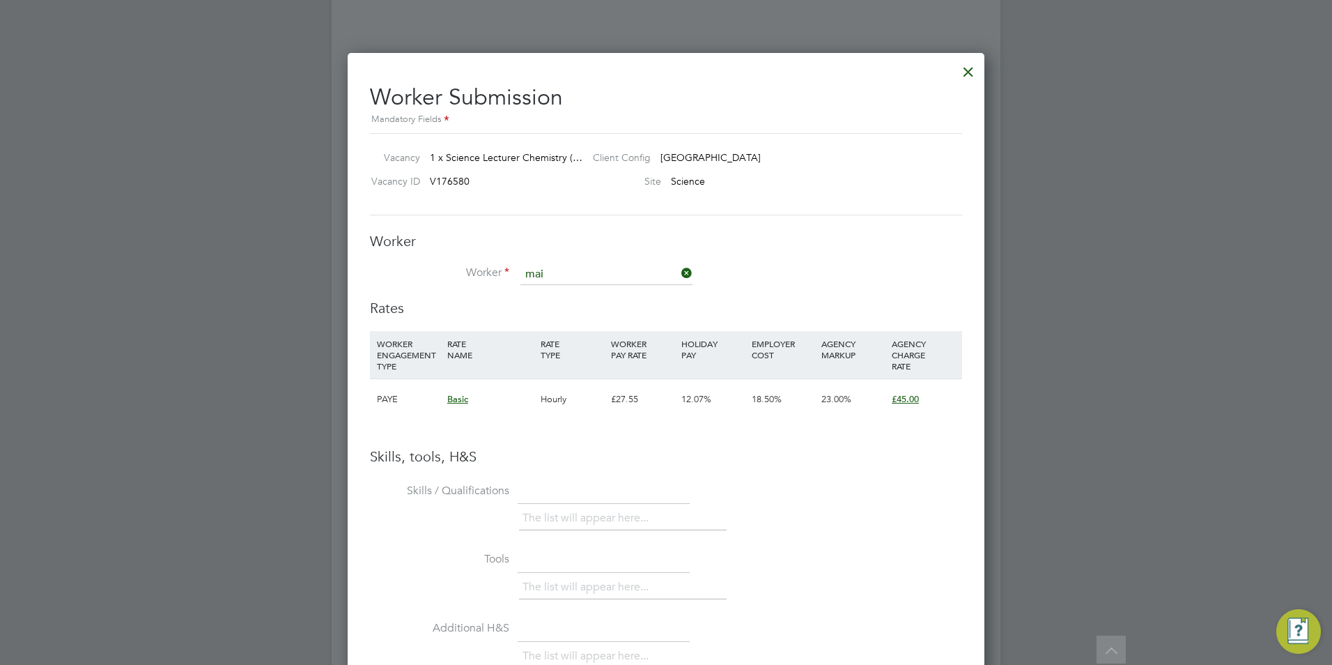
click at [599, 314] on li "[PERSON_NAME] (99132)" at bounding box center [606, 313] width 173 height 19
type input "[PERSON_NAME] (99132)"
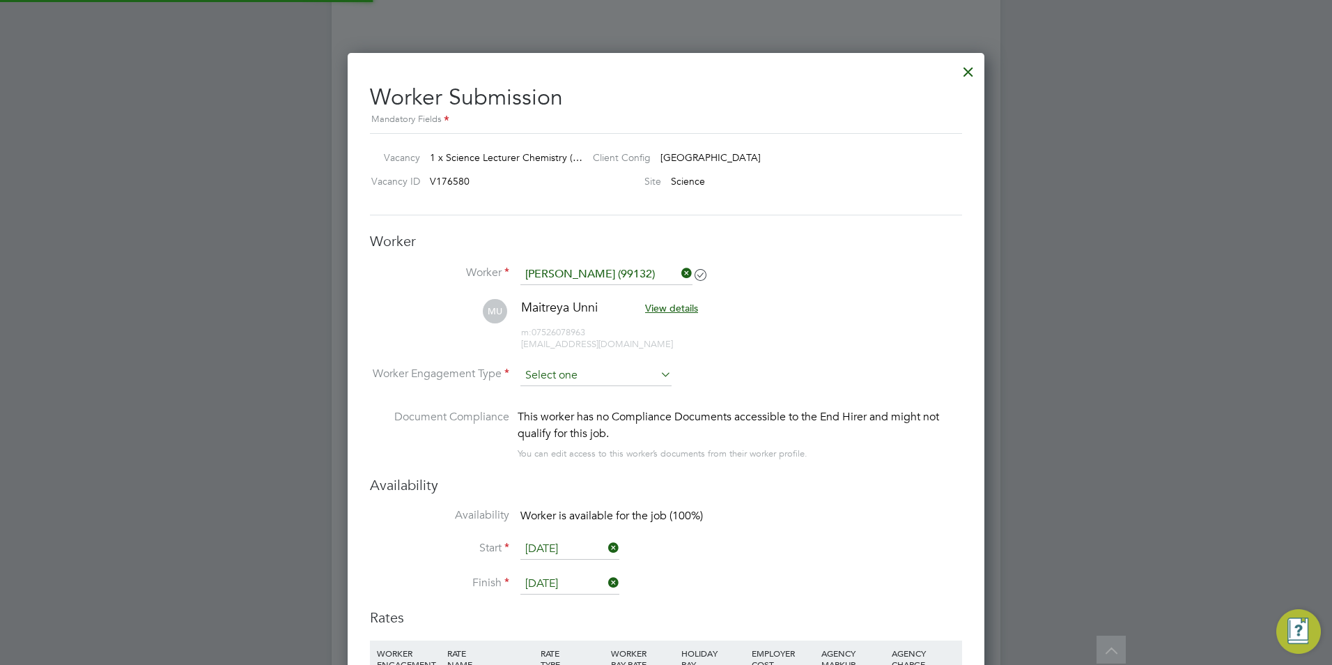
scroll to position [1190, 637]
click at [620, 380] on input at bounding box center [595, 375] width 151 height 21
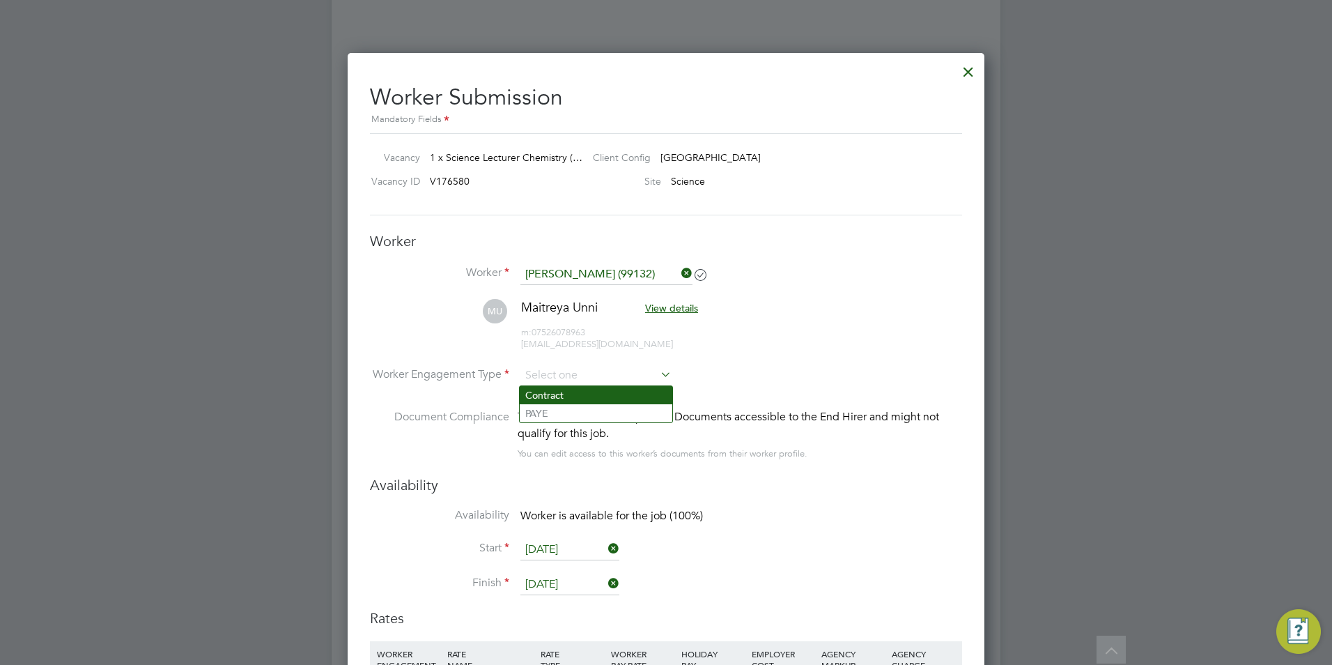
click at [602, 396] on li "Contract" at bounding box center [596, 395] width 153 height 18
type input "Contract"
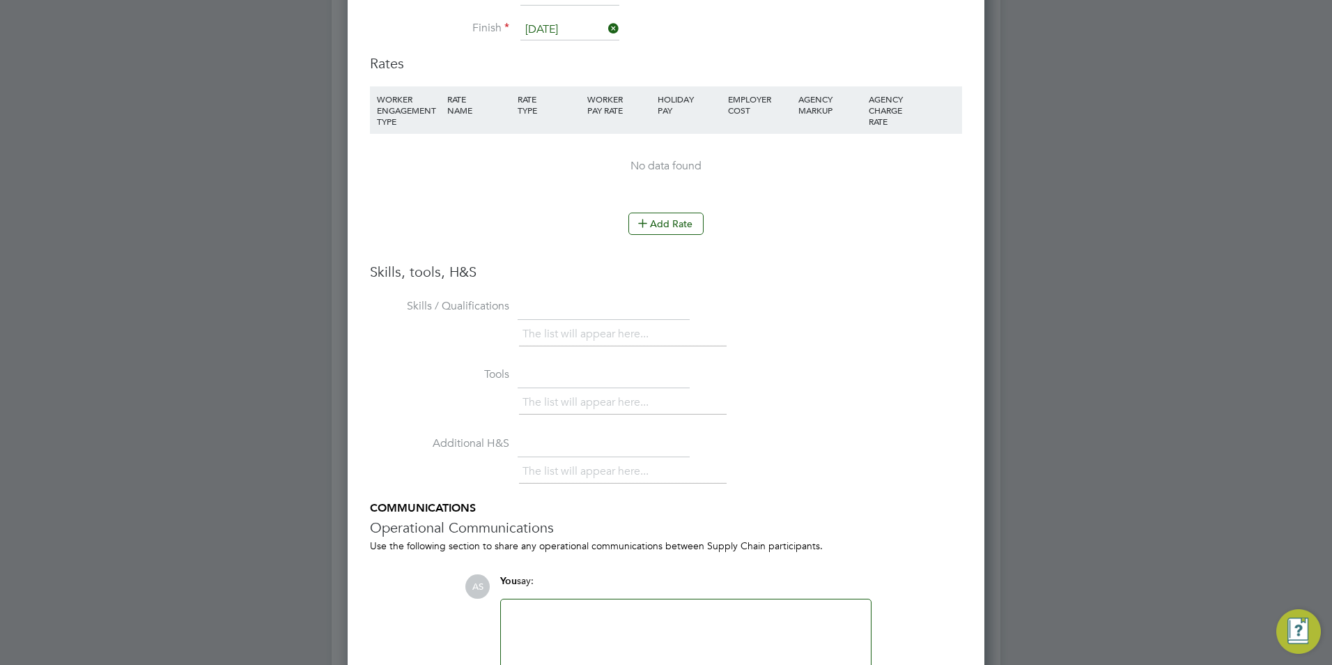
scroll to position [2947, 0]
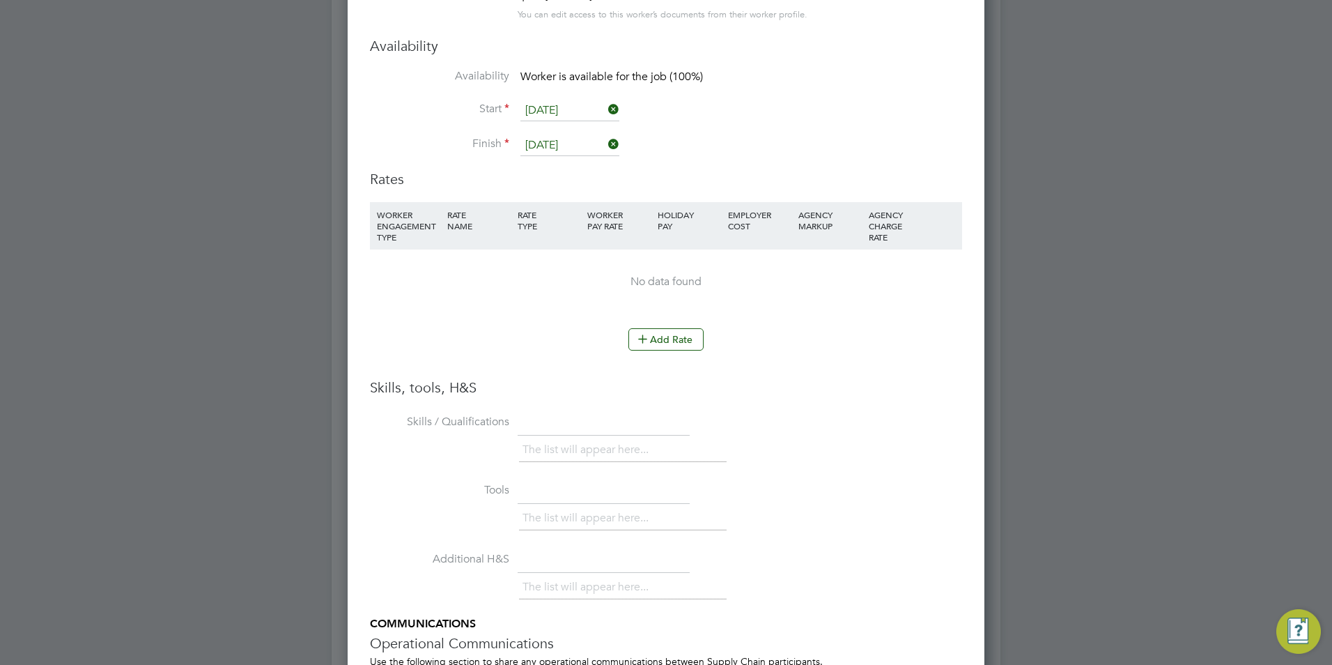
click at [645, 320] on li "WORKER ENGAGEMENT TYPE RATE NAME RATE TYPE WORKER PAY RATE HOLIDAY PAY EMPLOYER…" at bounding box center [666, 265] width 592 height 126
click at [645, 338] on icon at bounding box center [642, 338] width 10 height 10
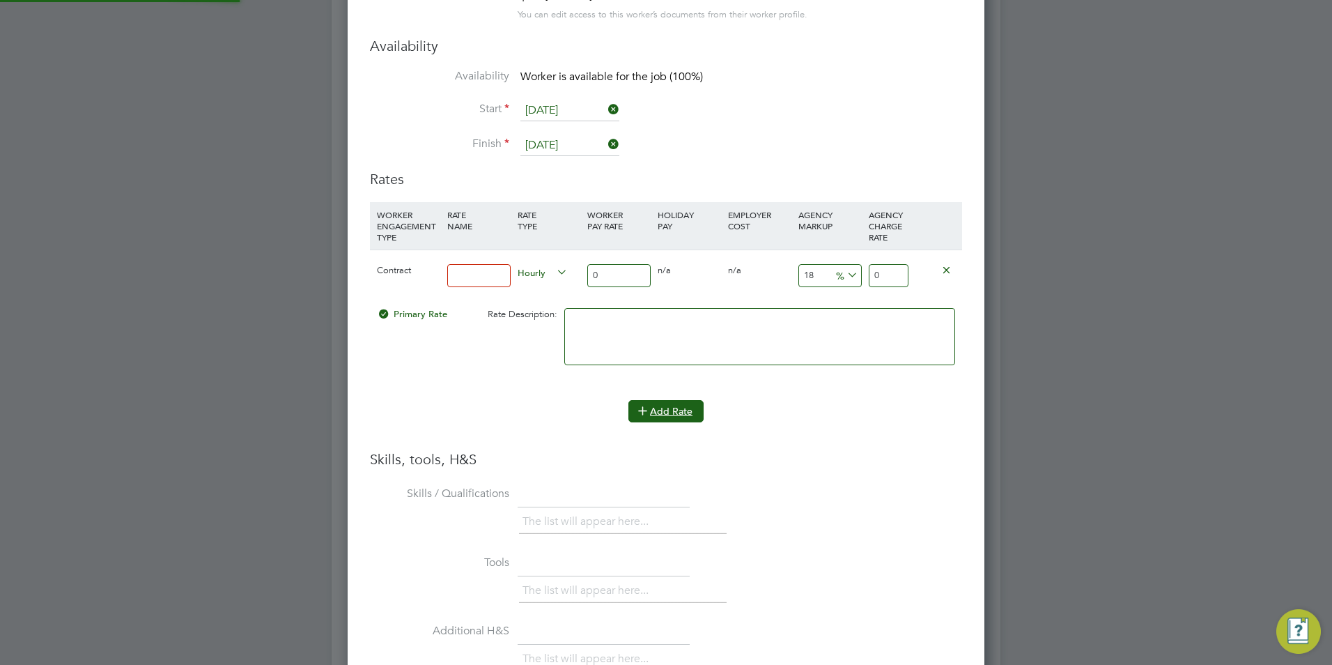
scroll to position [1321, 637]
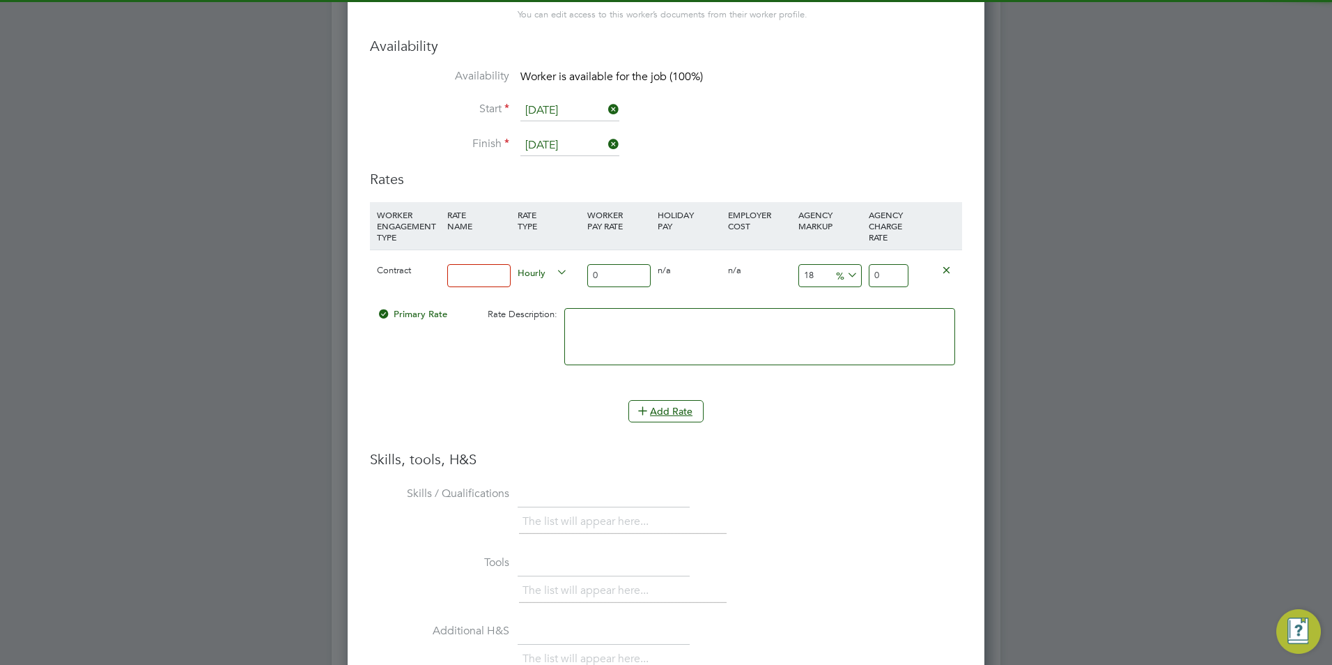
click at [475, 283] on input at bounding box center [478, 275] width 63 height 23
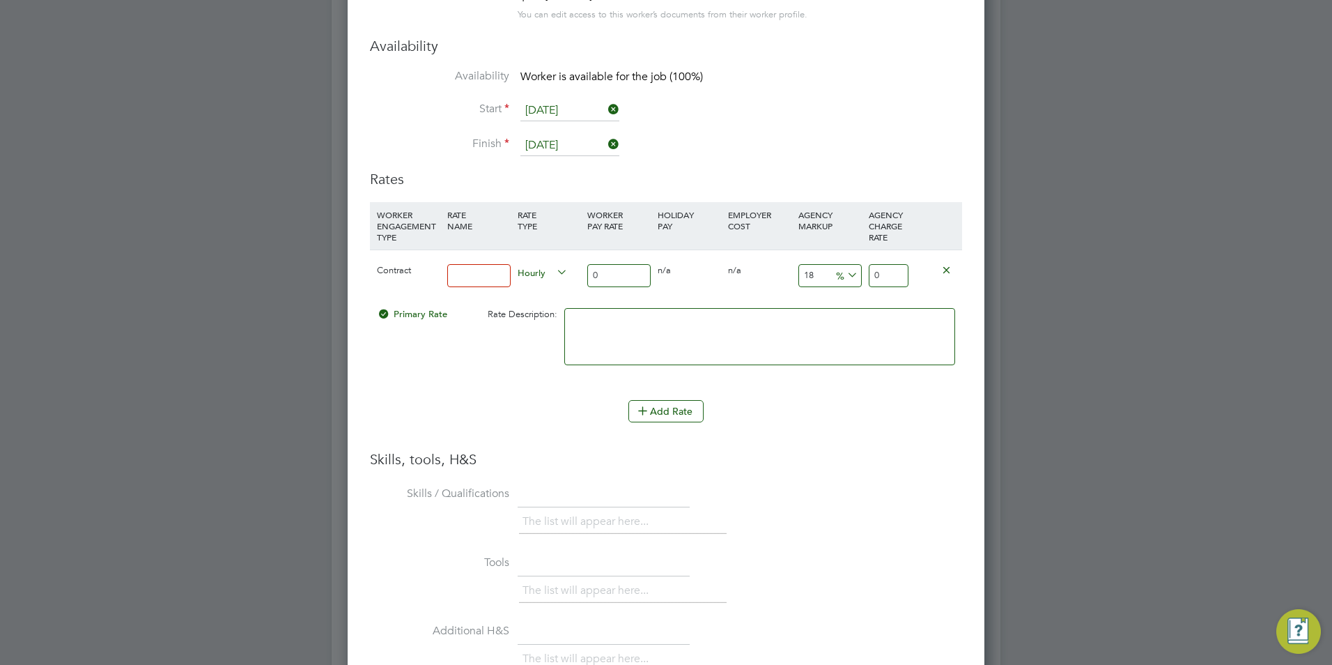
type input "BASIC"
click at [589, 279] on input "0" at bounding box center [618, 275] width 63 height 23
type input "4"
type input "4.72"
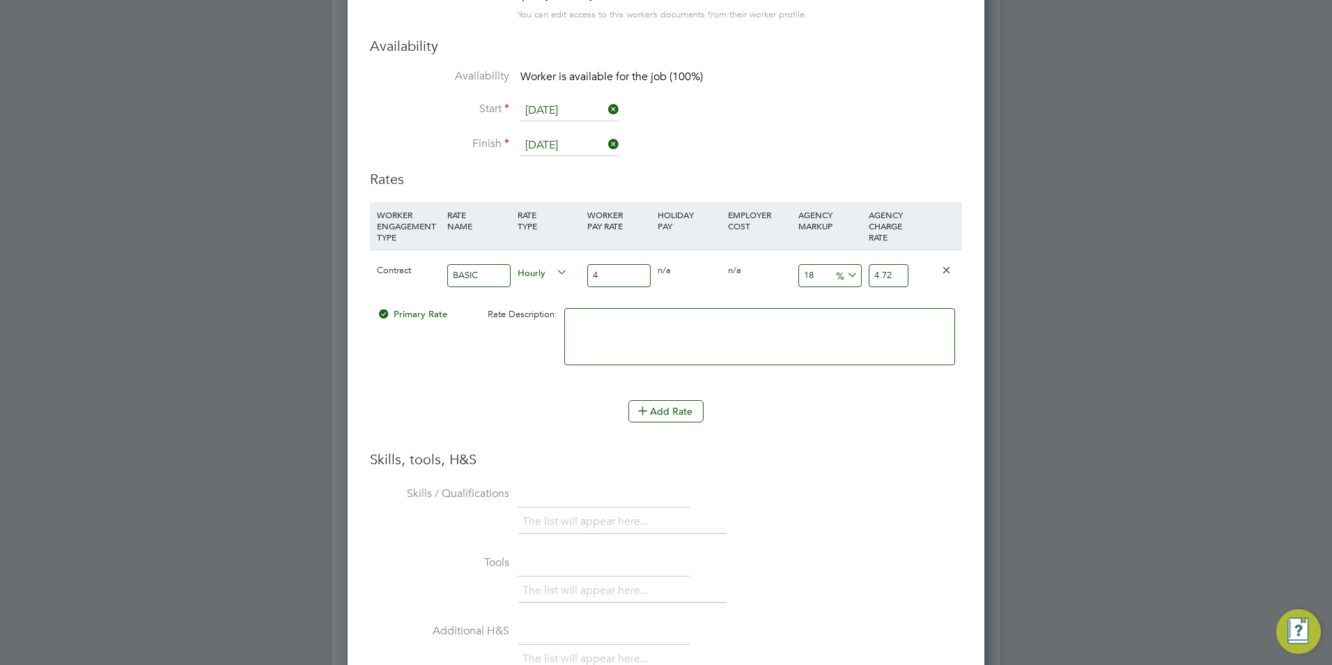
type input "45"
type input "53.1"
type input "45"
click at [814, 276] on input "18" at bounding box center [829, 275] width 63 height 23
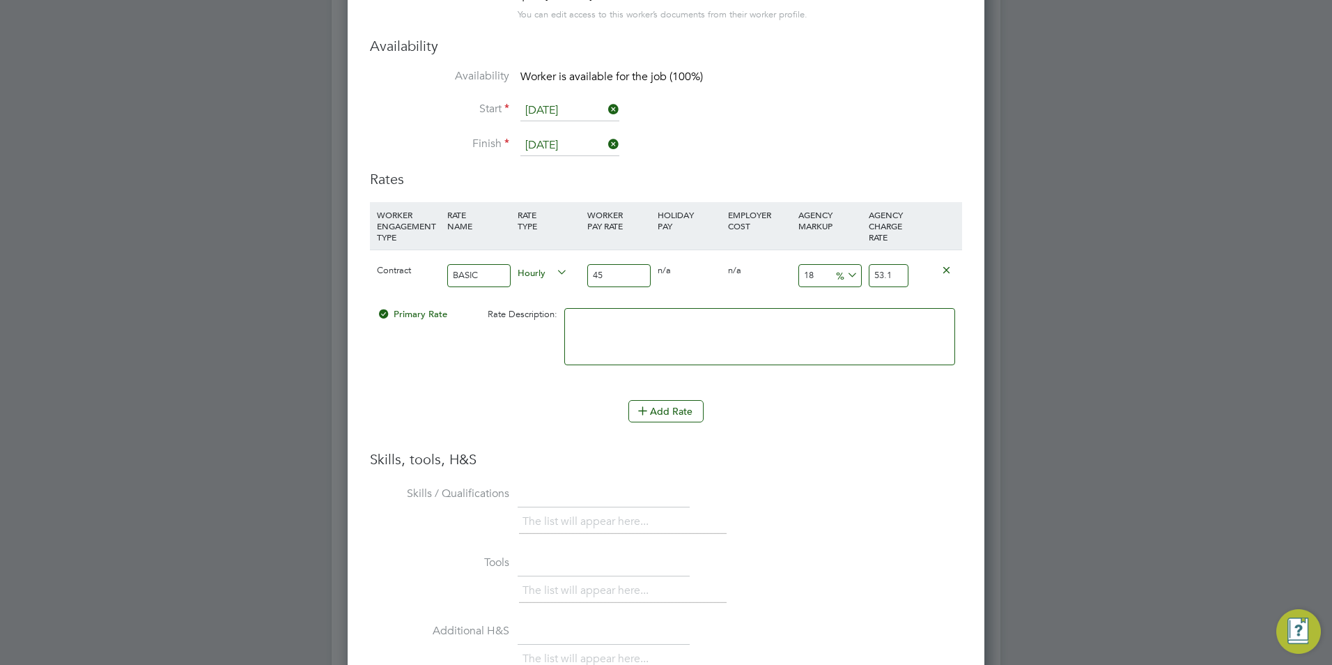
click at [814, 276] on input "18" at bounding box center [829, 275] width 63 height 23
type input "2"
type input "45.9"
type input "23"
type input "55.35"
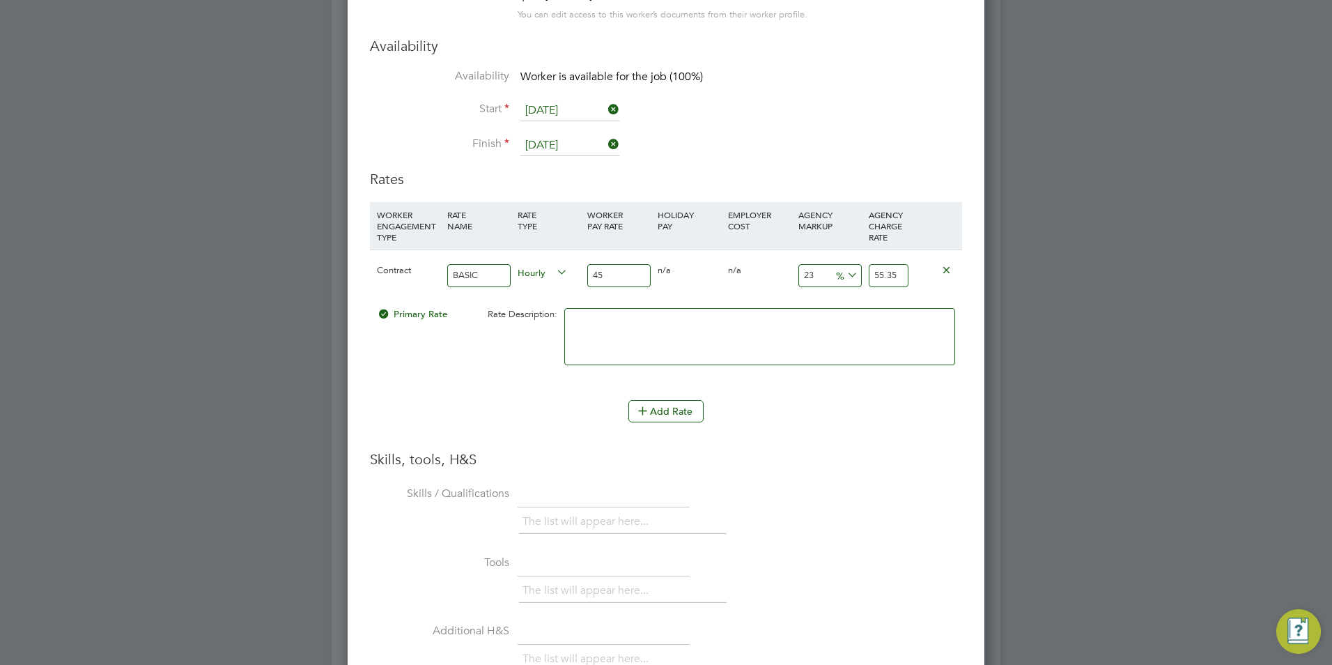
type input "23"
click at [781, 323] on textarea at bounding box center [759, 336] width 391 height 57
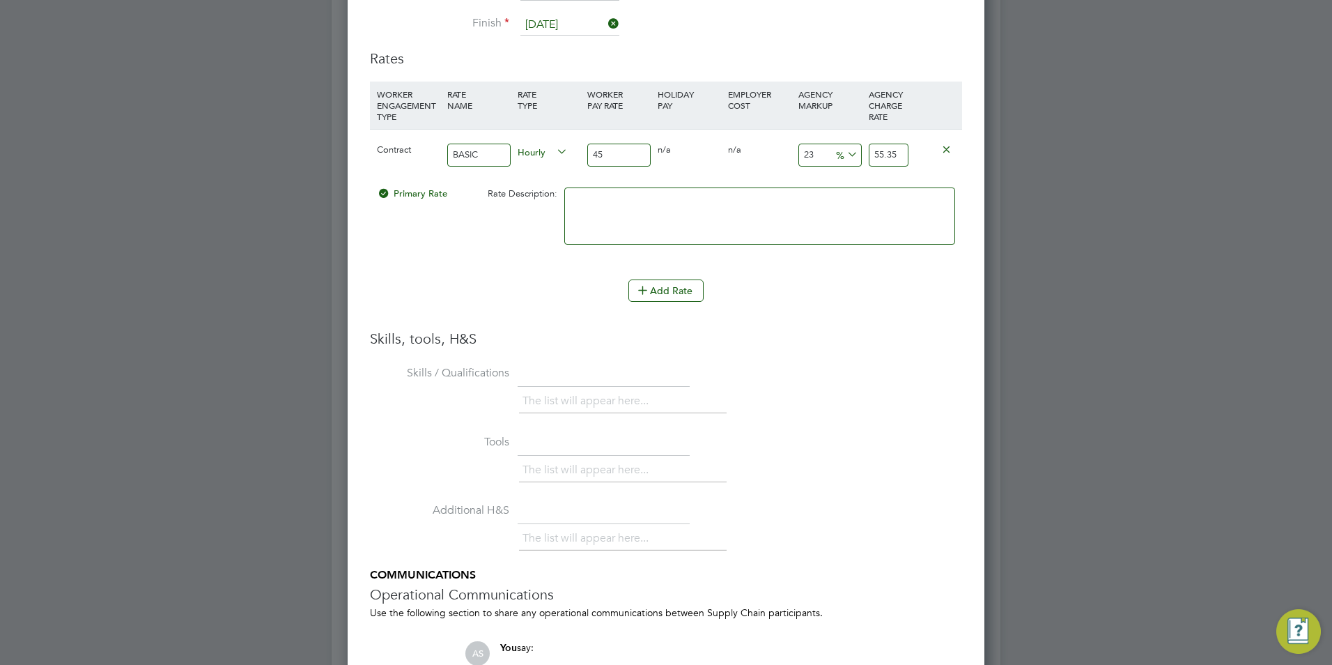
scroll to position [3217, 0]
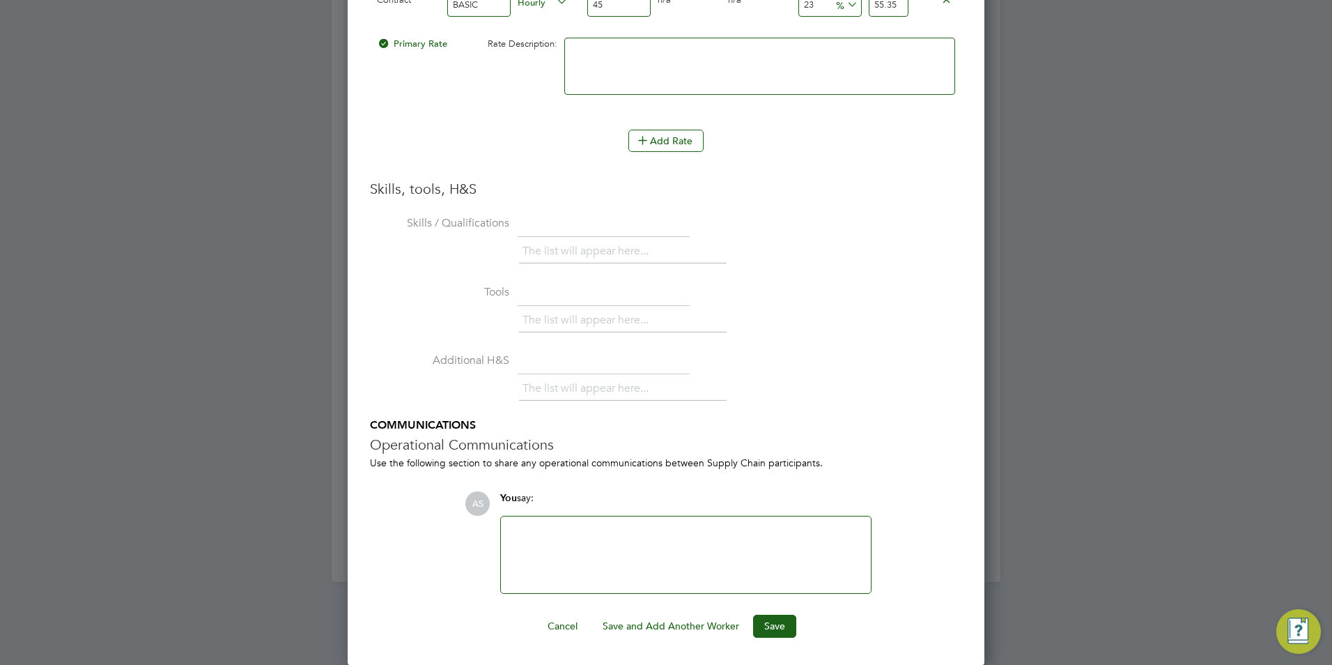
click at [773, 604] on ng-form "Worker Worker [PERSON_NAME] (99132) MU [PERSON_NAME] View details m: 0752607896…" at bounding box center [666, 80] width 592 height 1115
click at [773, 609] on ng-form "Worker Worker [PERSON_NAME] (99132) MU [PERSON_NAME] View details m: 0752607896…" at bounding box center [666, 80] width 592 height 1115
click at [771, 619] on button "Save" at bounding box center [774, 625] width 43 height 22
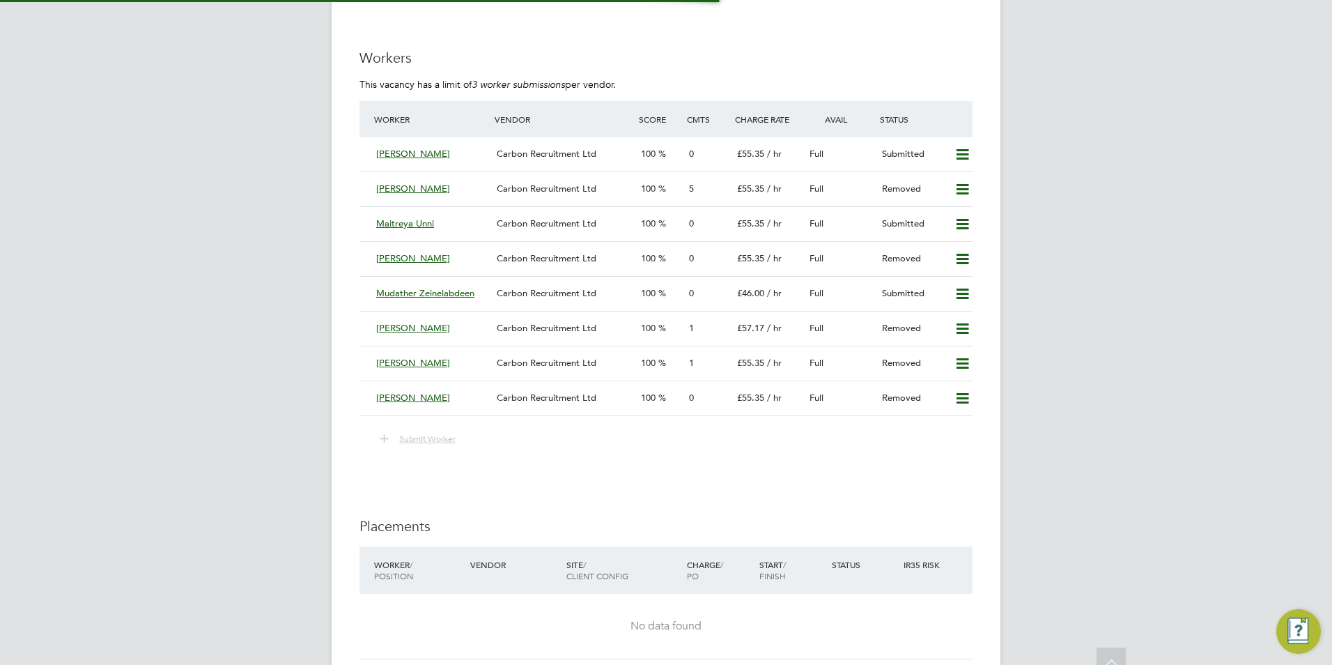
scroll to position [2508, 0]
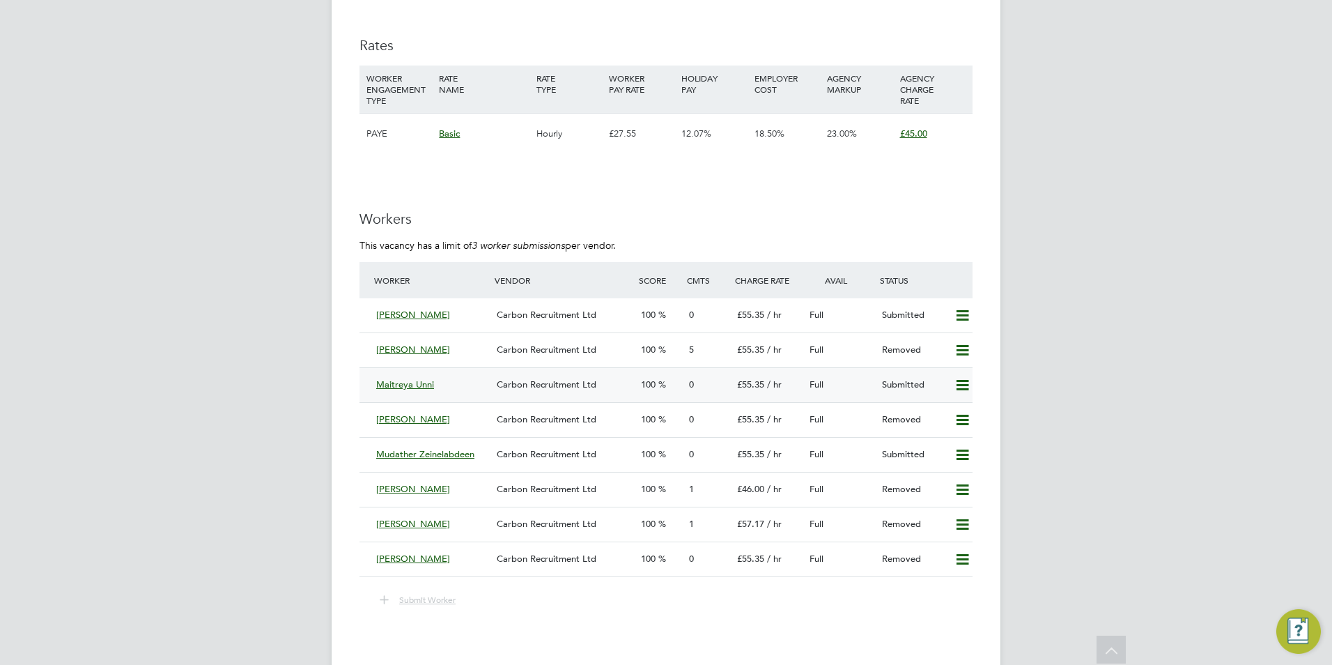
click at [416, 390] on span "Maitreya Unni" at bounding box center [405, 384] width 58 height 12
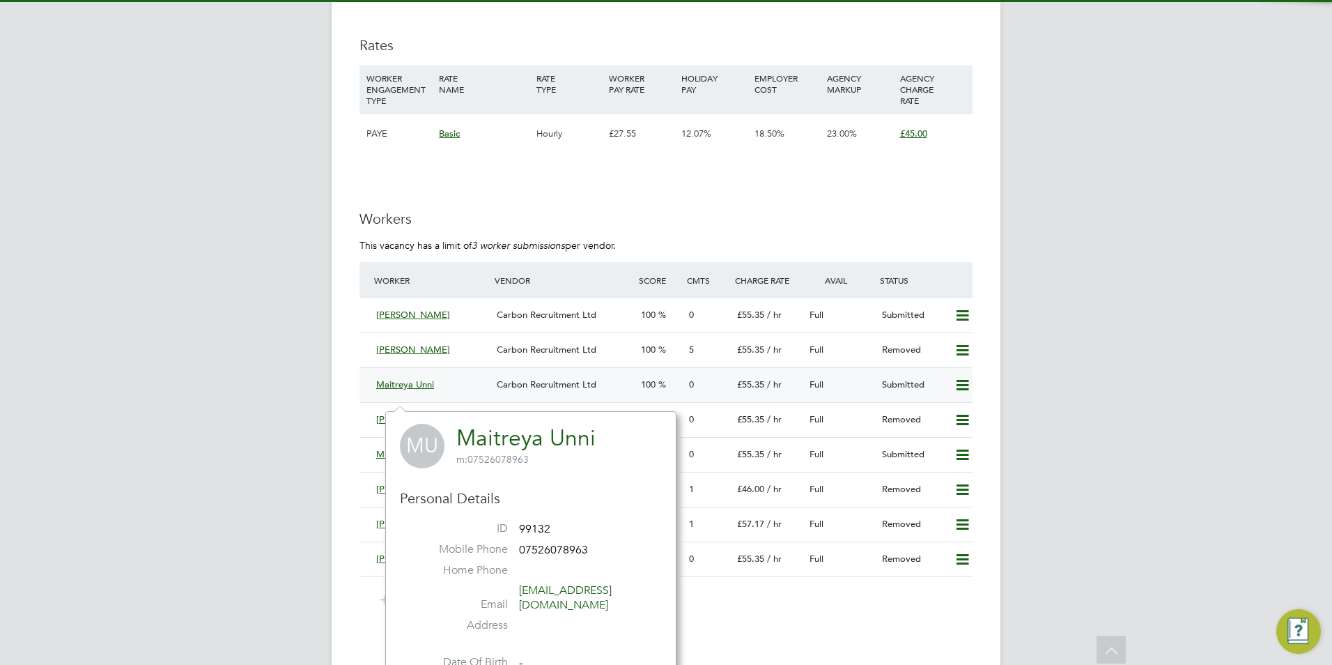
click at [574, 390] on span "Carbon Recruitment Ltd" at bounding box center [547, 384] width 100 height 12
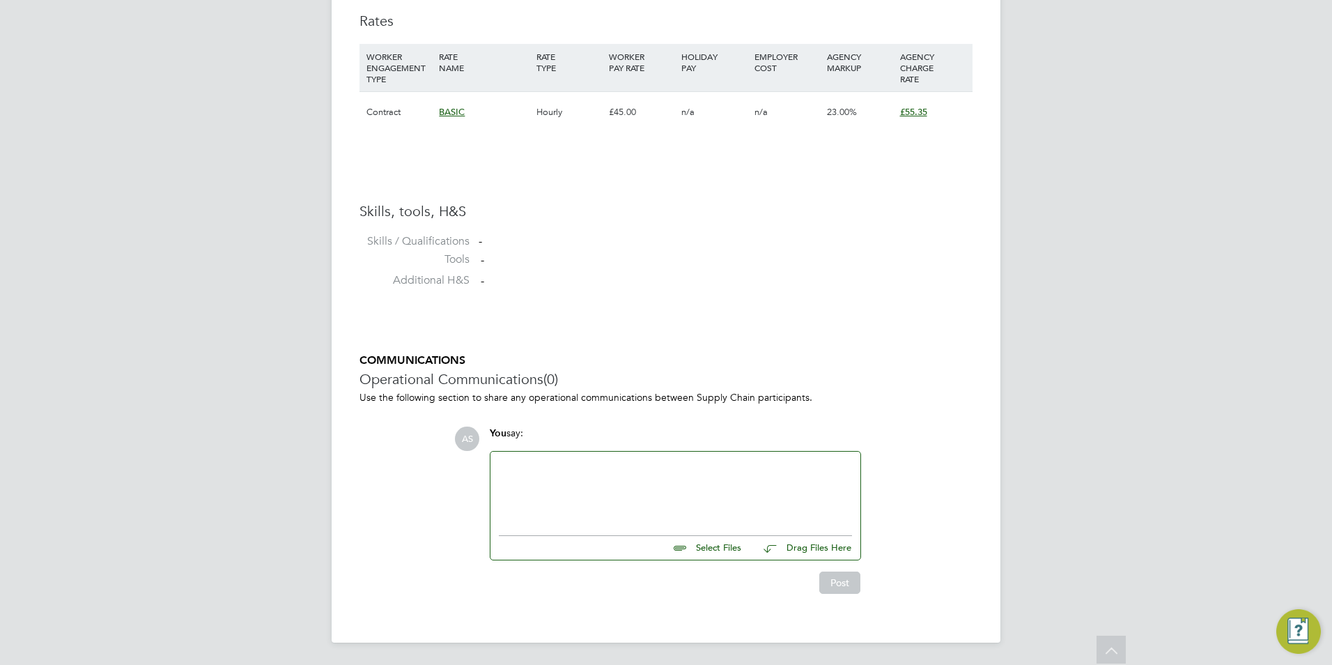
click at [719, 551] on input "file" at bounding box center [747, 546] width 209 height 20
type input "C:\fakepath\Maitreya cv.docx"
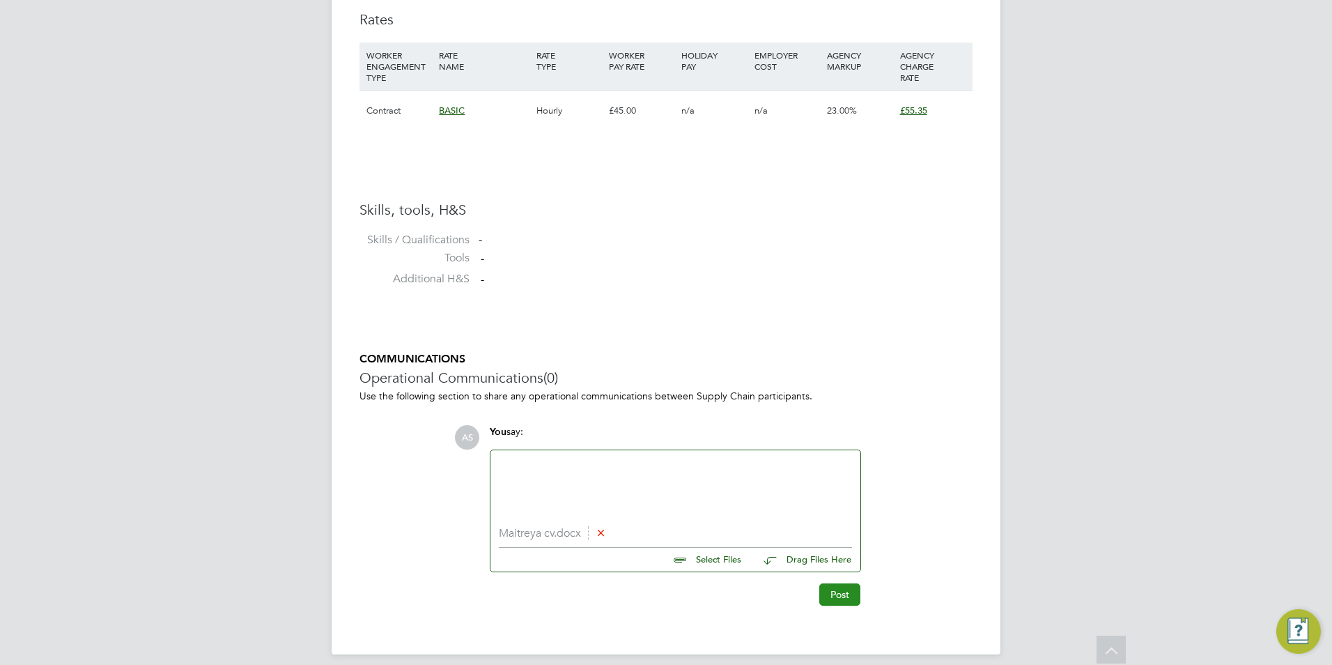
click at [832, 585] on button "Post" at bounding box center [839, 594] width 41 height 22
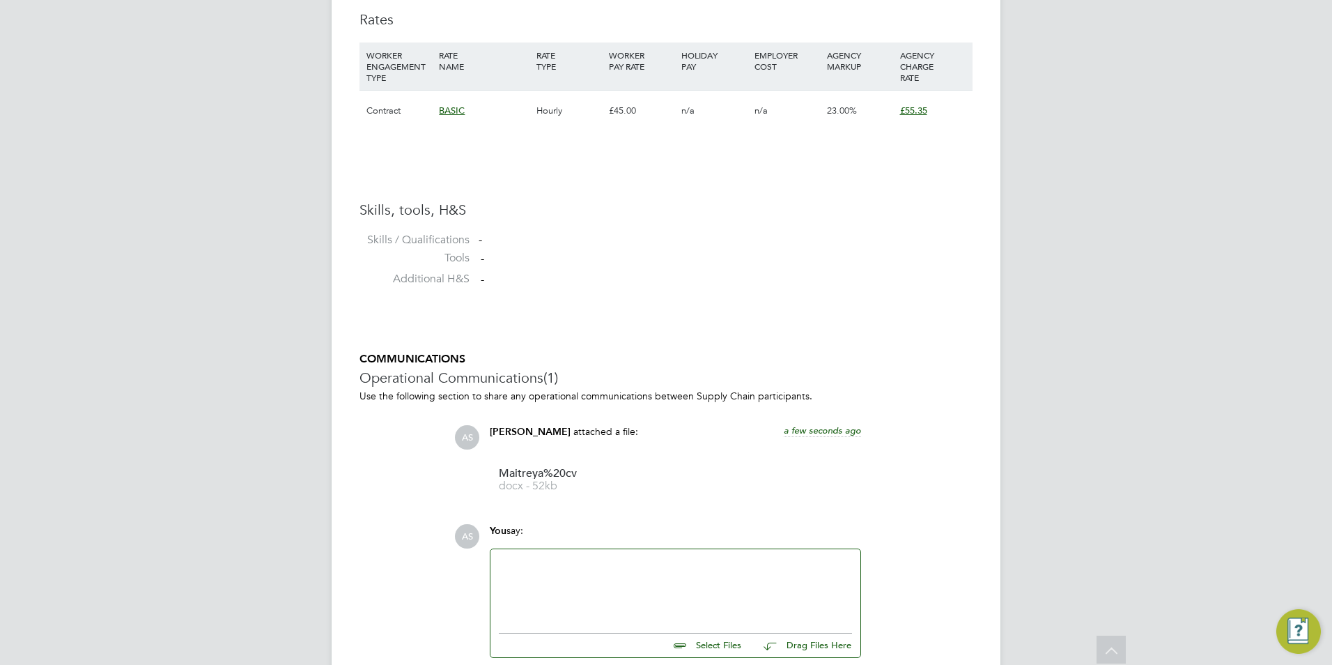
click at [693, 581] on div at bounding box center [675, 587] width 353 height 60
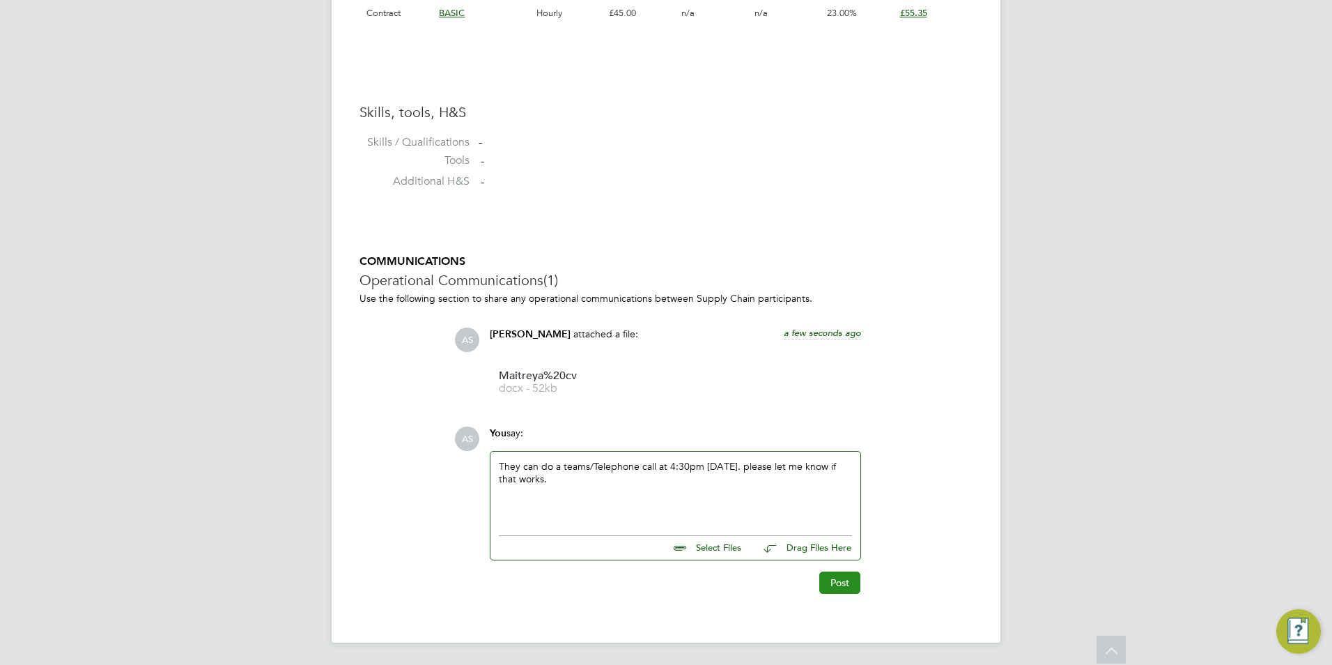
click at [831, 581] on button "Post" at bounding box center [839, 582] width 41 height 22
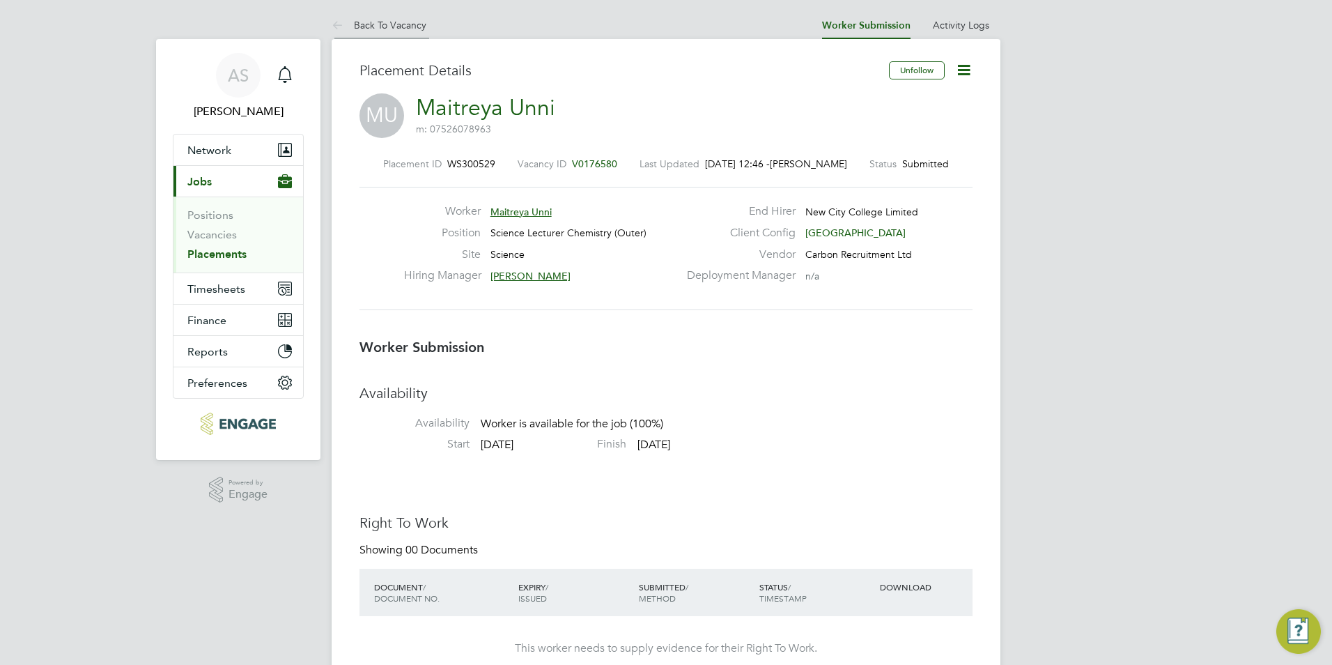
click at [403, 19] on link "Back To Vacancy" at bounding box center [379, 25] width 95 height 13
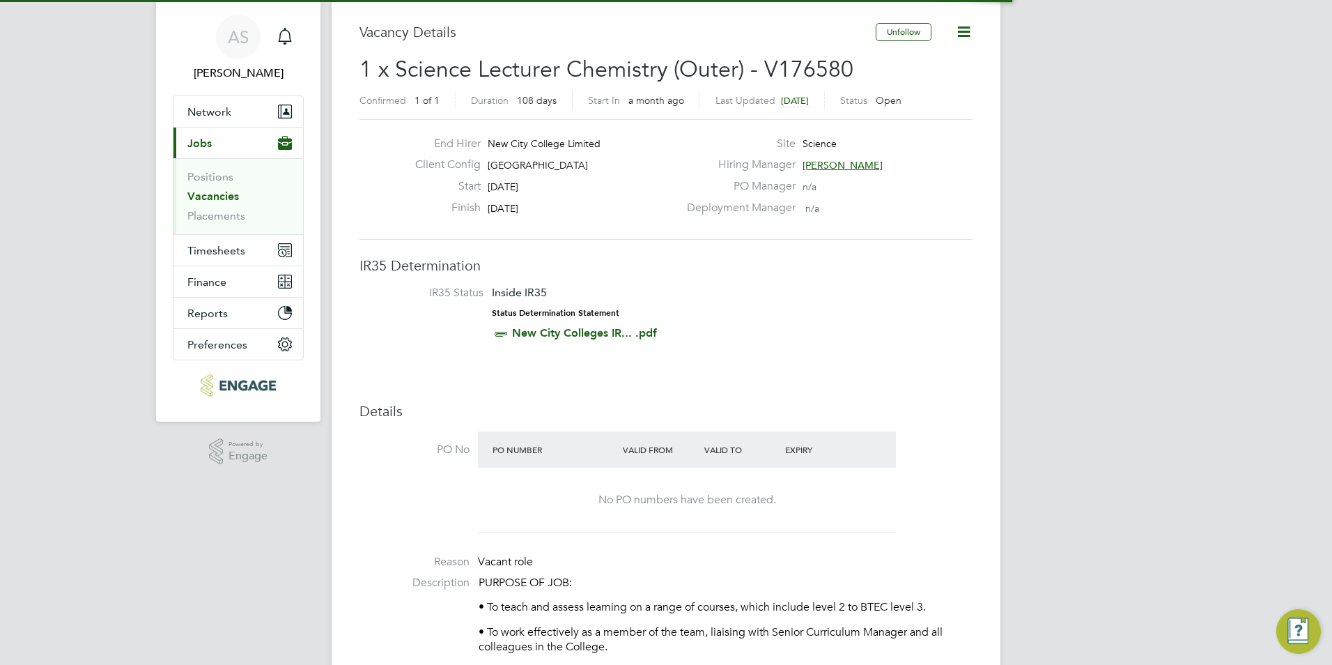
scroll to position [418, 0]
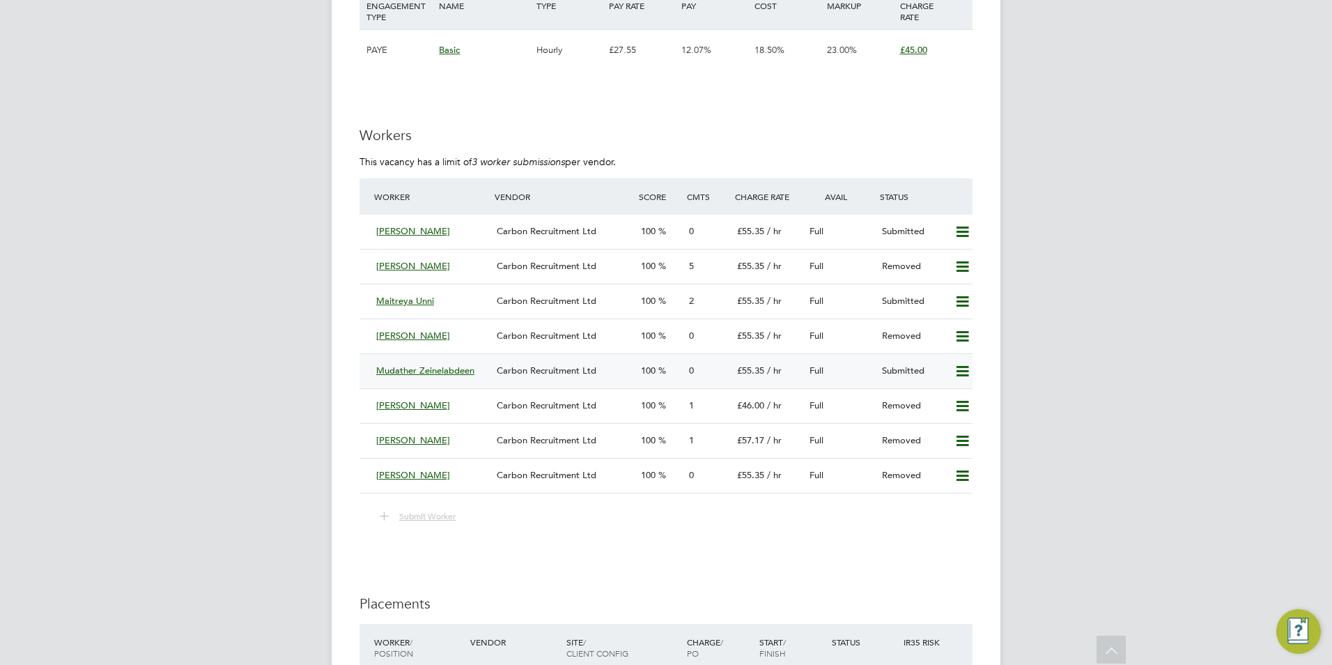
click at [558, 376] on span "Carbon Recruitment Ltd" at bounding box center [547, 370] width 100 height 12
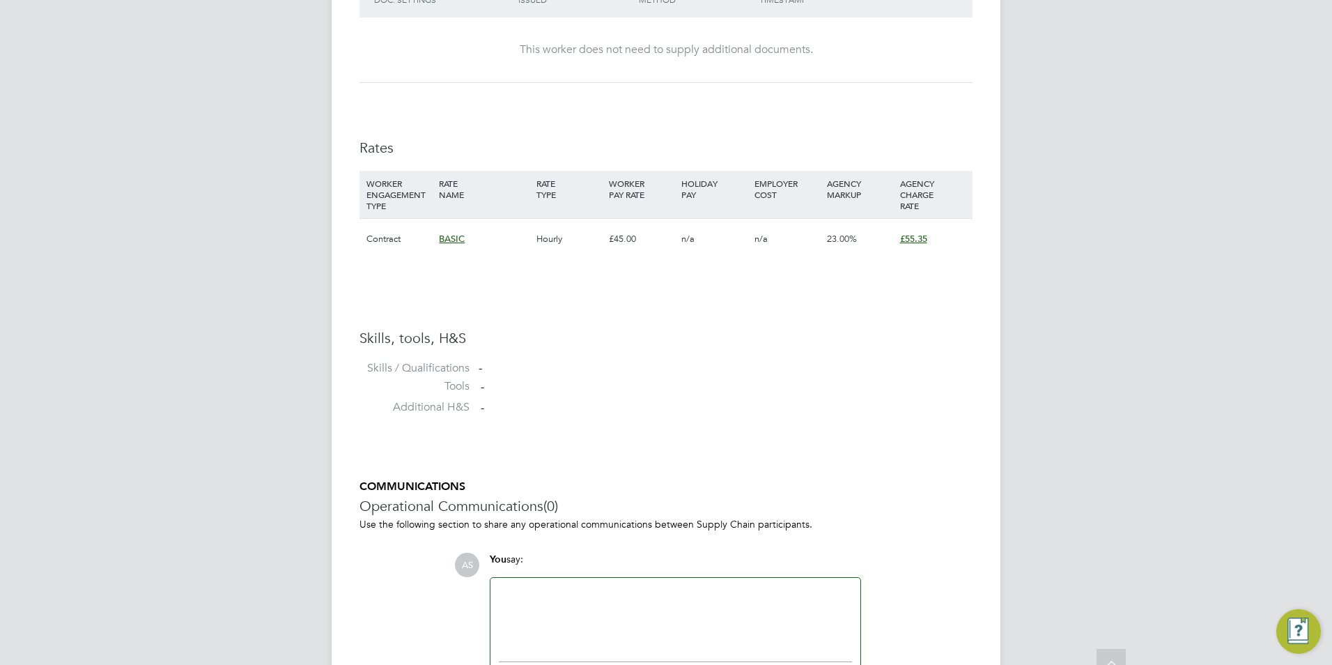
scroll to position [945, 0]
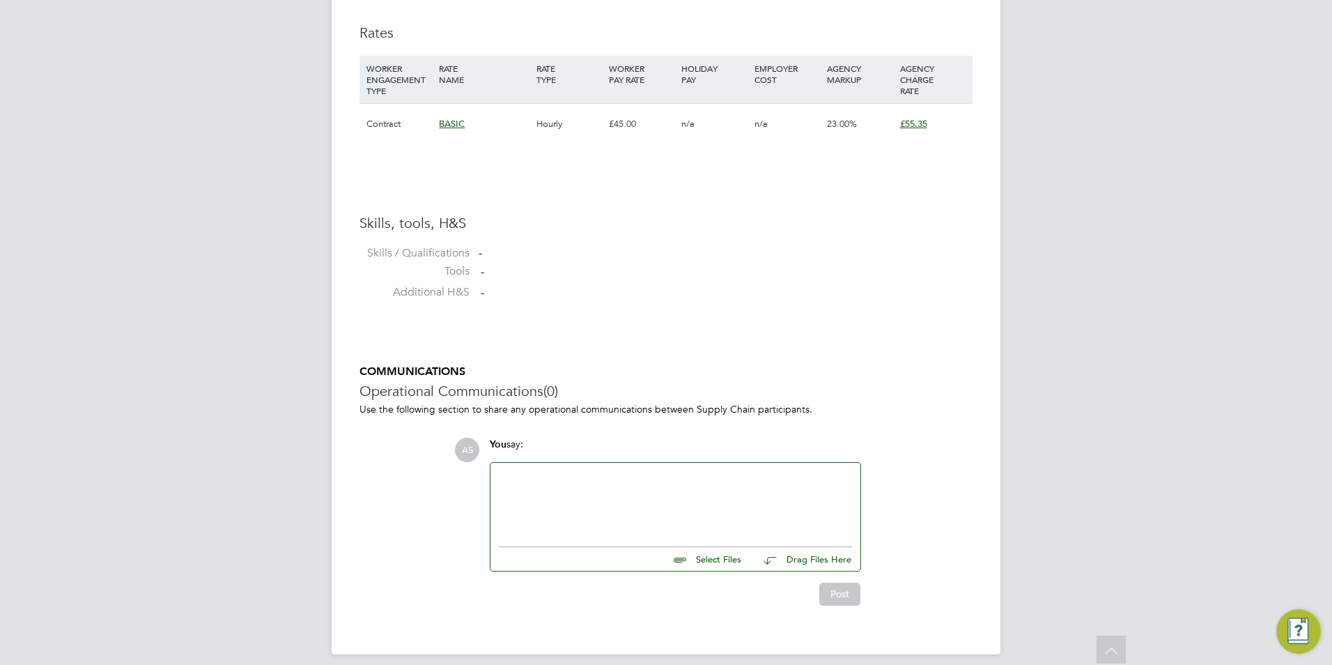
click at [716, 547] on input "file" at bounding box center [747, 557] width 209 height 20
type input "C:\fakepath\Mudather-Zeinelabdeen CV.docx"
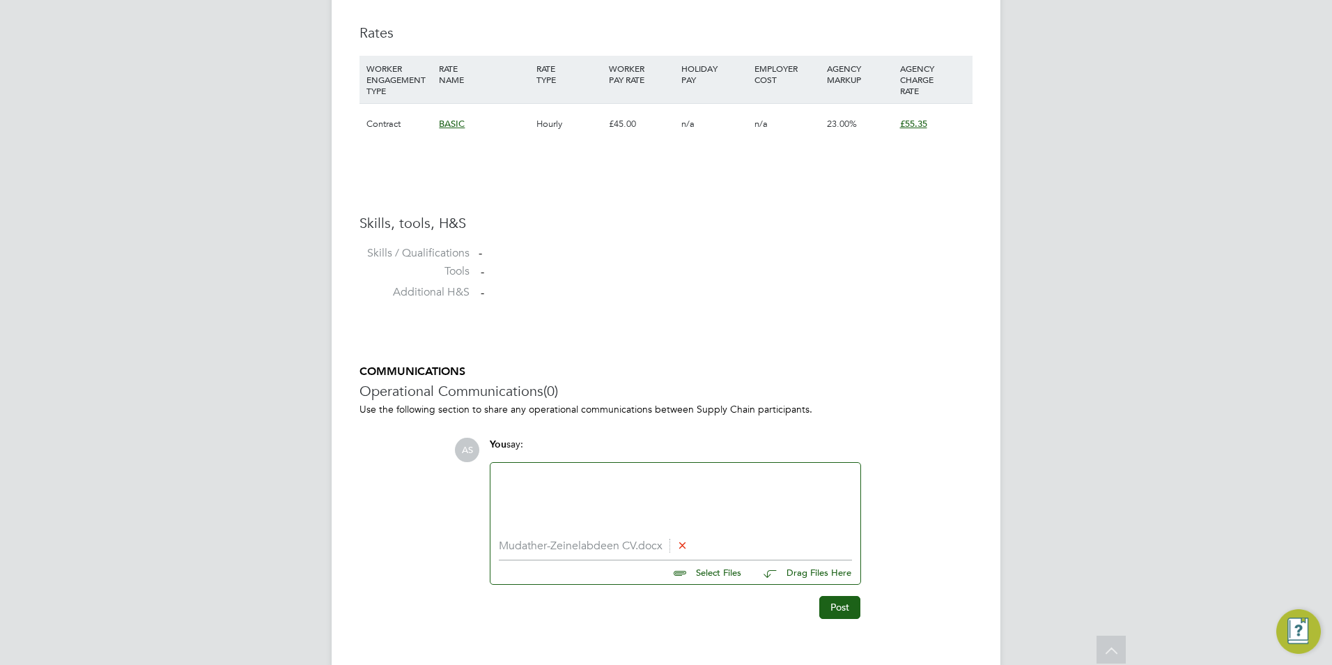
click at [713, 485] on div at bounding box center [675, 501] width 353 height 60
click at [853, 601] on button "Post" at bounding box center [839, 607] width 41 height 22
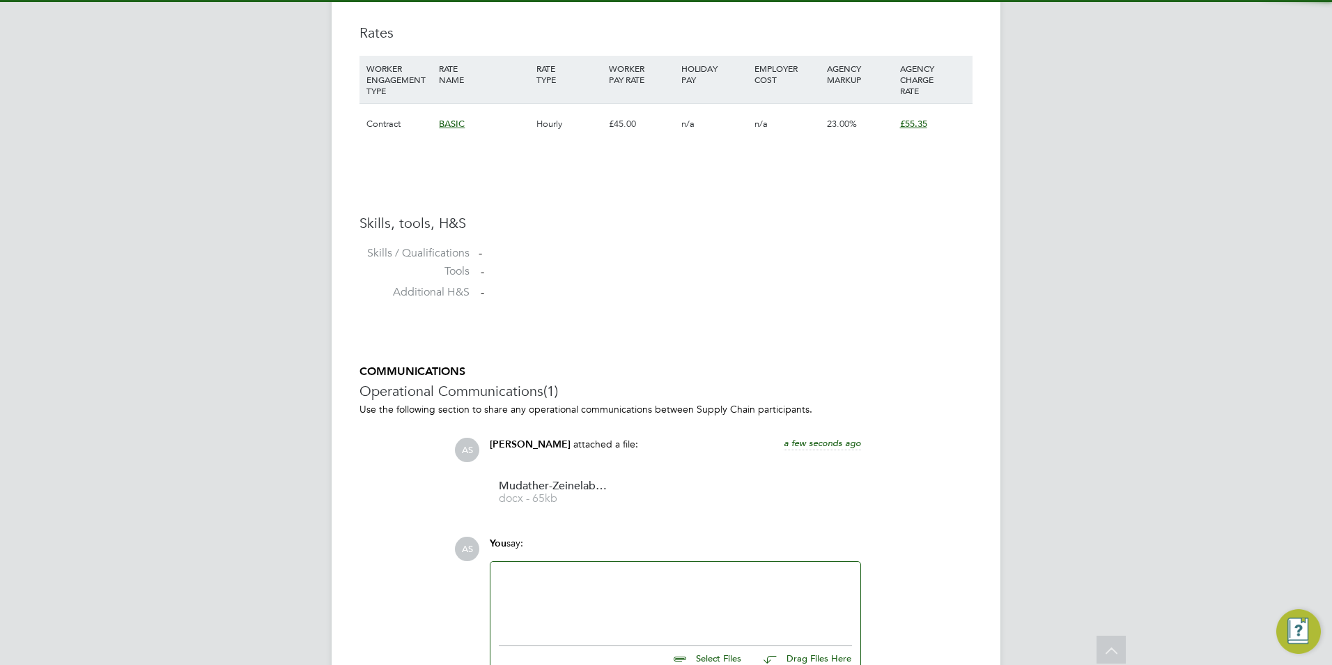
click at [638, 577] on div at bounding box center [675, 600] width 353 height 60
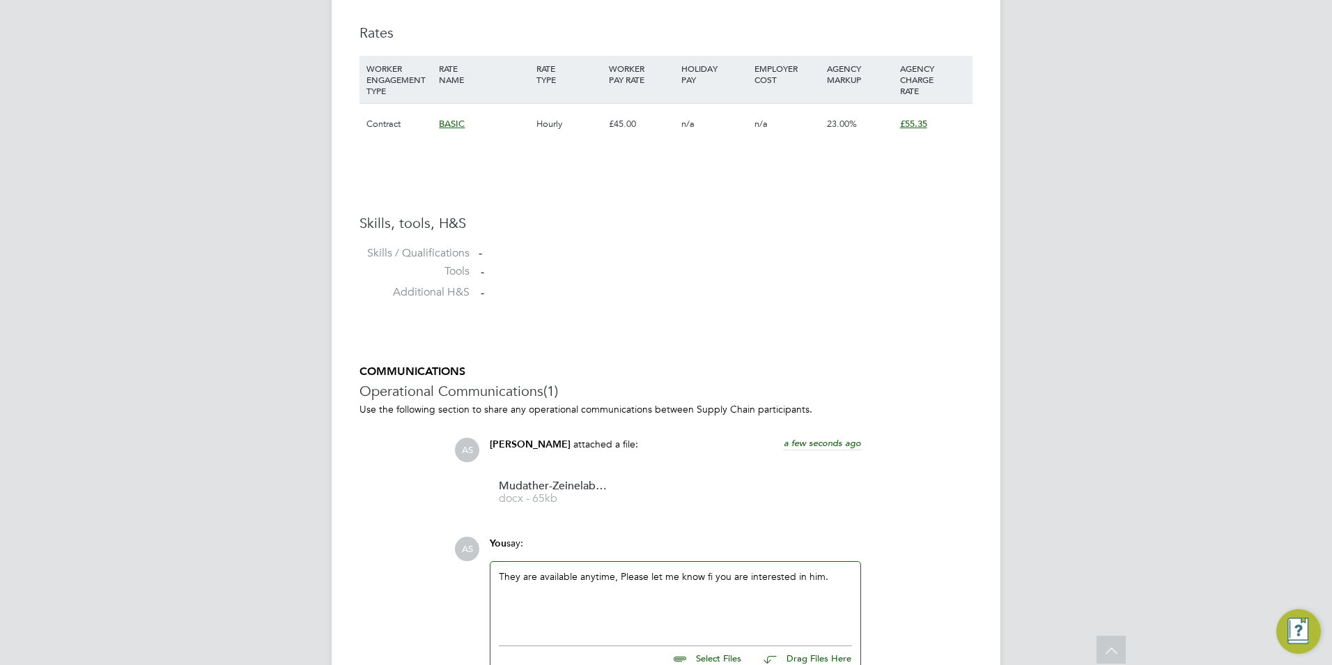
click at [711, 570] on div "They are available anytime, Please let me know fi you are interested in him." at bounding box center [675, 600] width 353 height 60
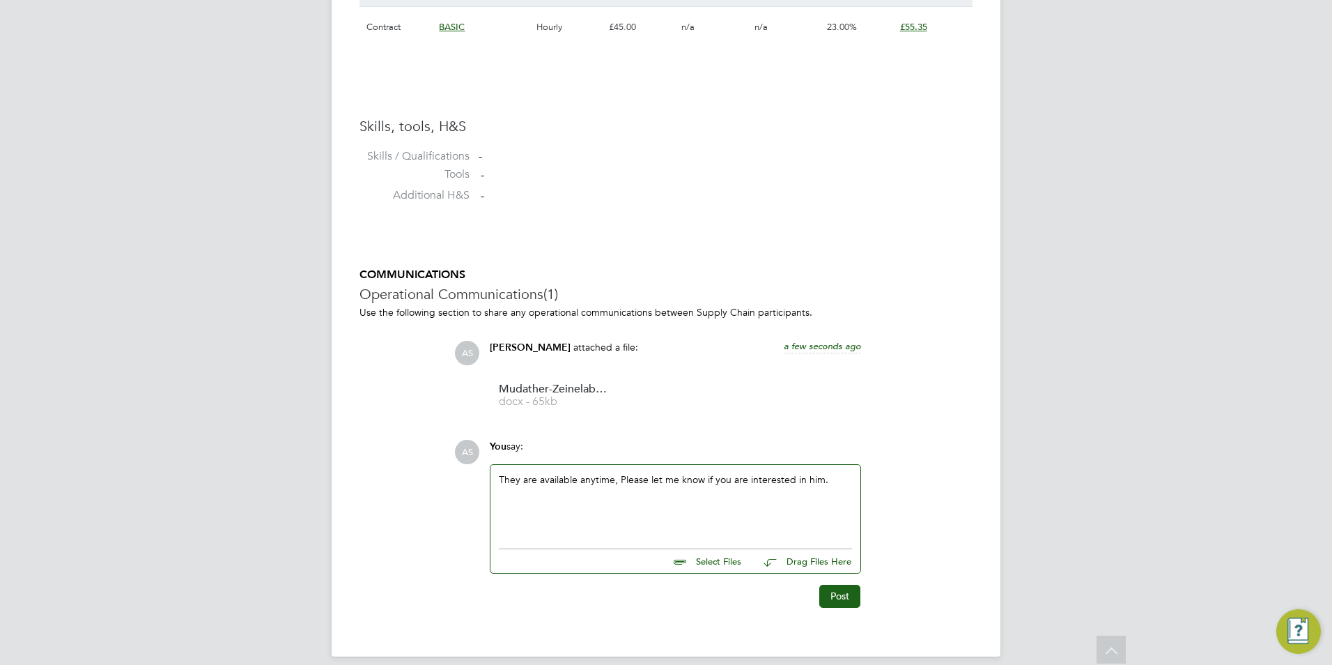
scroll to position [1043, 0]
click at [828, 582] on button "Post" at bounding box center [839, 593] width 41 height 22
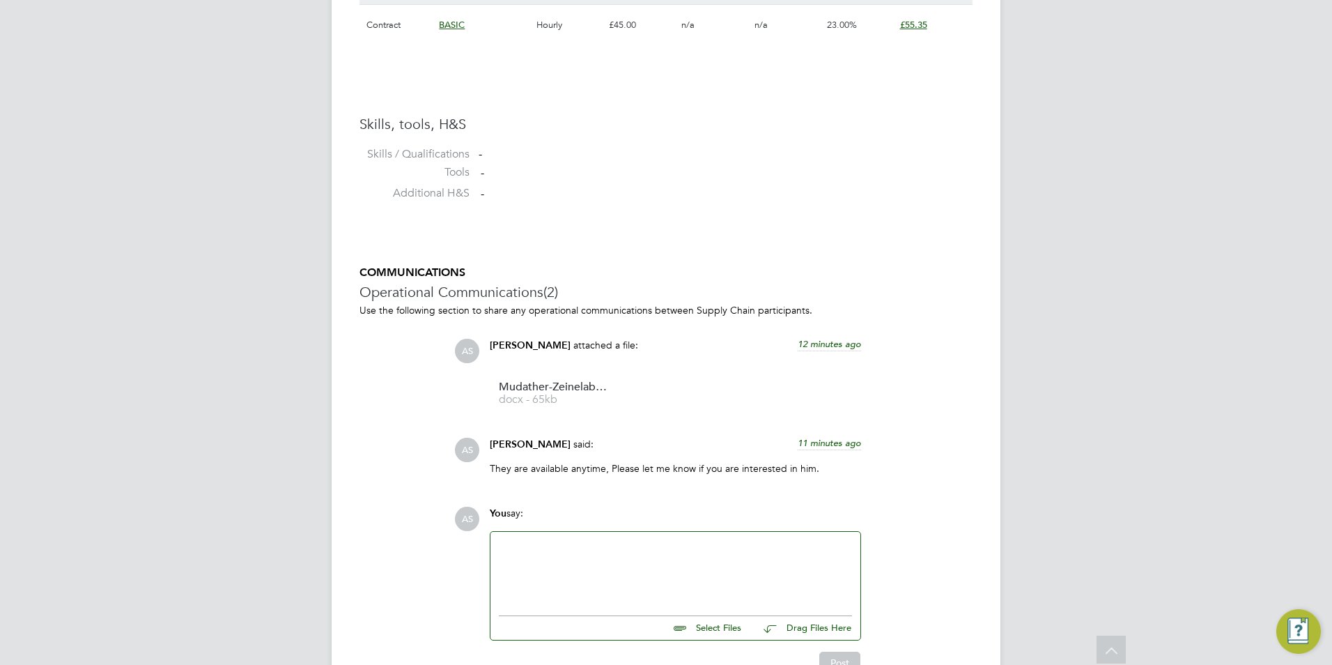
drag, startPoint x: 657, startPoint y: 375, endPoint x: 644, endPoint y: 271, distance: 104.6
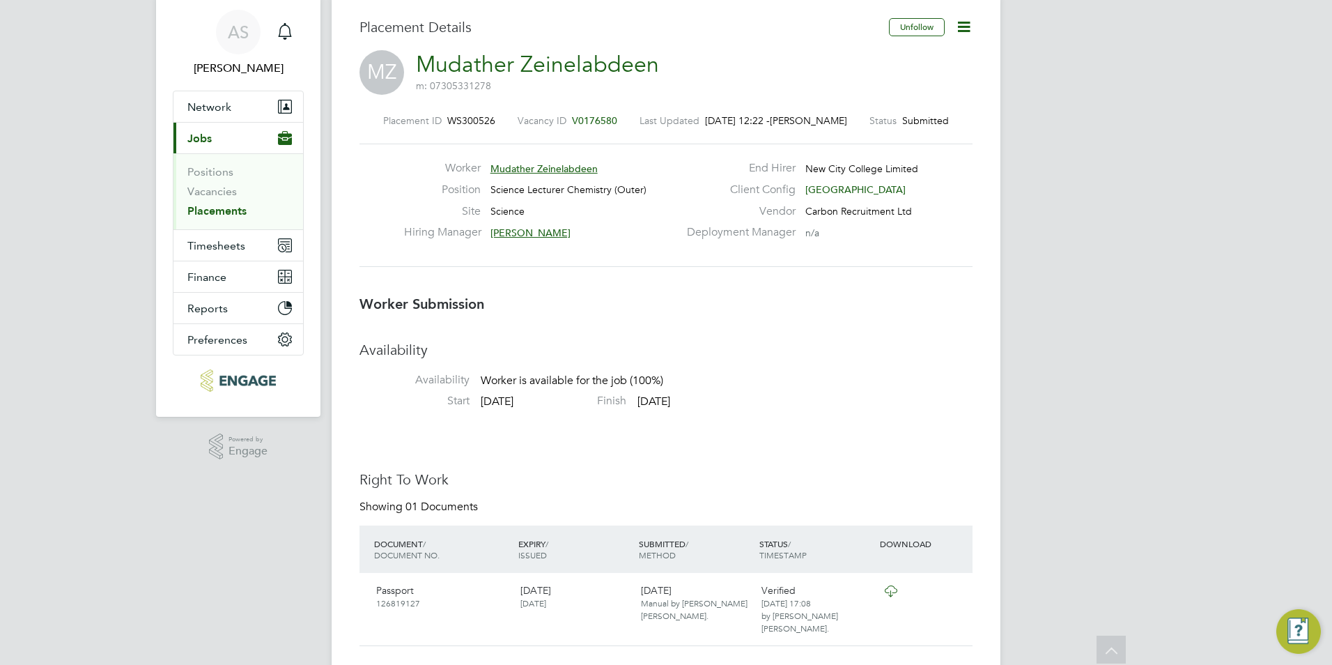
scroll to position [0, 0]
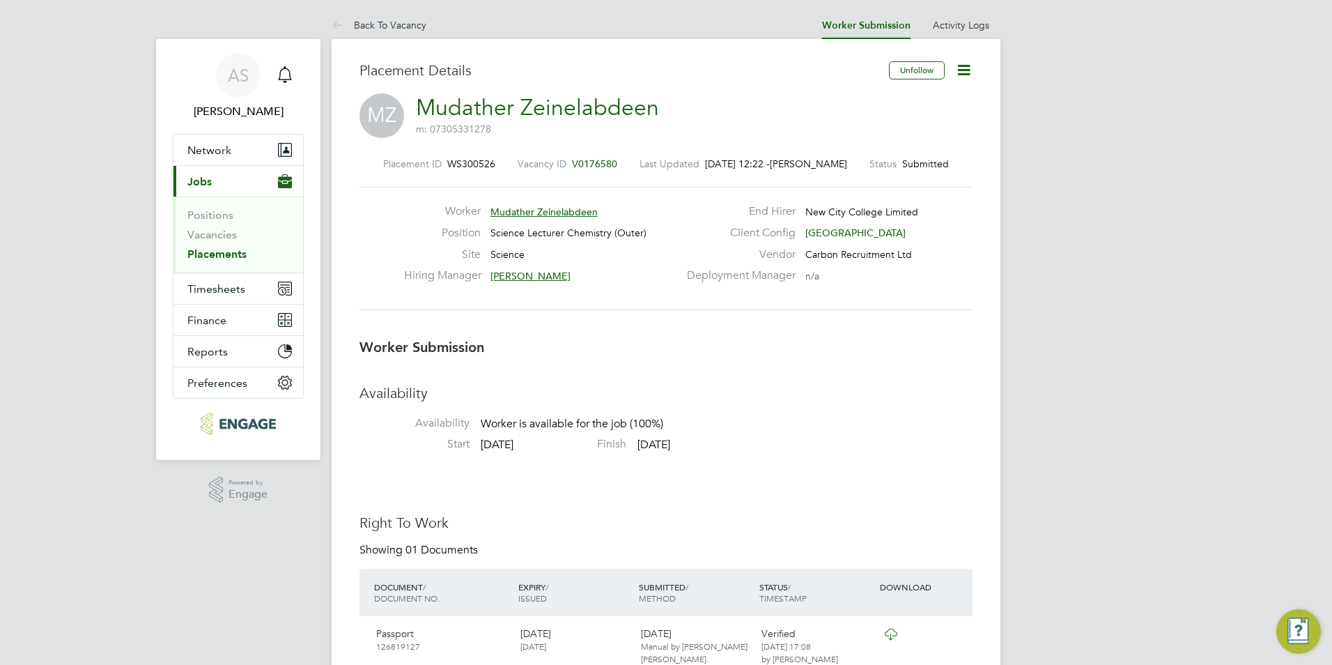
click at [589, 213] on span "Mudather Zeinelabdeen" at bounding box center [543, 211] width 107 height 13
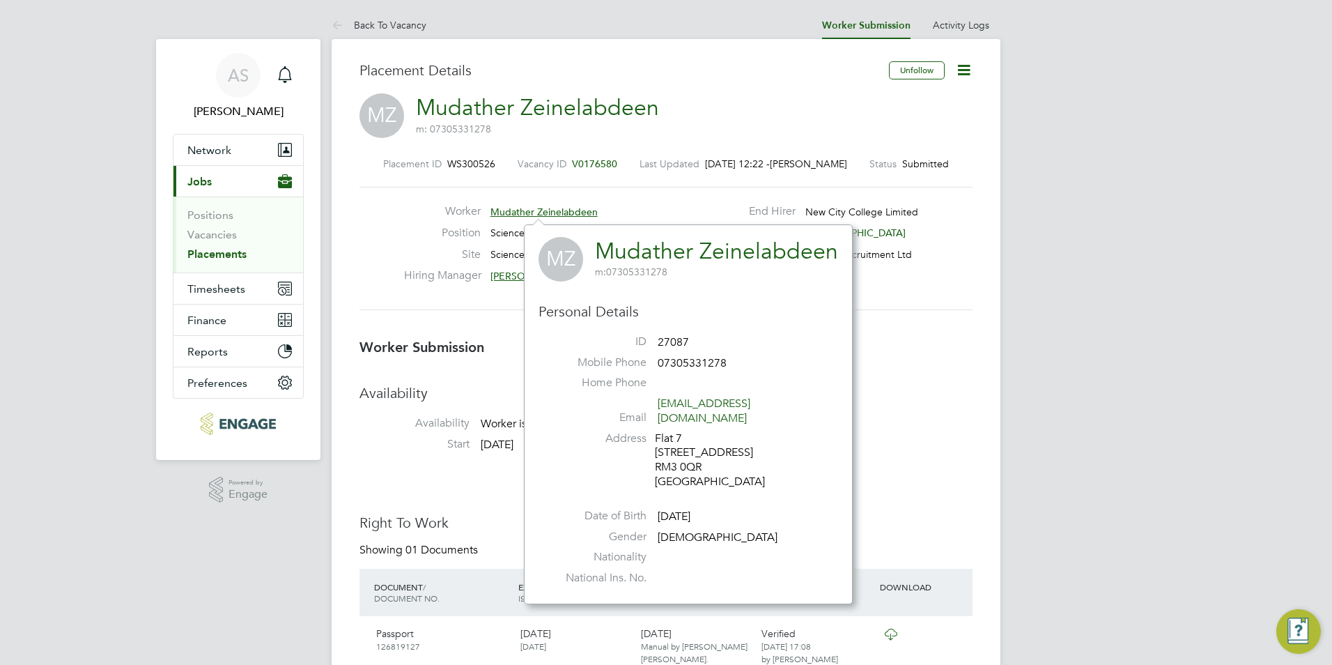
scroll to position [365, 325]
click at [901, 222] on div "End Hirer New City College Limited" at bounding box center [828, 215] width 300 height 22
